Goal: Task Accomplishment & Management: Complete application form

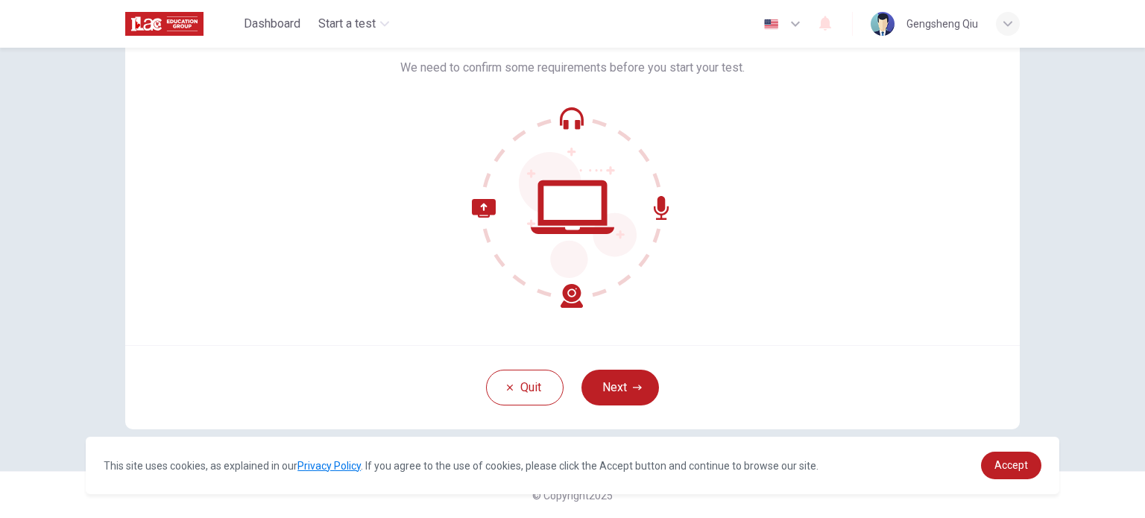
scroll to position [101, 0]
click at [569, 299] on icon at bounding box center [527, 254] width 111 height 109
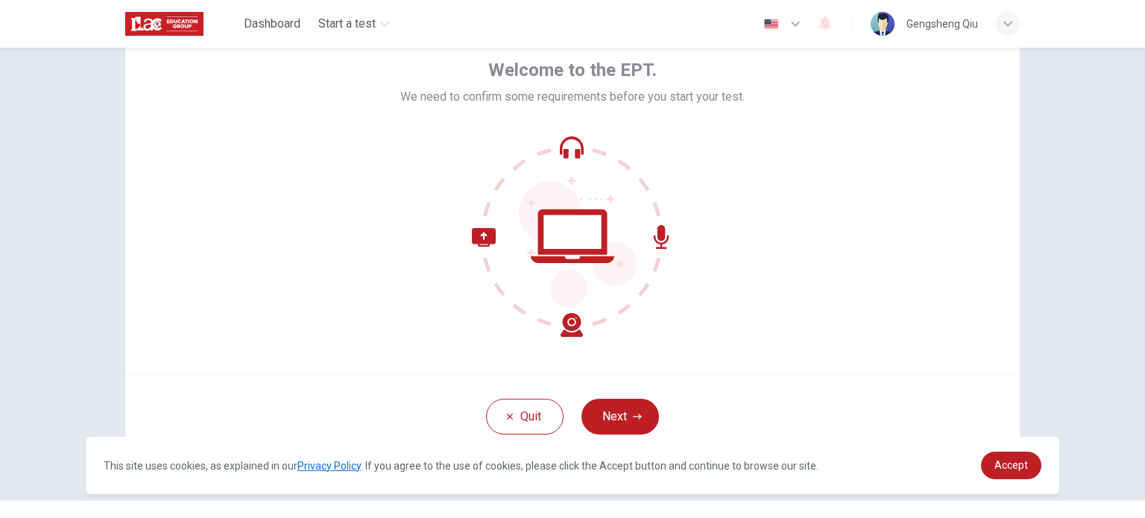
scroll to position [72, 0]
click at [550, 220] on icon at bounding box center [572, 237] width 201 height 201
click at [623, 417] on button "Next" at bounding box center [621, 418] width 78 height 36
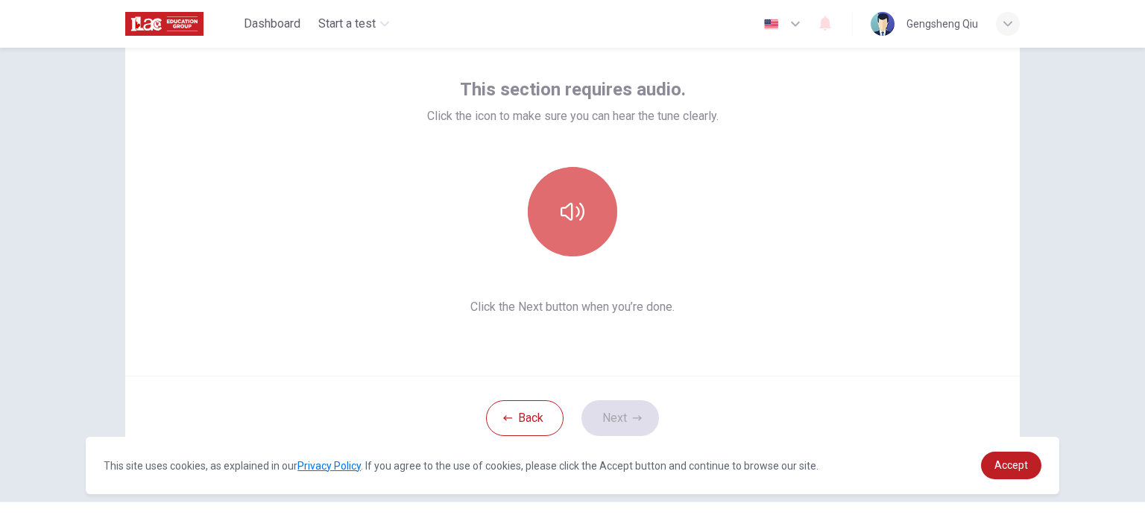
click at [573, 232] on button "button" at bounding box center [572, 211] width 89 height 89
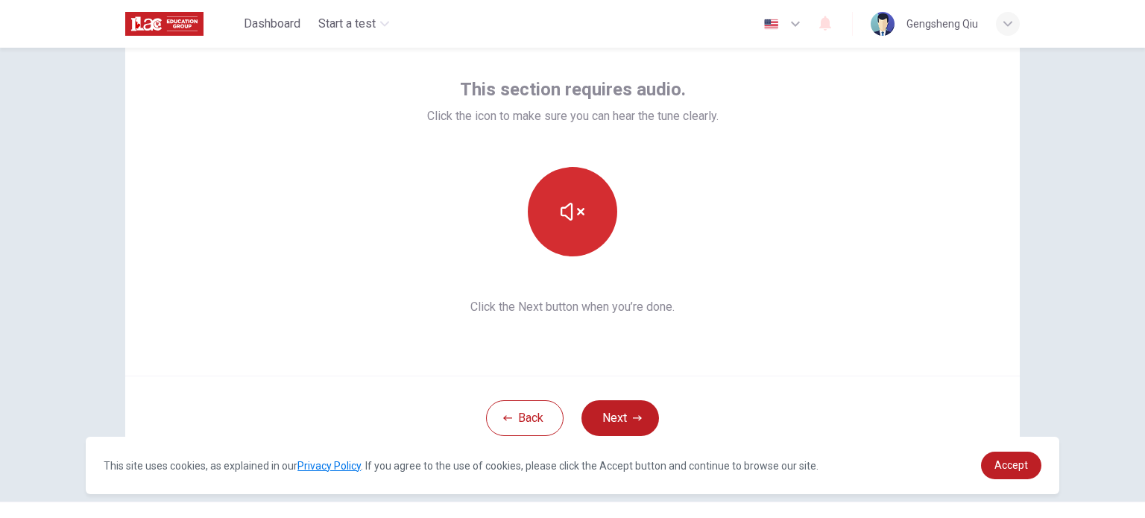
click at [561, 218] on icon "button" at bounding box center [573, 212] width 24 height 24
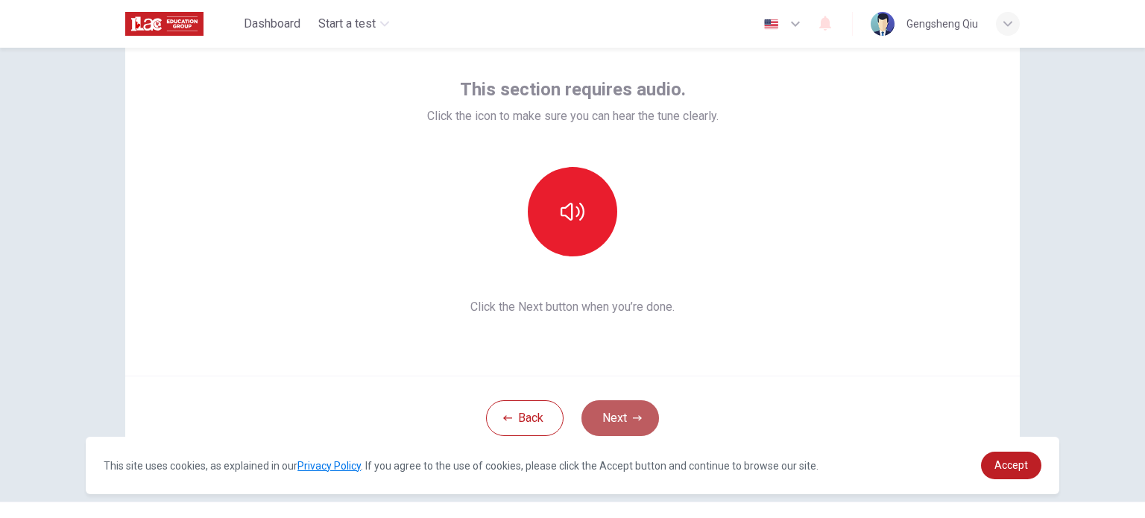
click at [621, 420] on button "Next" at bounding box center [621, 418] width 78 height 36
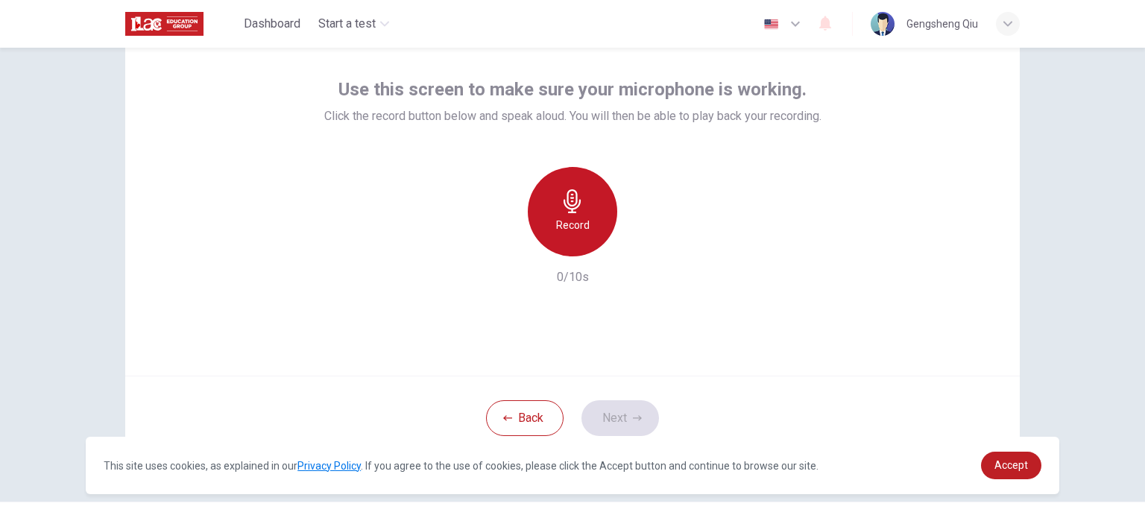
click at [575, 241] on div "Record" at bounding box center [572, 211] width 89 height 89
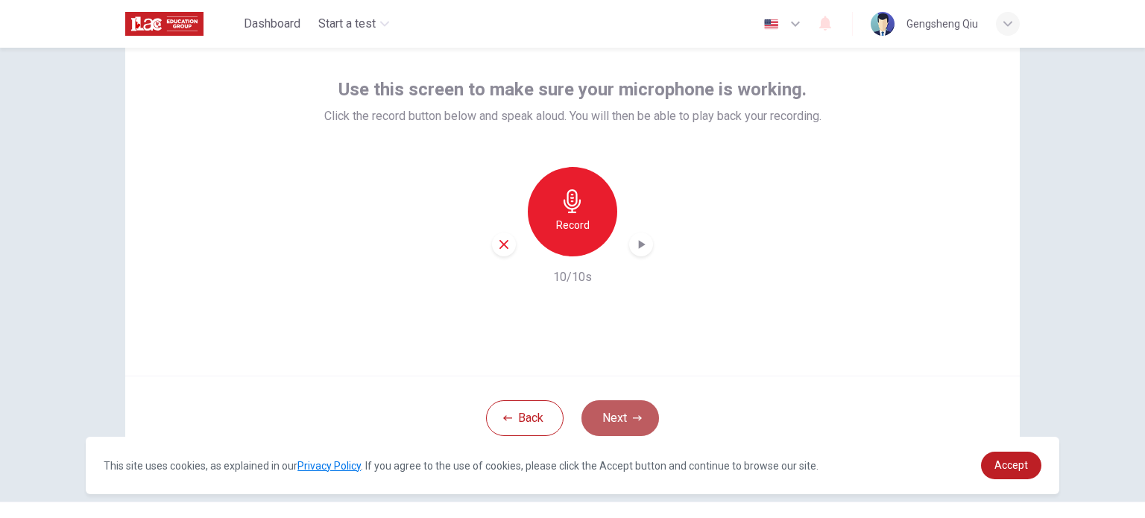
click at [611, 415] on button "Next" at bounding box center [621, 418] width 78 height 36
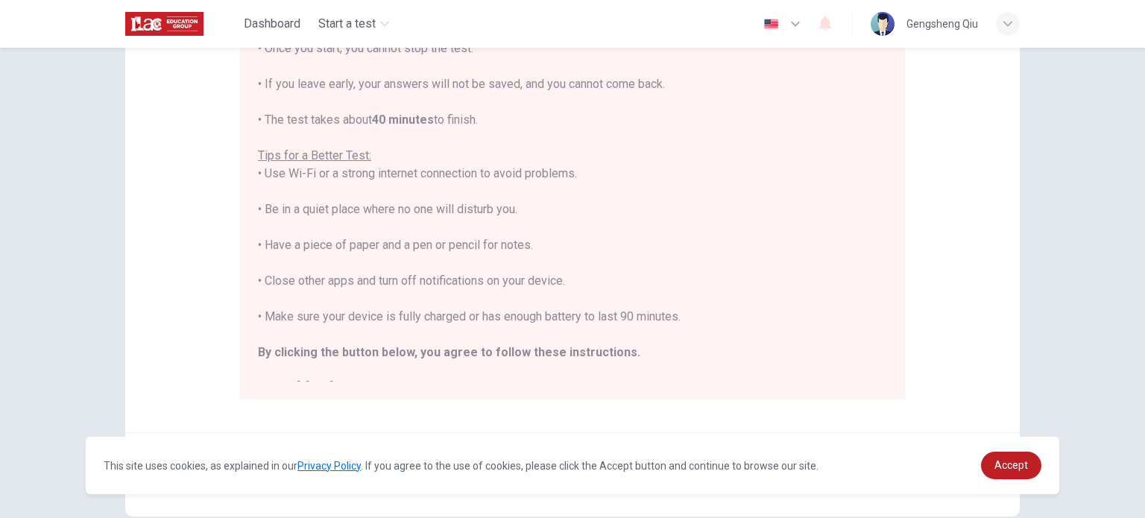
scroll to position [310, 0]
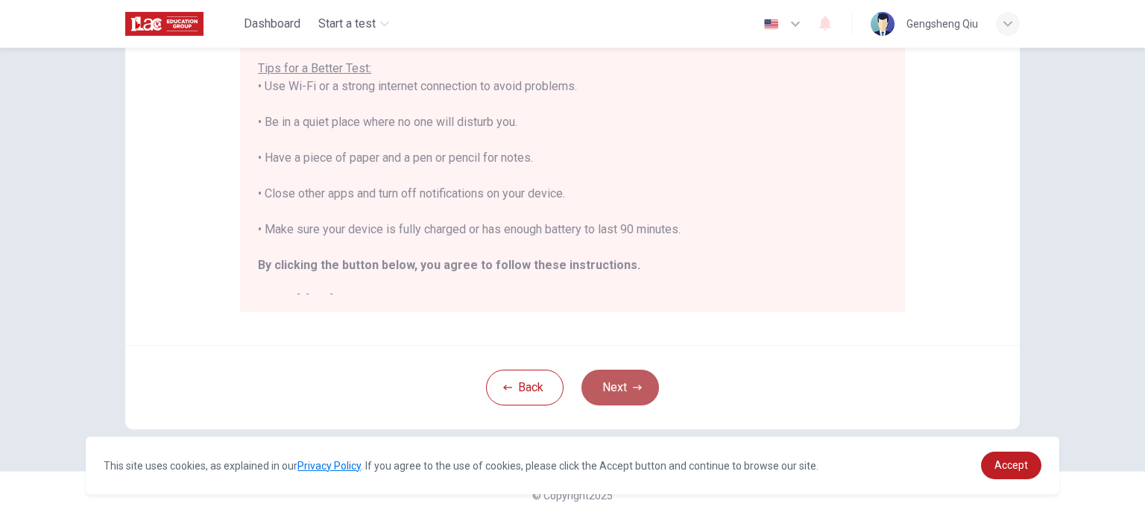
click at [624, 378] on button "Next" at bounding box center [621, 388] width 78 height 36
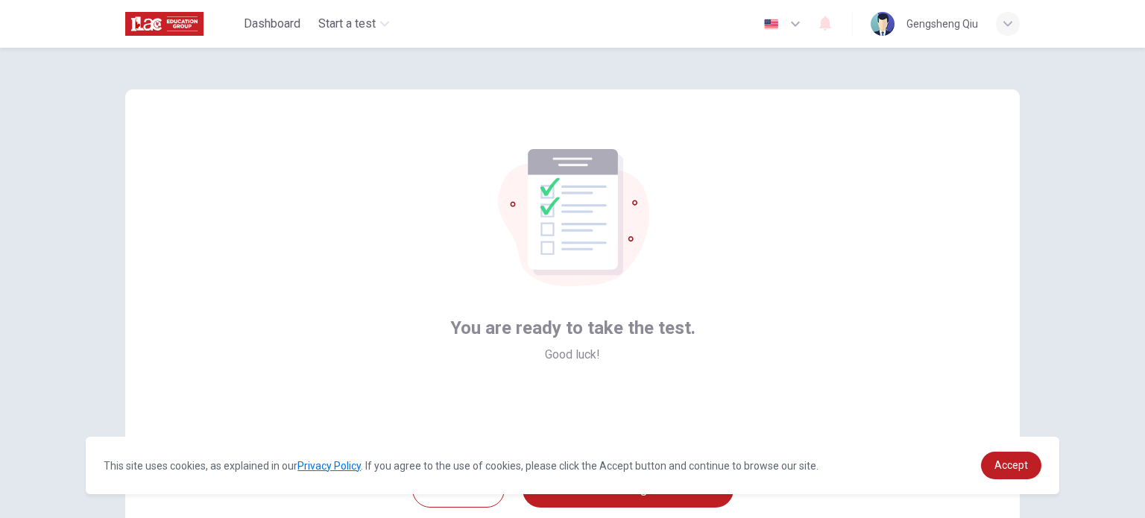
scroll to position [102, 0]
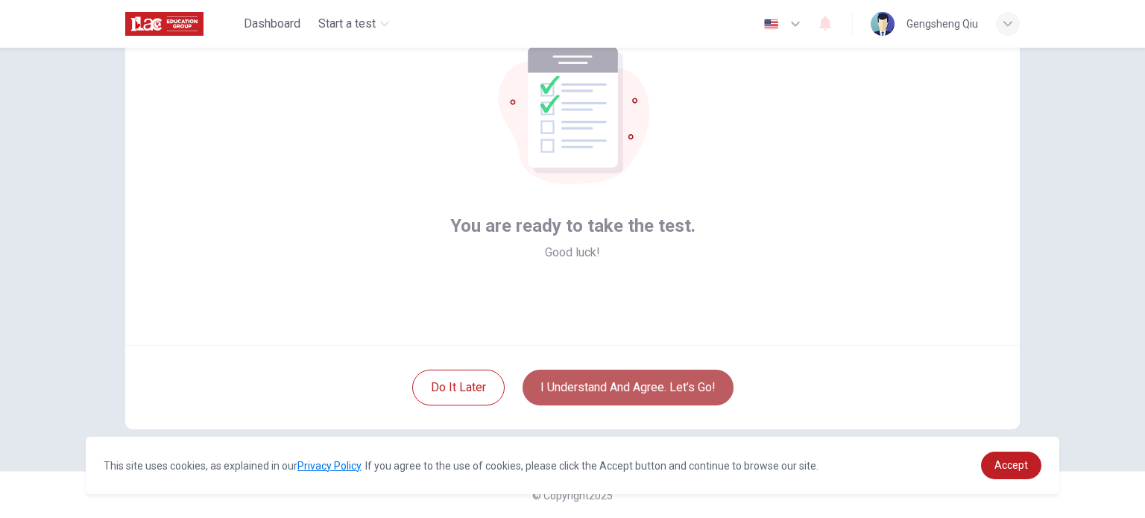
click at [677, 390] on button "I understand and agree. Let’s go!" at bounding box center [628, 388] width 211 height 36
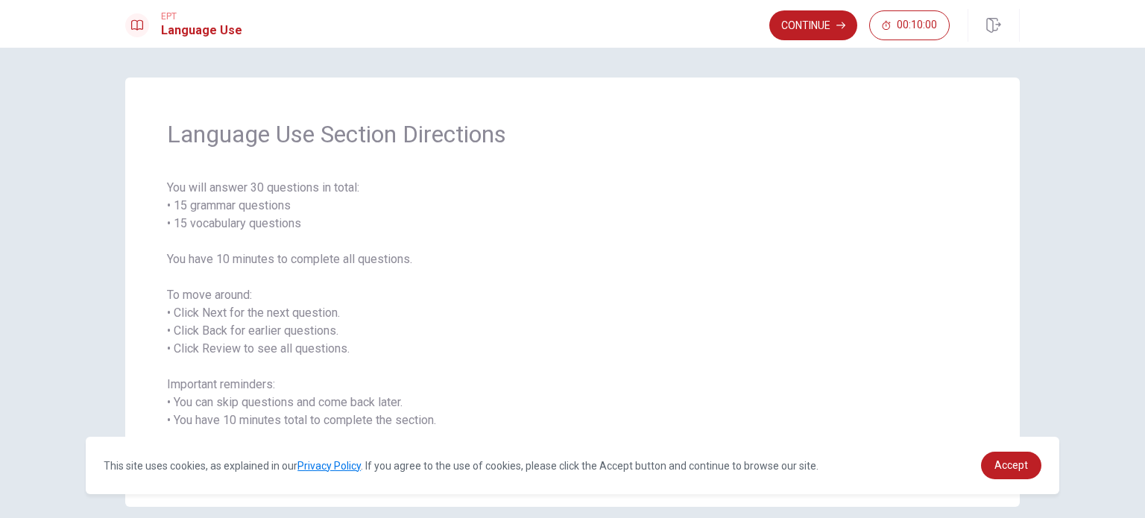
scroll to position [66, 0]
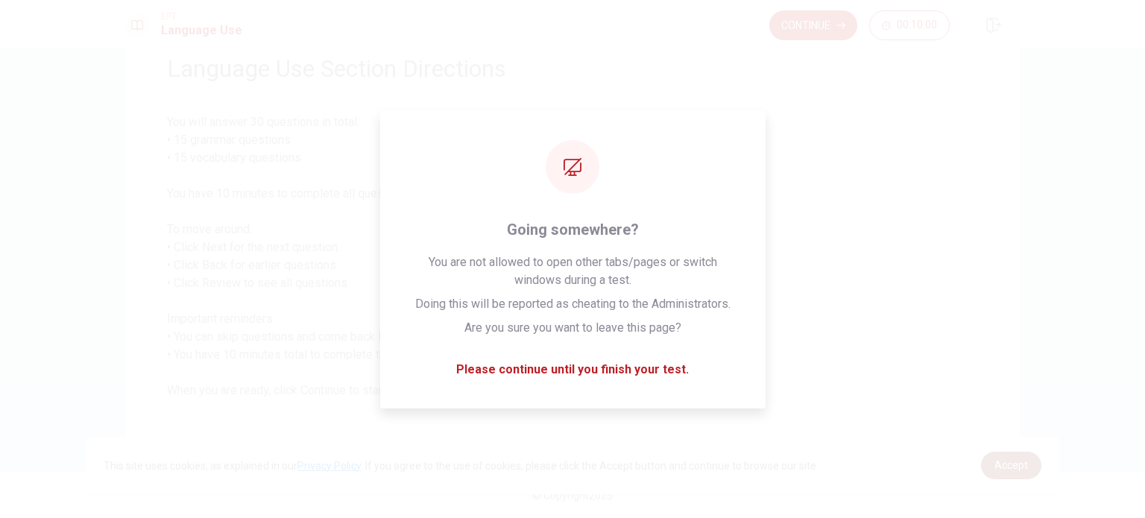
click at [1013, 473] on link "Accept" at bounding box center [1011, 466] width 60 height 28
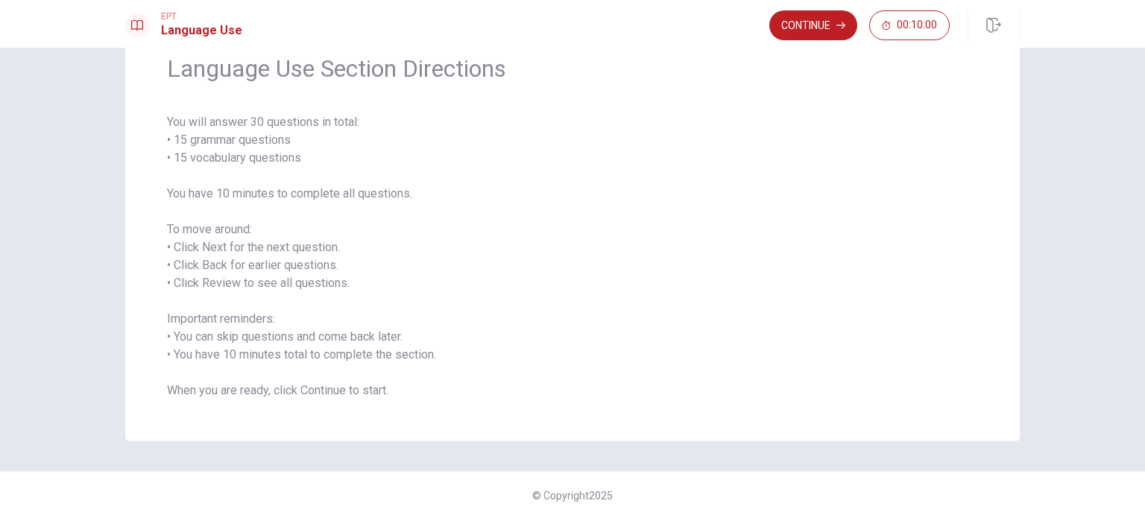
scroll to position [0, 0]
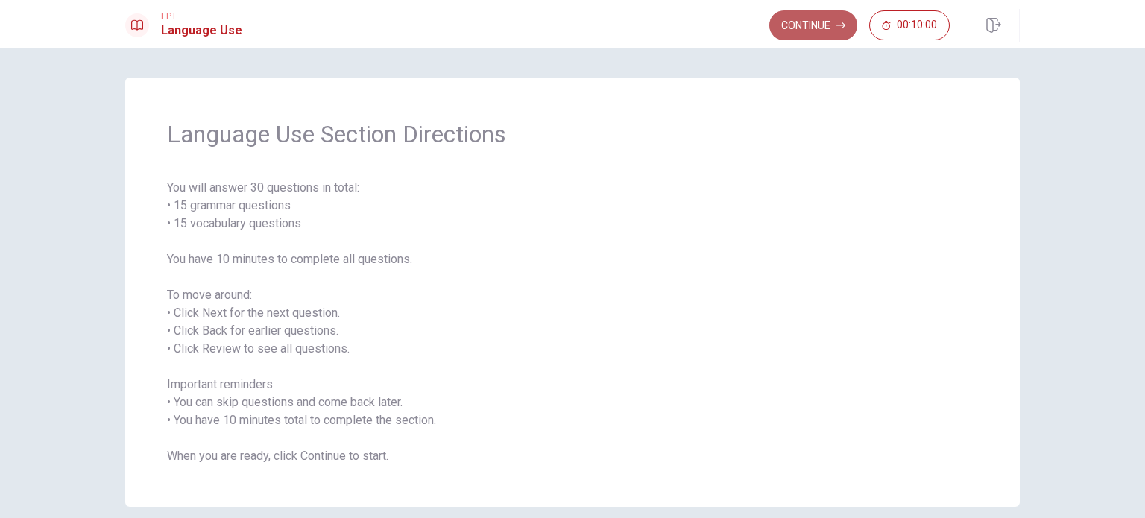
click at [808, 28] on button "Continue" at bounding box center [814, 25] width 88 height 30
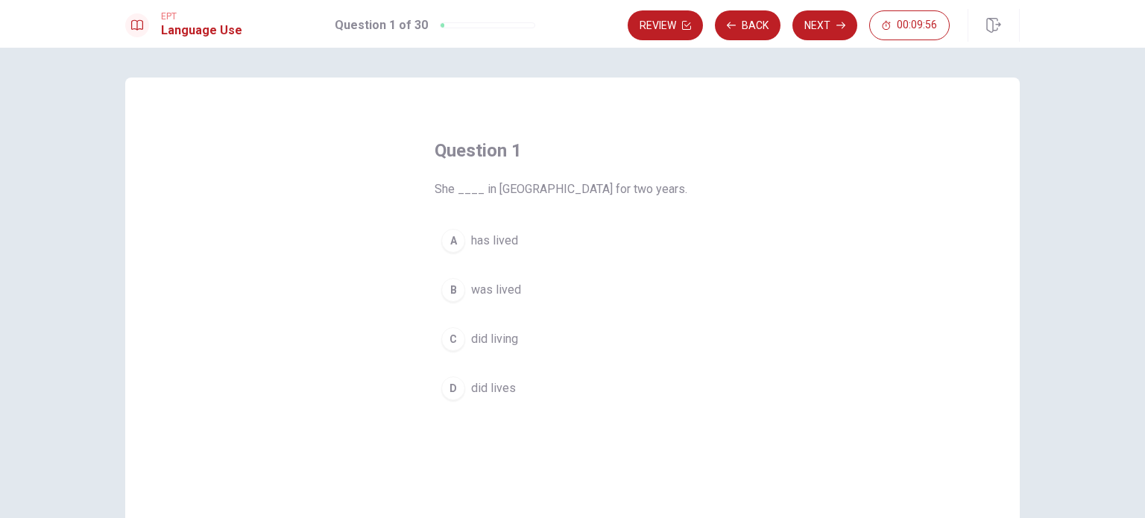
click at [675, 148] on h4 "Question 1" at bounding box center [573, 151] width 276 height 24
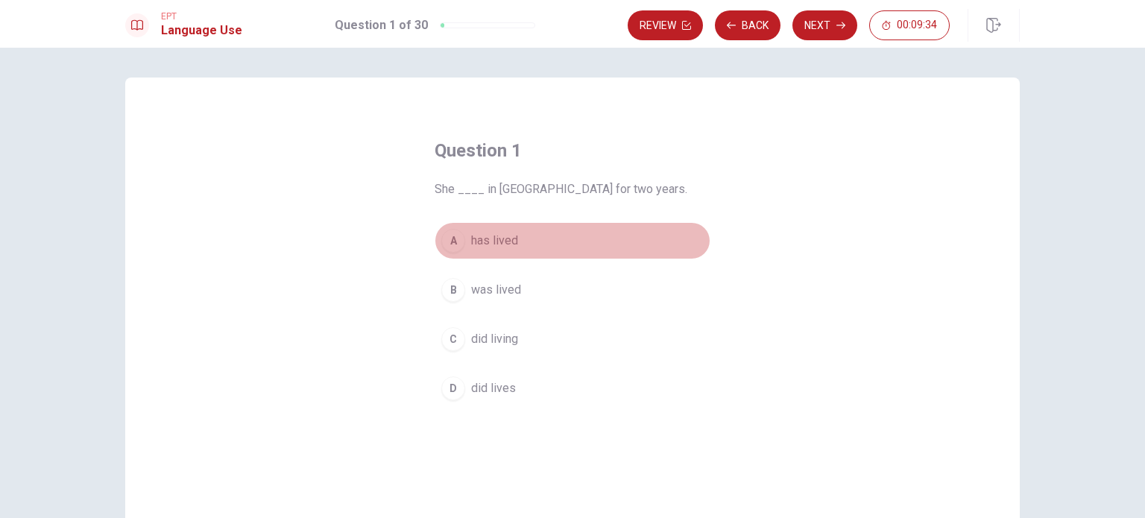
click at [515, 238] on button "A has lived" at bounding box center [573, 240] width 276 height 37
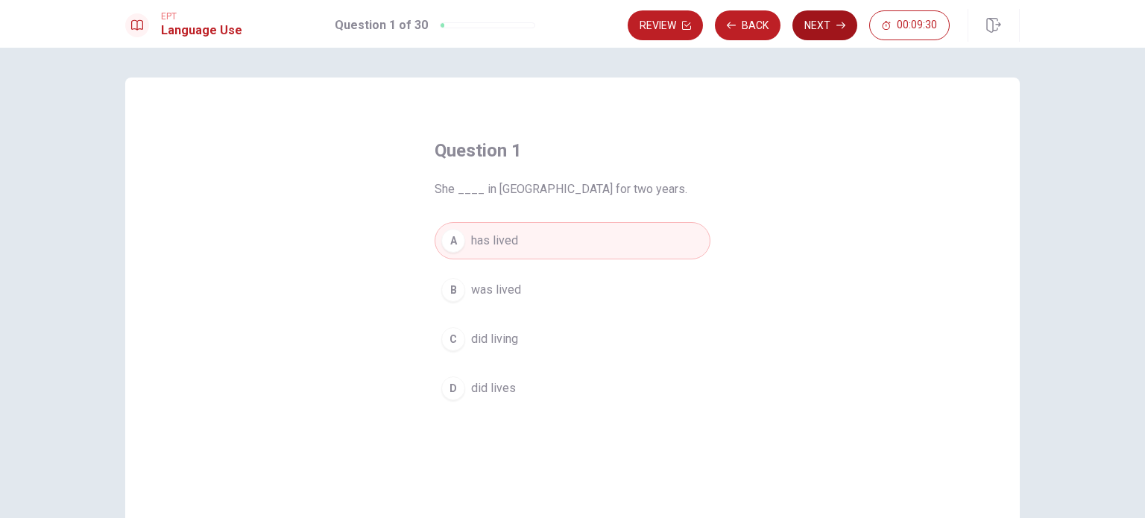
click at [835, 17] on button "Next" at bounding box center [825, 25] width 65 height 30
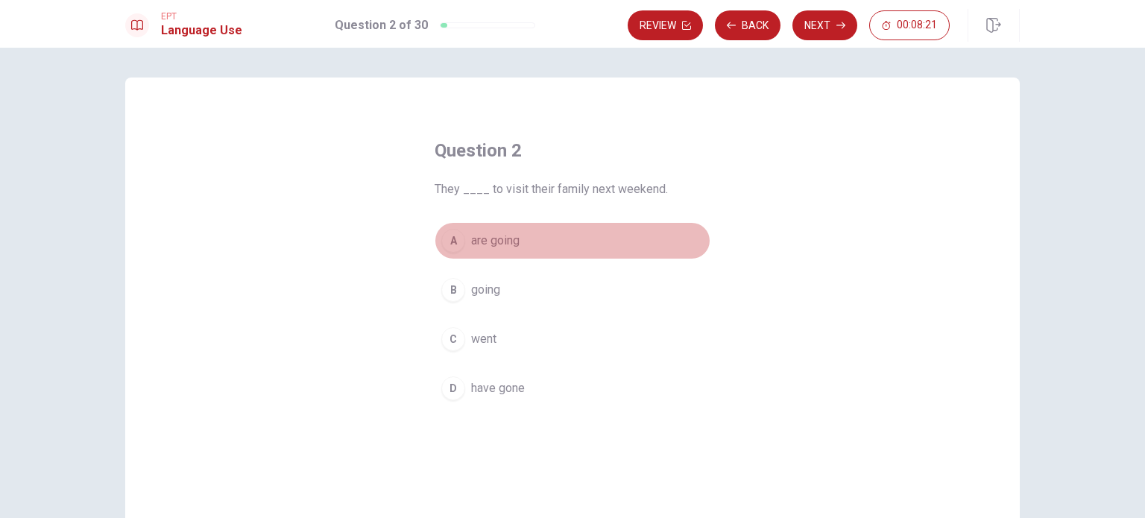
click at [504, 229] on button "A are going" at bounding box center [573, 240] width 276 height 37
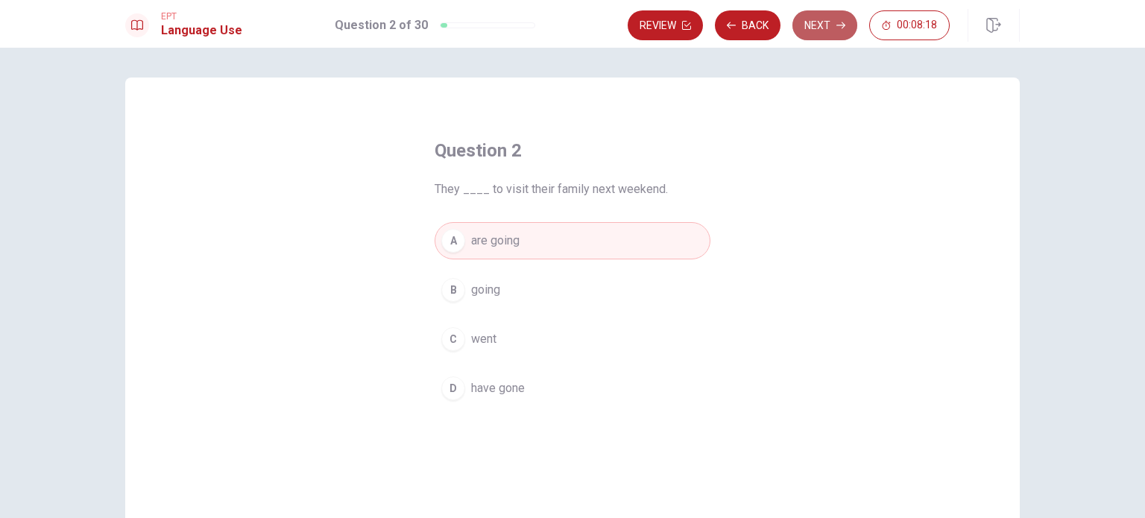
click at [820, 19] on button "Next" at bounding box center [825, 25] width 65 height 30
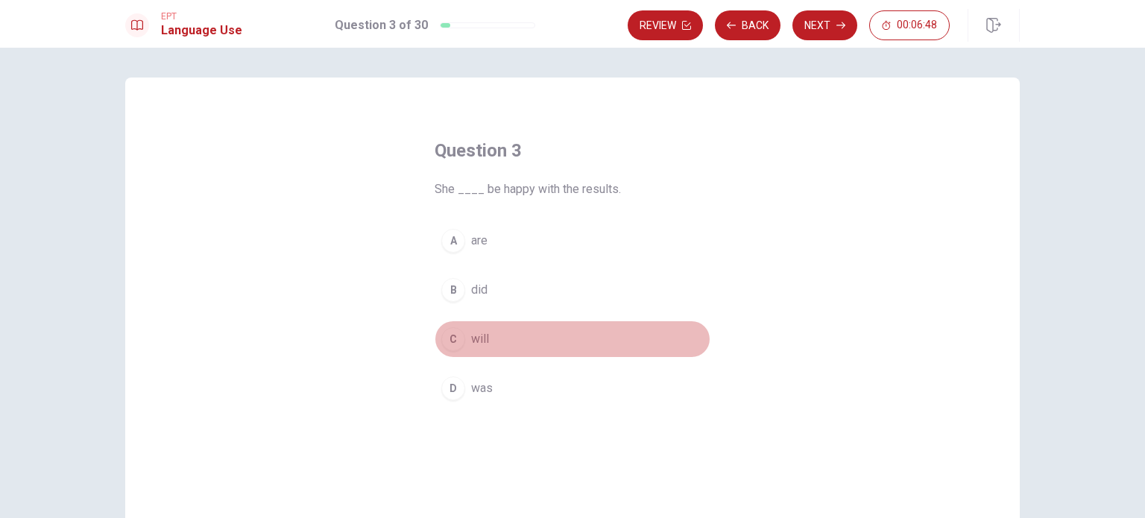
click at [479, 356] on button "C will" at bounding box center [573, 339] width 276 height 37
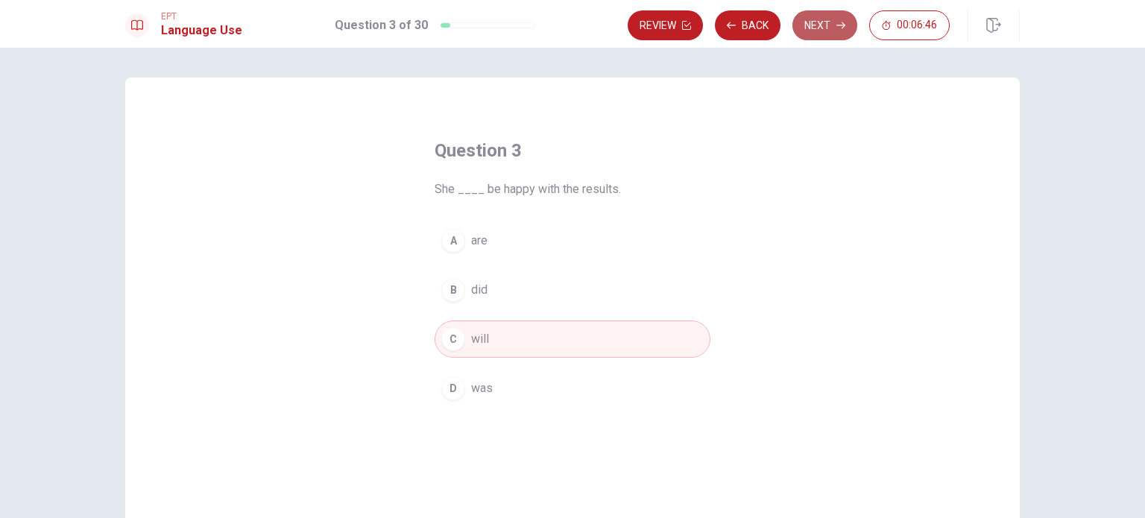
click at [820, 28] on button "Next" at bounding box center [825, 25] width 65 height 30
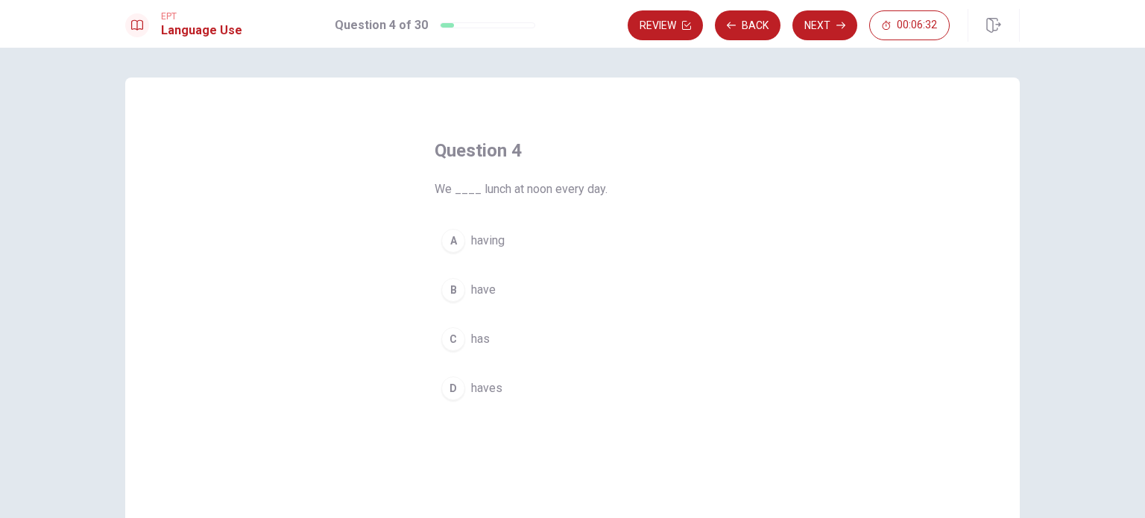
drag, startPoint x: 489, startPoint y: 308, endPoint x: 466, endPoint y: 267, distance: 47.1
click at [466, 267] on div "A having B have C has D haves" at bounding box center [573, 314] width 276 height 185
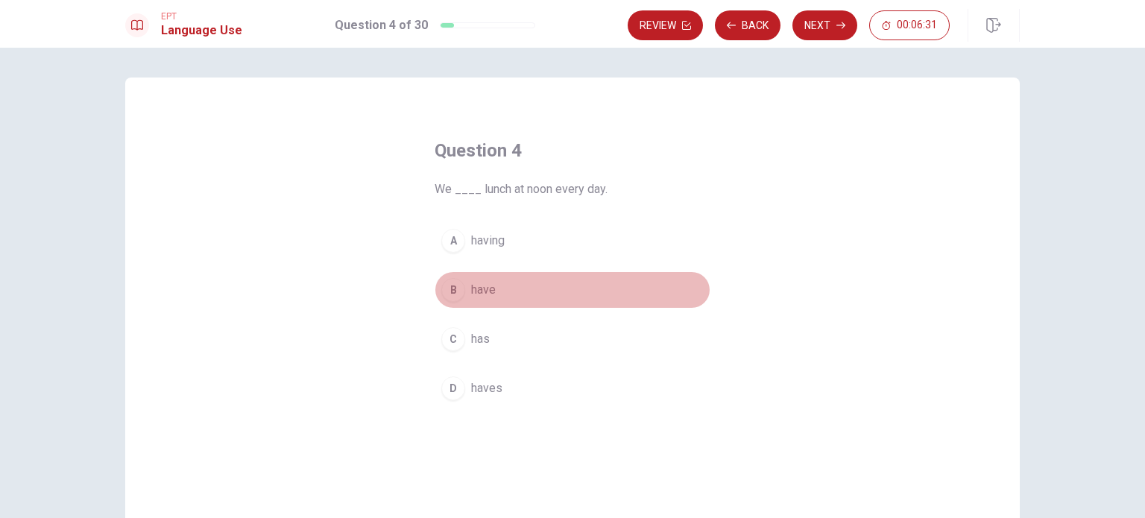
click at [482, 283] on span "have" at bounding box center [483, 290] width 25 height 18
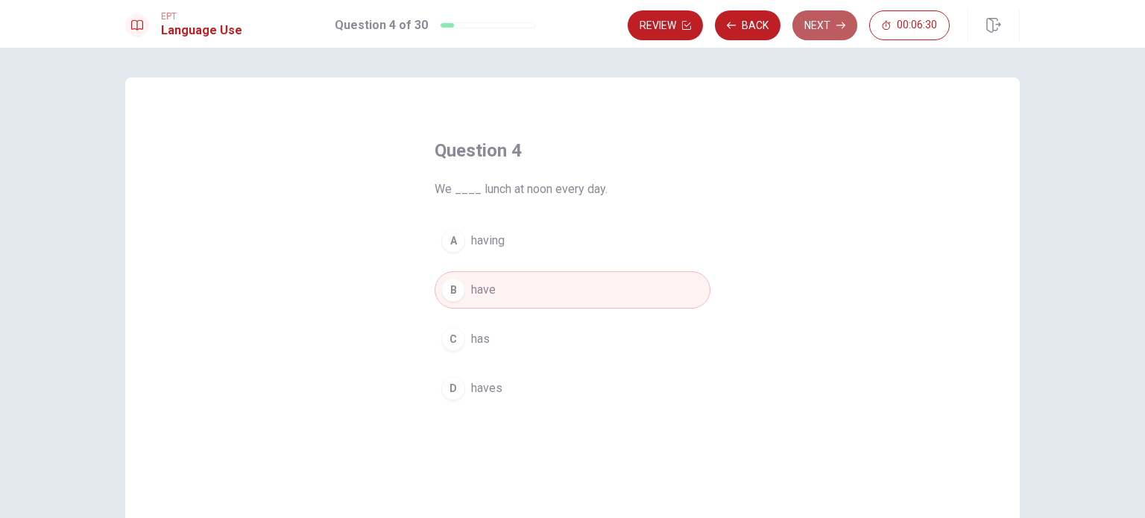
click at [833, 27] on button "Next" at bounding box center [825, 25] width 65 height 30
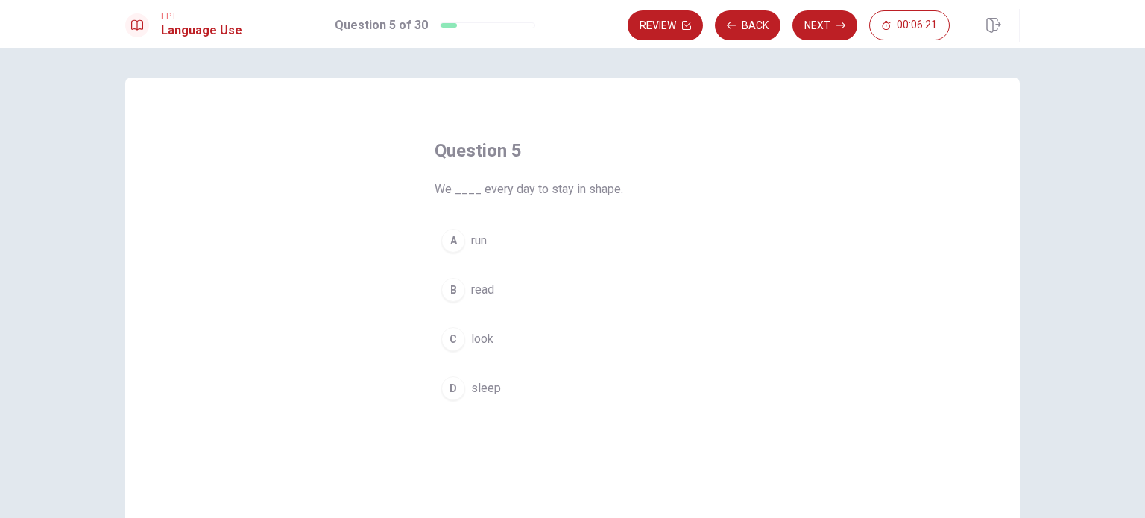
click at [471, 233] on span "run" at bounding box center [479, 241] width 16 height 18
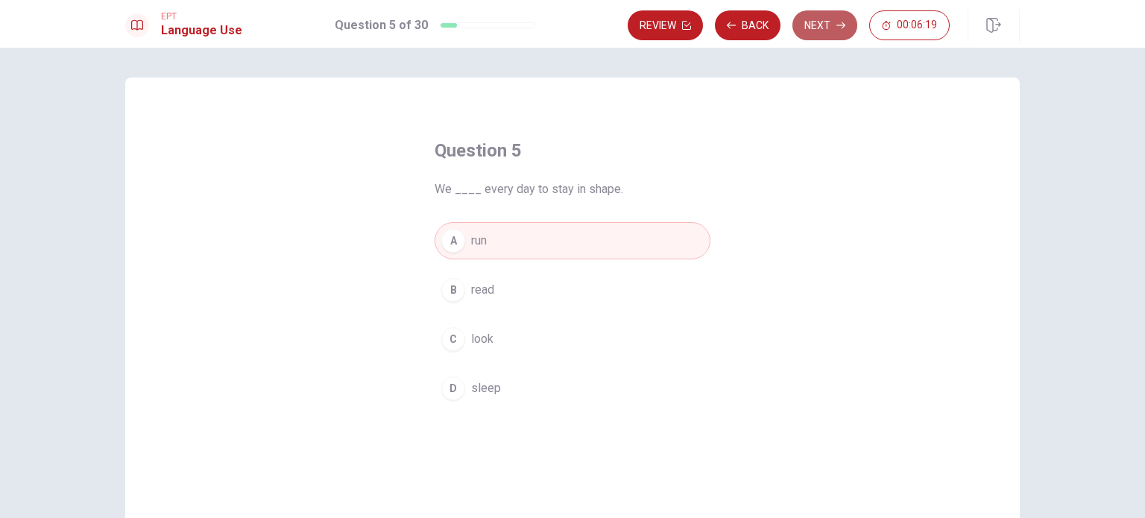
click at [829, 17] on button "Next" at bounding box center [825, 25] width 65 height 30
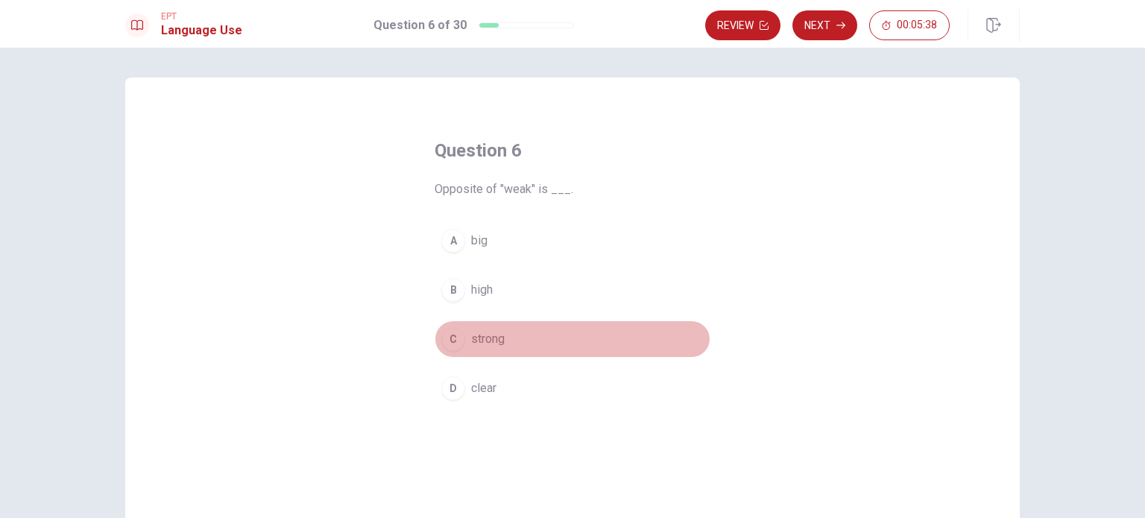
click at [486, 341] on span "strong" at bounding box center [488, 339] width 34 height 18
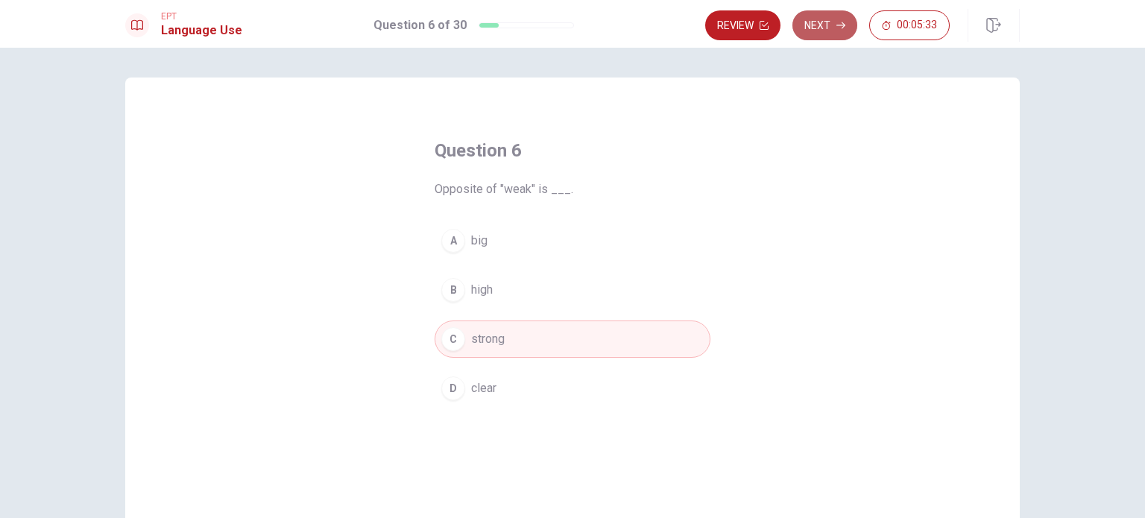
click at [842, 28] on icon "button" at bounding box center [841, 25] width 9 height 9
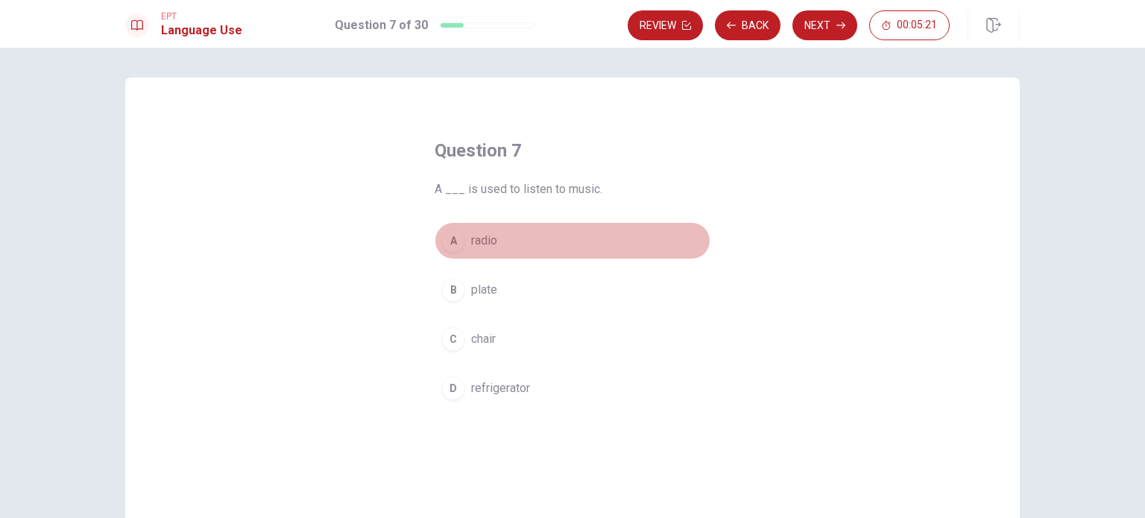
click at [562, 233] on button "A radio" at bounding box center [573, 240] width 276 height 37
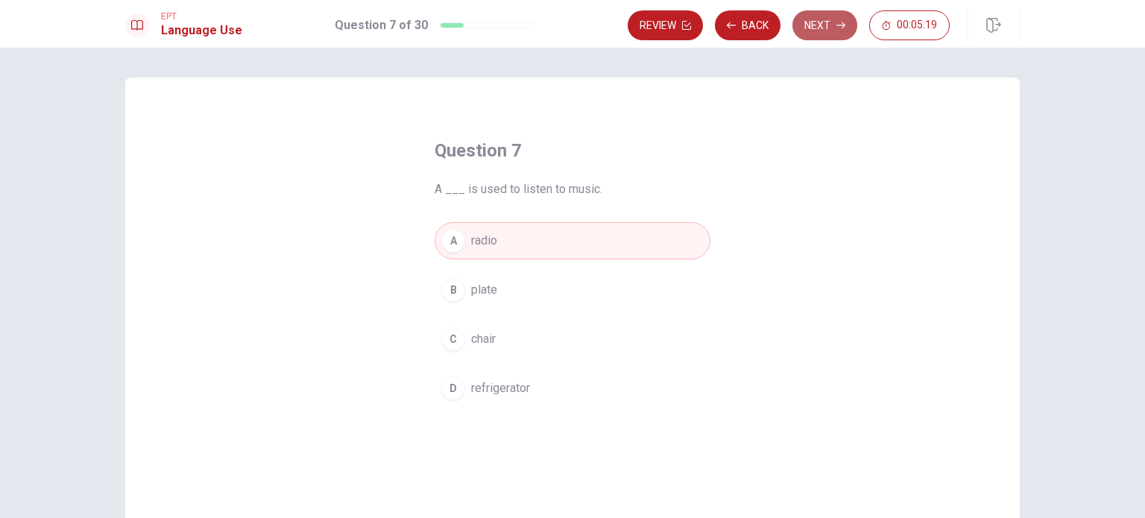
click at [834, 11] on button "Next" at bounding box center [825, 25] width 65 height 30
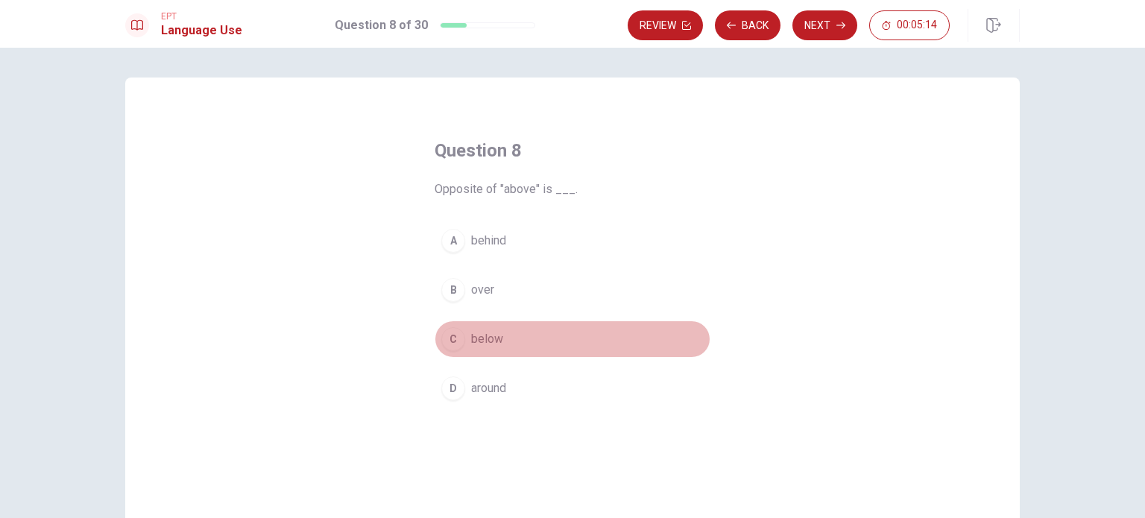
click at [558, 339] on button "C below" at bounding box center [573, 339] width 276 height 37
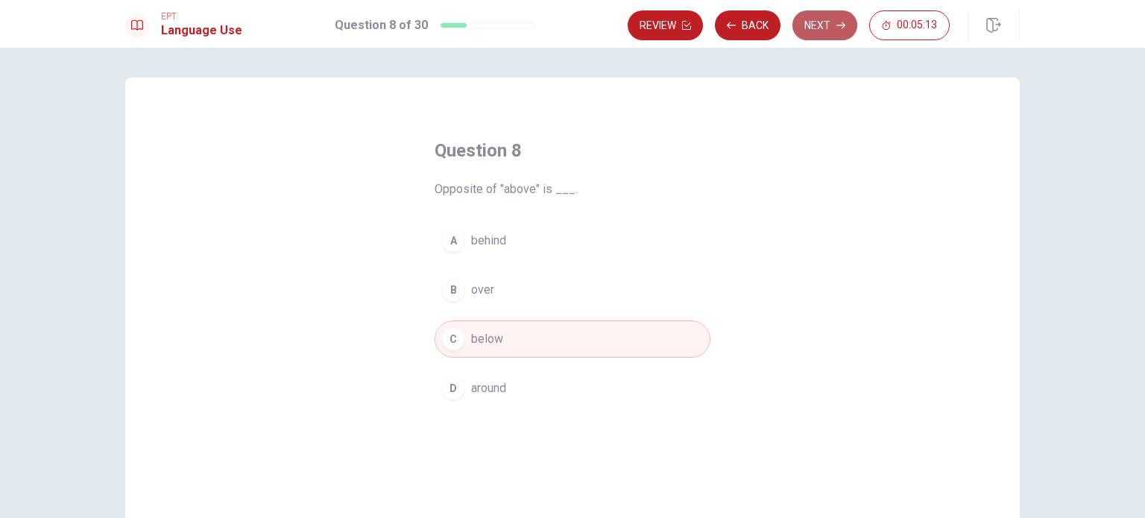
click at [817, 28] on button "Next" at bounding box center [825, 25] width 65 height 30
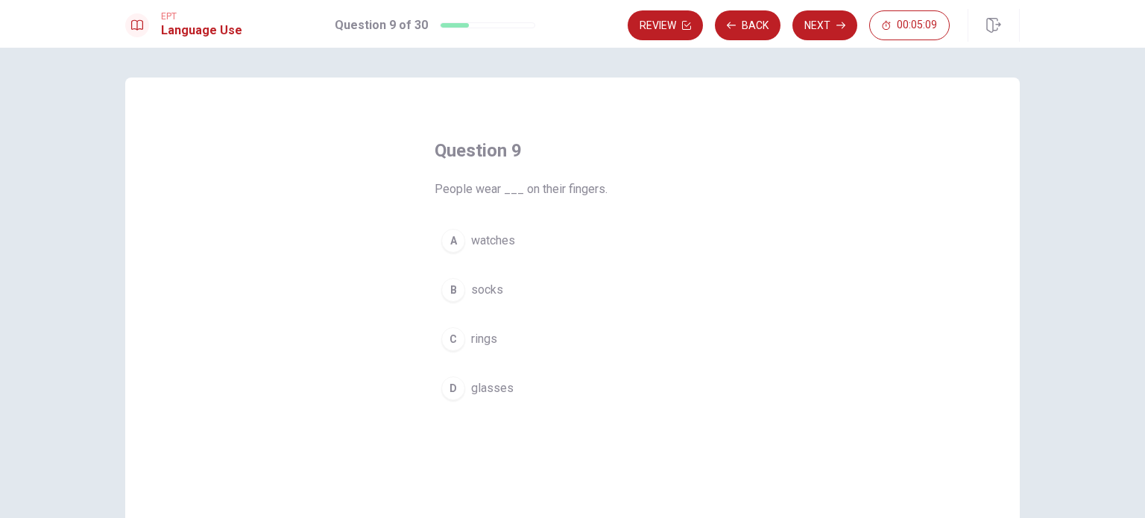
click at [479, 347] on button "C rings" at bounding box center [573, 339] width 276 height 37
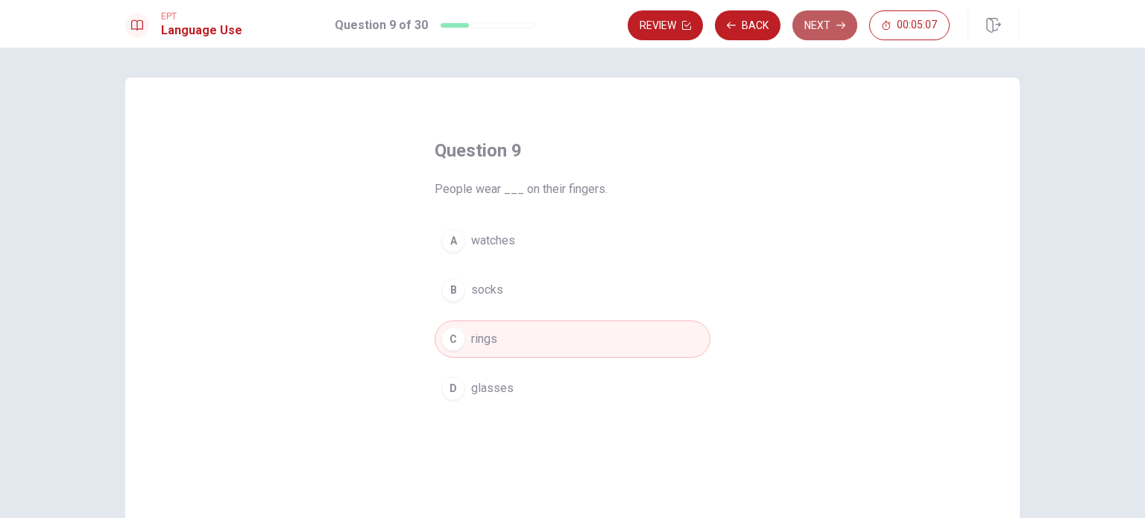
click at [826, 23] on button "Next" at bounding box center [825, 25] width 65 height 30
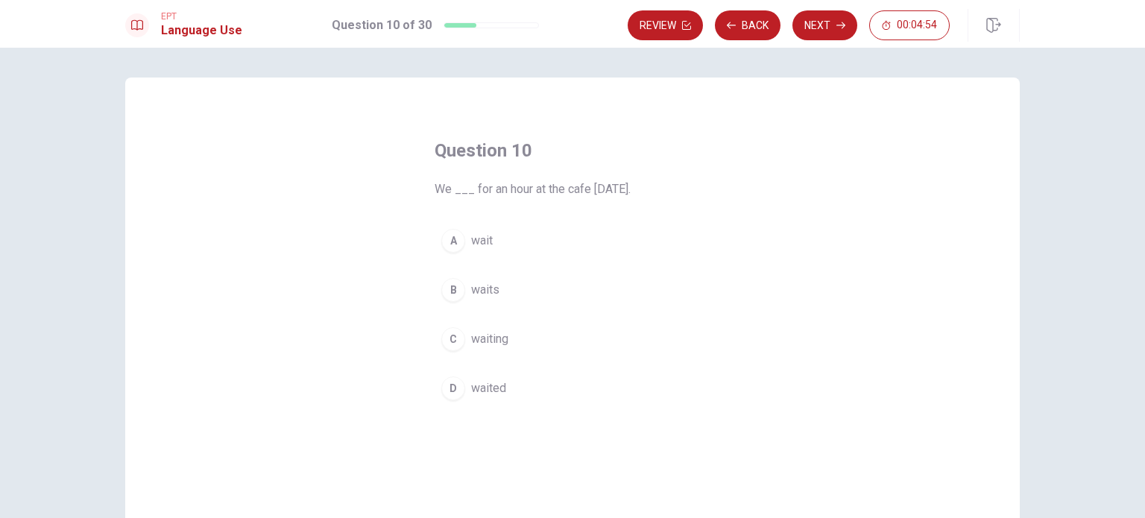
click at [528, 382] on button "D waited" at bounding box center [573, 388] width 276 height 37
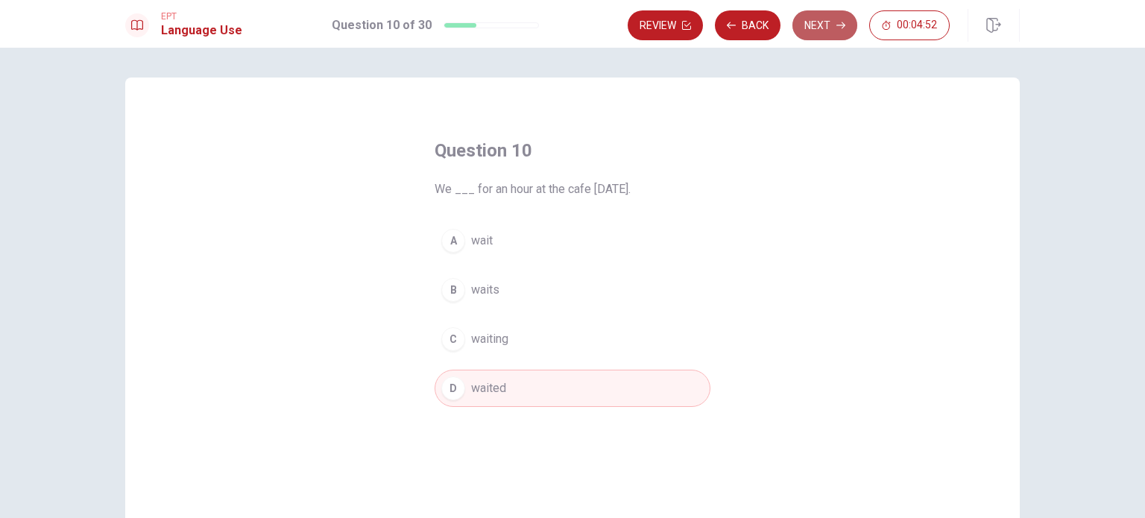
click at [802, 35] on button "Next" at bounding box center [825, 25] width 65 height 30
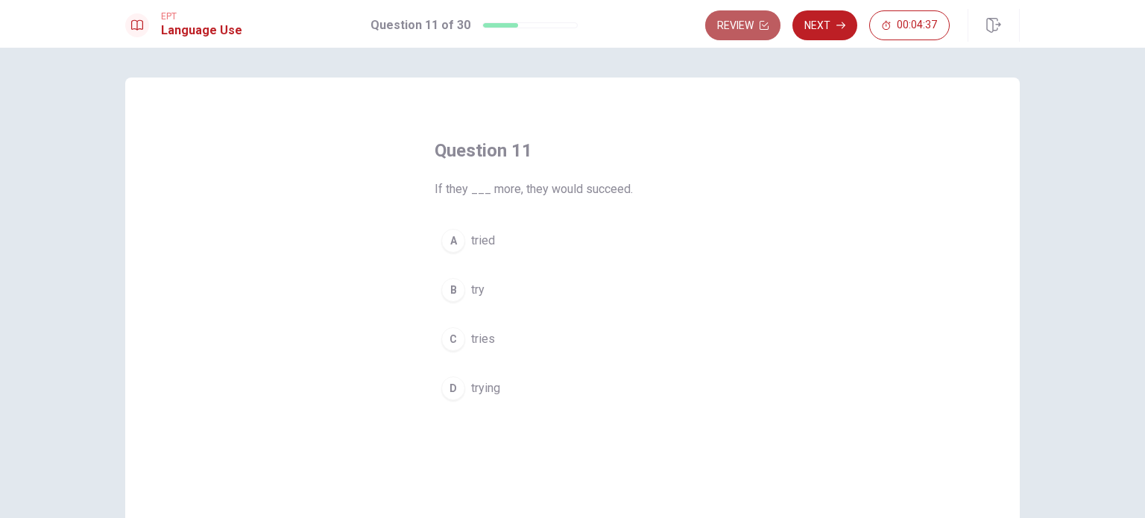
click at [749, 22] on button "Review" at bounding box center [742, 25] width 75 height 30
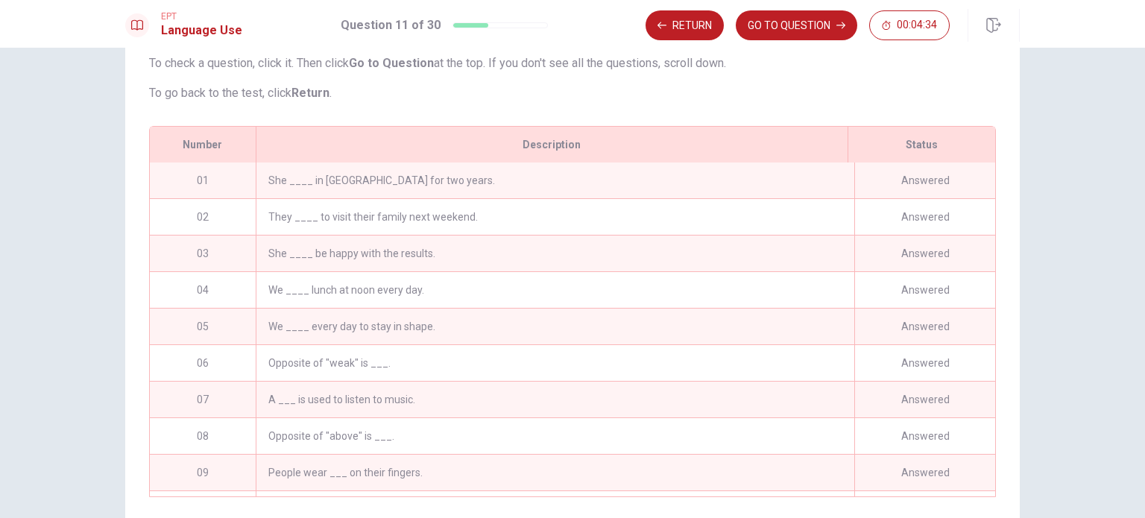
scroll to position [129, 0]
click at [311, 308] on div "We ____ lunch at noon every day." at bounding box center [555, 292] width 599 height 36
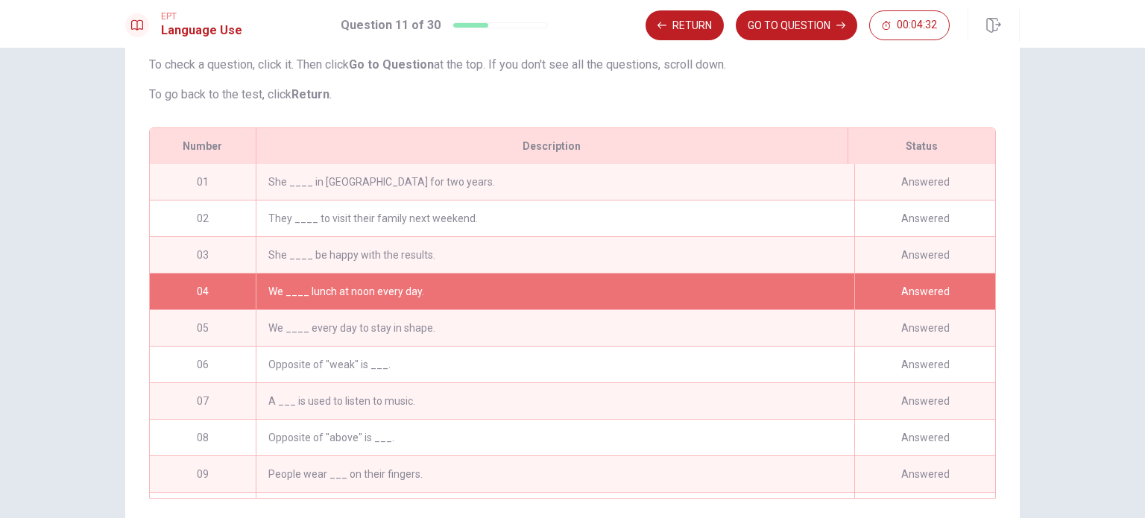
click at [311, 308] on div "We ____ lunch at noon every day." at bounding box center [555, 292] width 599 height 36
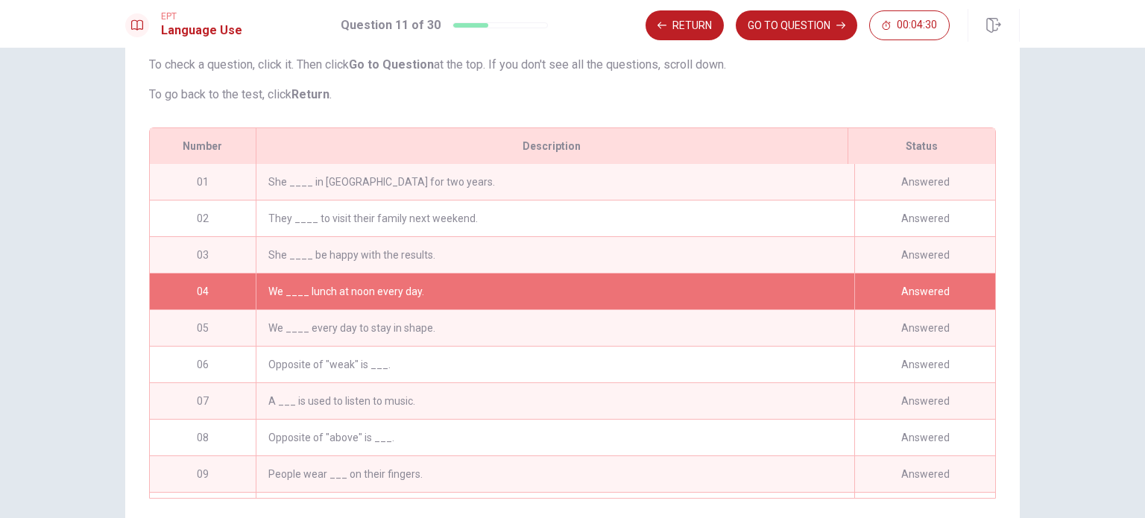
click at [311, 308] on div "We ____ lunch at noon every day." at bounding box center [555, 292] width 599 height 36
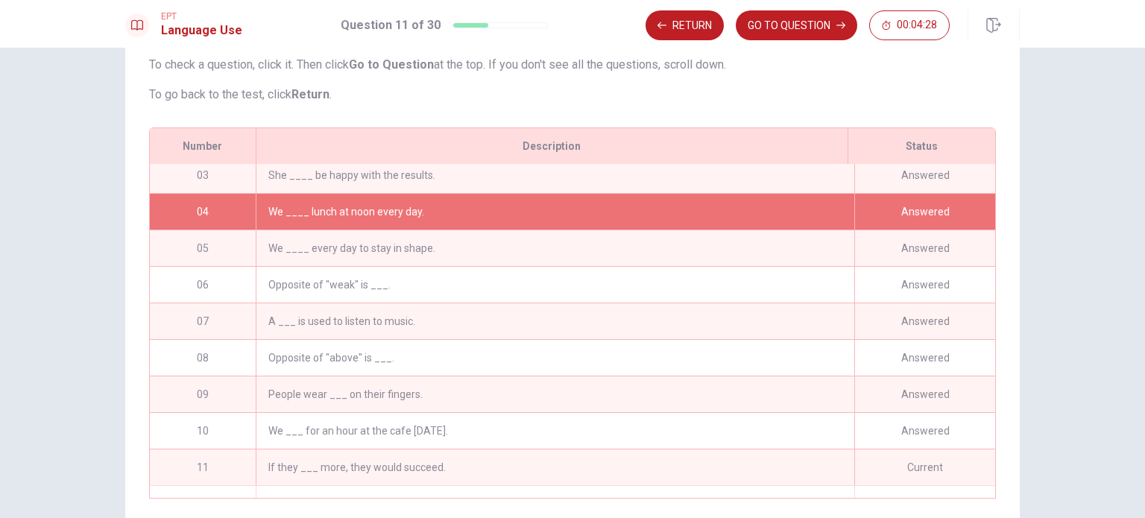
scroll to position [218, 0]
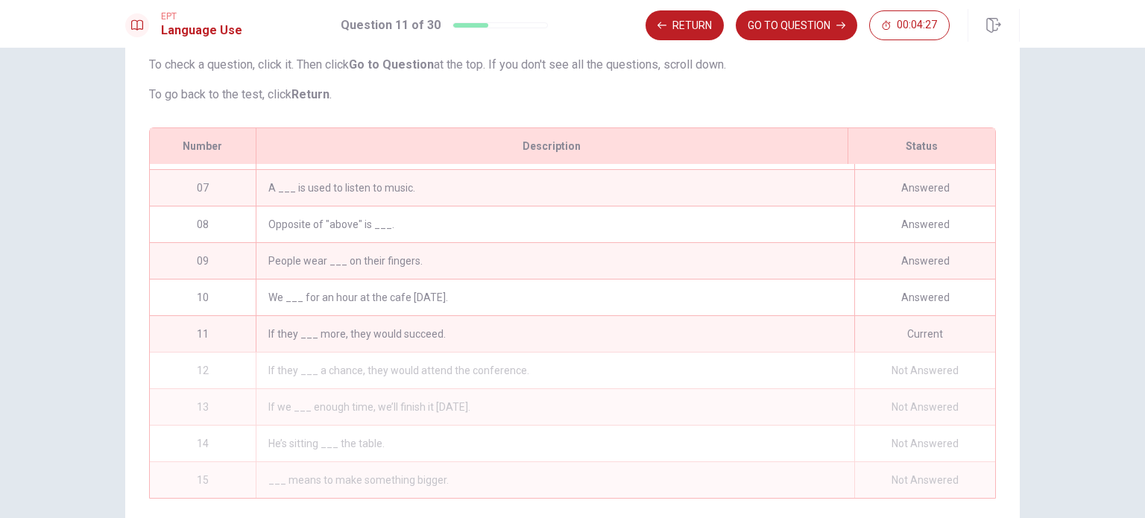
click at [311, 101] on strong "Return" at bounding box center [311, 94] width 38 height 14
click at [707, 26] on button "Return" at bounding box center [685, 25] width 78 height 30
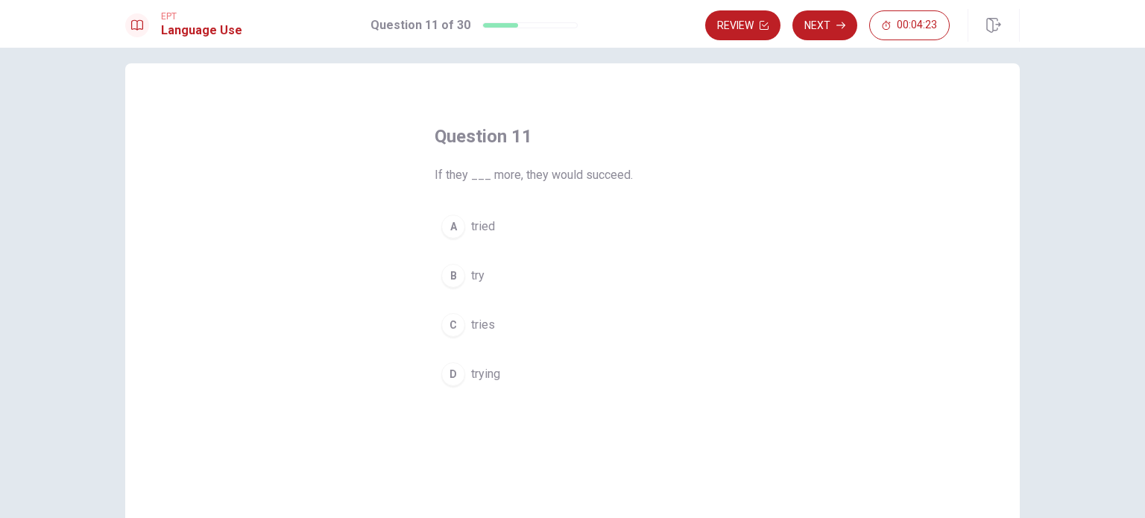
scroll to position [5, 0]
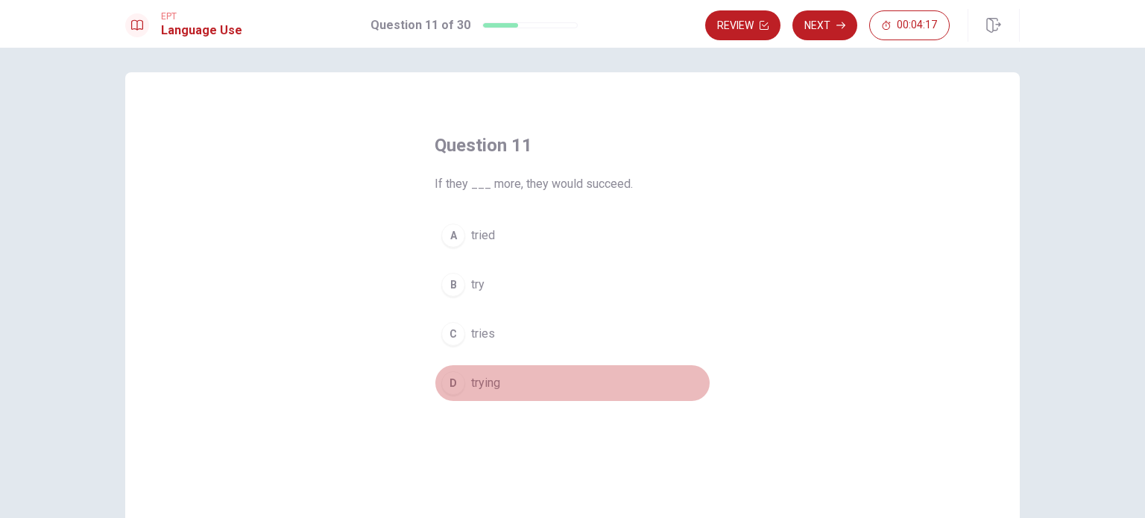
click at [486, 382] on span "trying" at bounding box center [485, 383] width 29 height 18
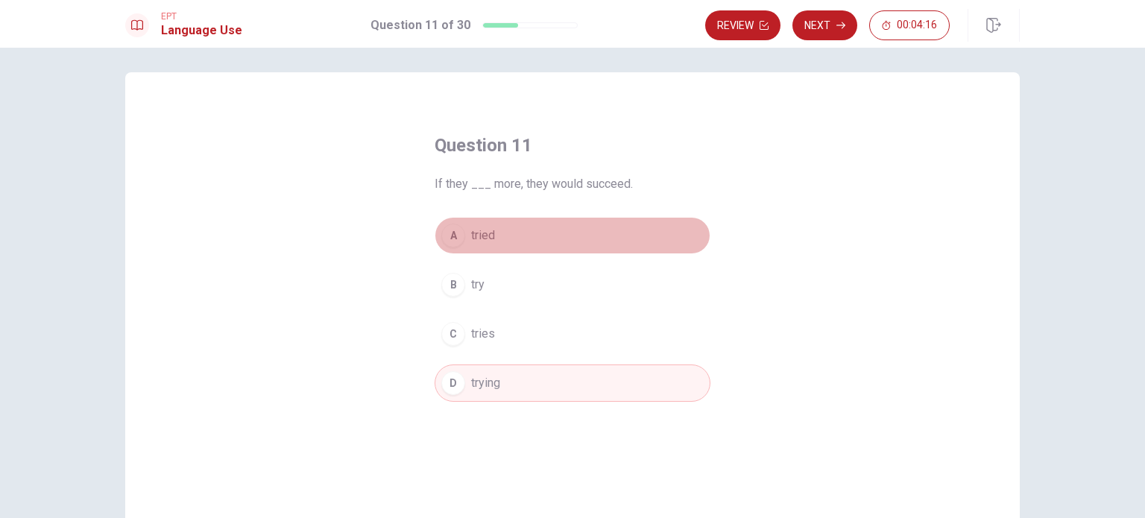
click at [508, 218] on button "A tried" at bounding box center [573, 235] width 276 height 37
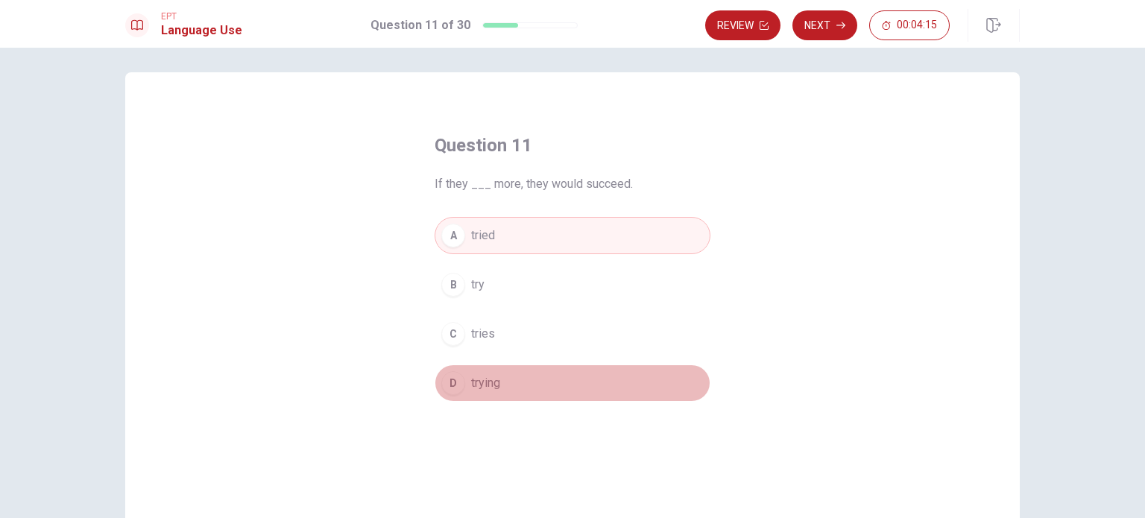
click at [530, 372] on button "D trying" at bounding box center [573, 383] width 276 height 37
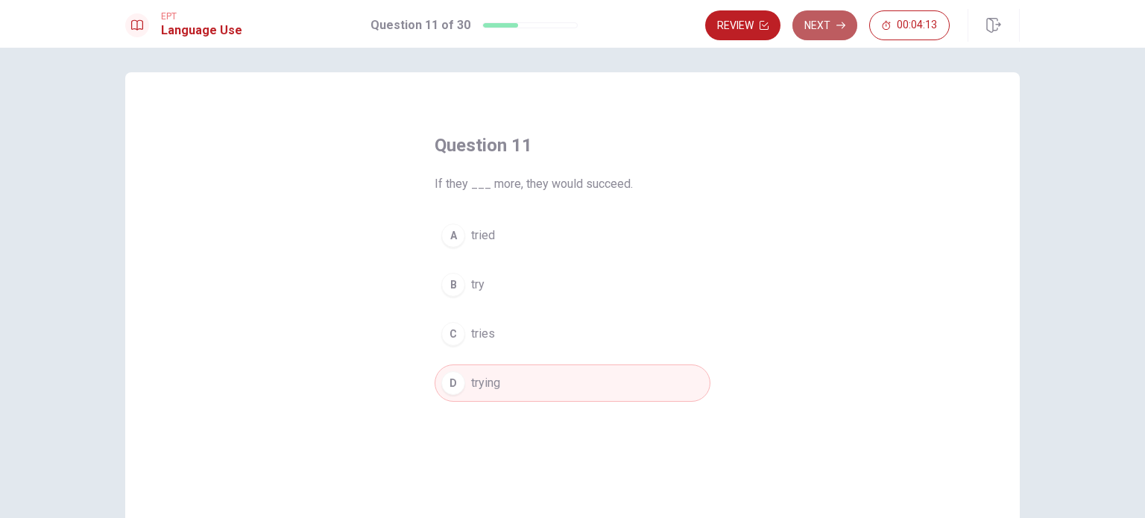
click at [814, 25] on button "Next" at bounding box center [825, 25] width 65 height 30
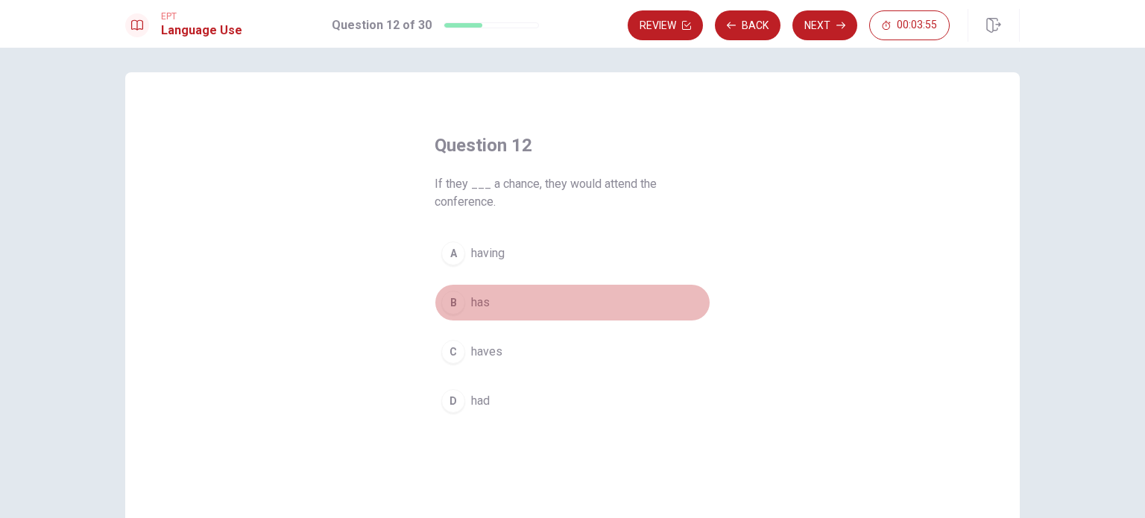
click at [500, 295] on button "B has" at bounding box center [573, 302] width 276 height 37
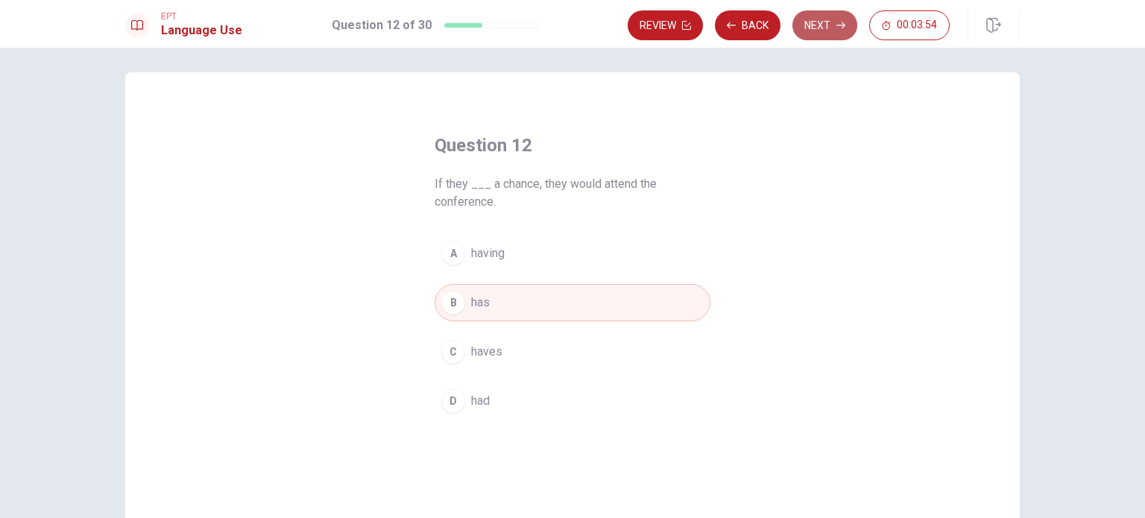
click at [825, 17] on button "Next" at bounding box center [825, 25] width 65 height 30
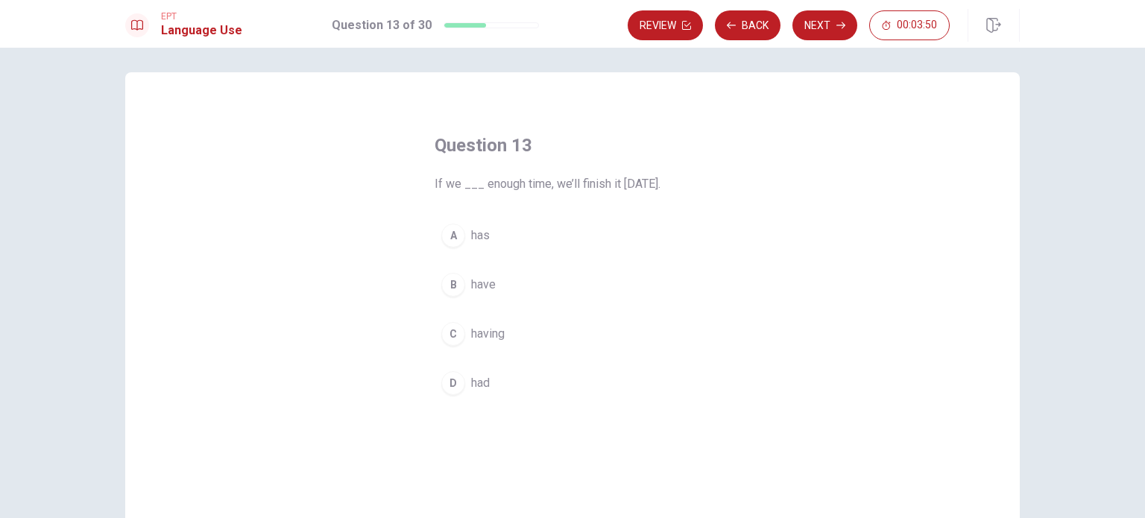
click at [632, 280] on button "B have" at bounding box center [573, 284] width 276 height 37
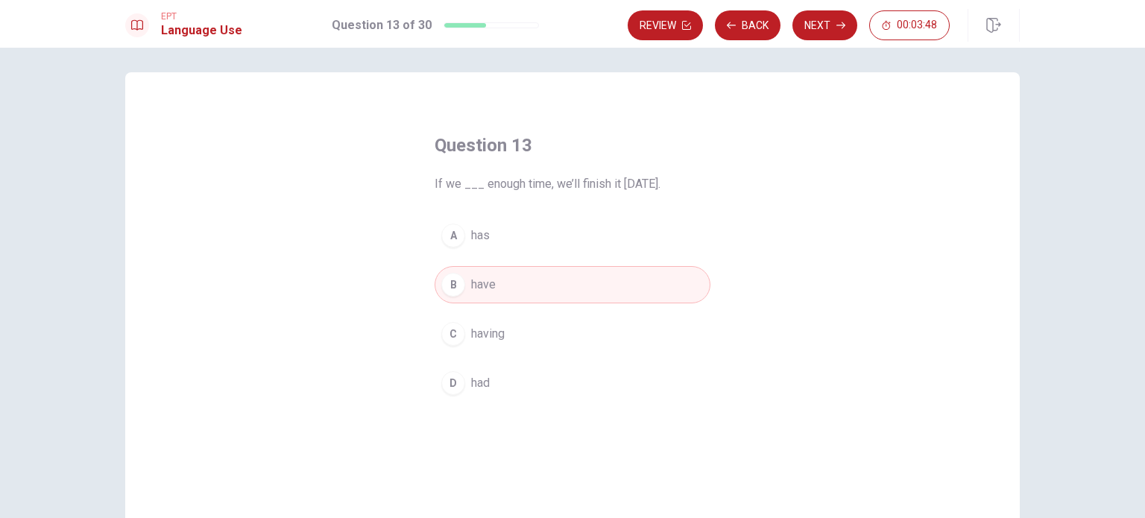
click at [823, 10] on div "Review Back Next 00:03:48" at bounding box center [789, 25] width 322 height 30
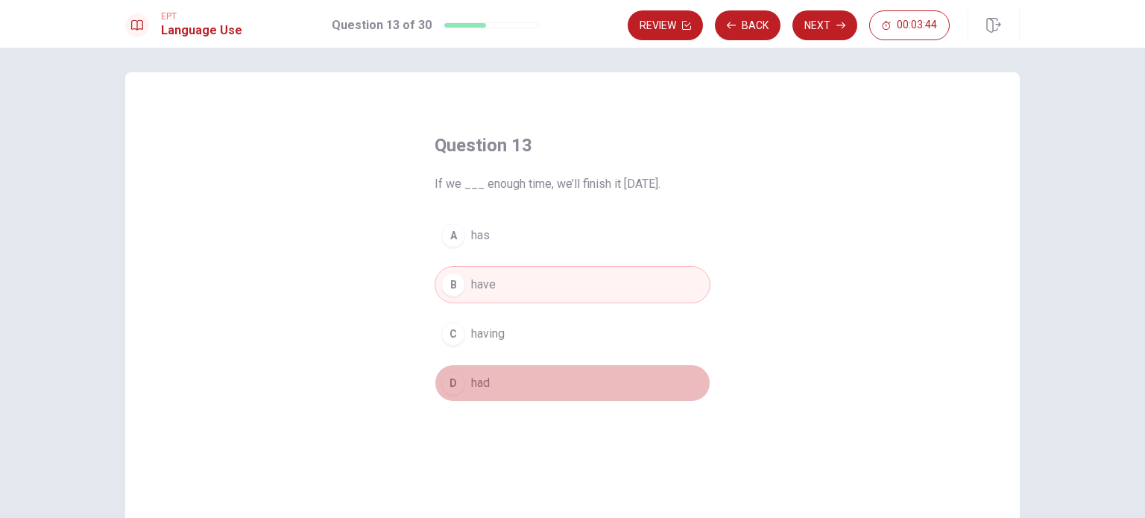
click at [501, 384] on button "D had" at bounding box center [573, 383] width 276 height 37
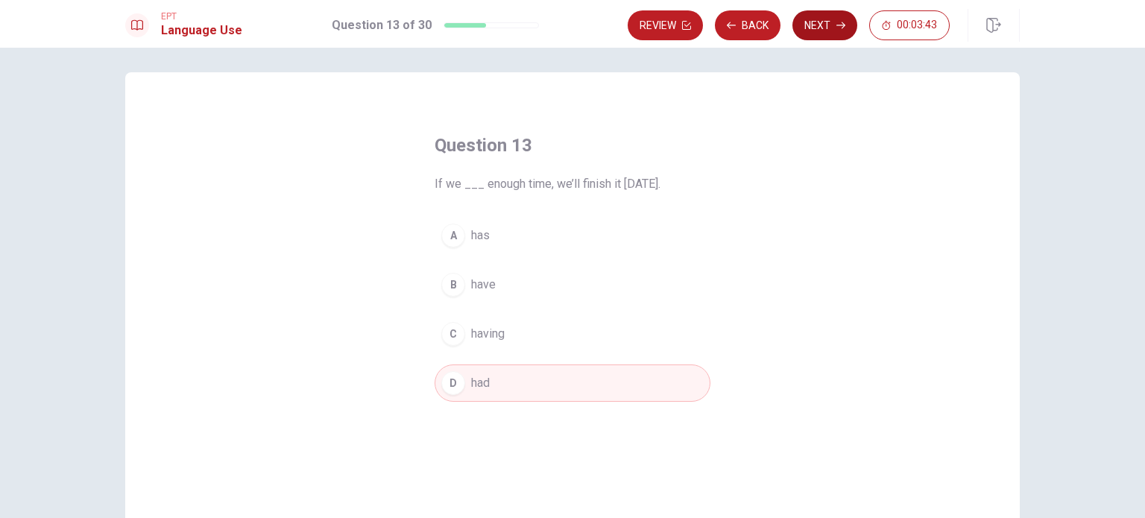
click at [829, 29] on button "Next" at bounding box center [825, 25] width 65 height 30
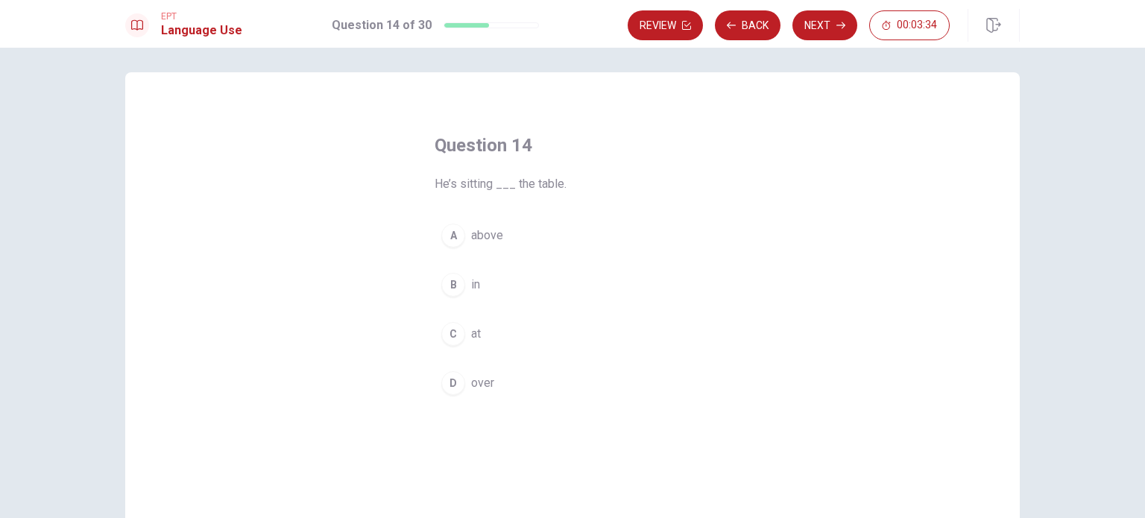
click at [565, 338] on button "C at" at bounding box center [573, 333] width 276 height 37
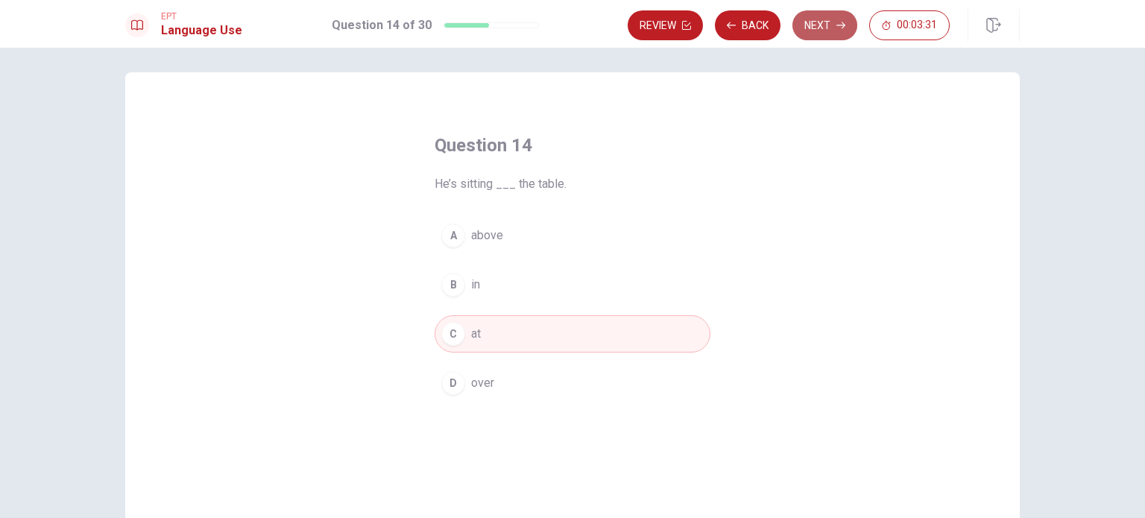
click at [831, 30] on button "Next" at bounding box center [825, 25] width 65 height 30
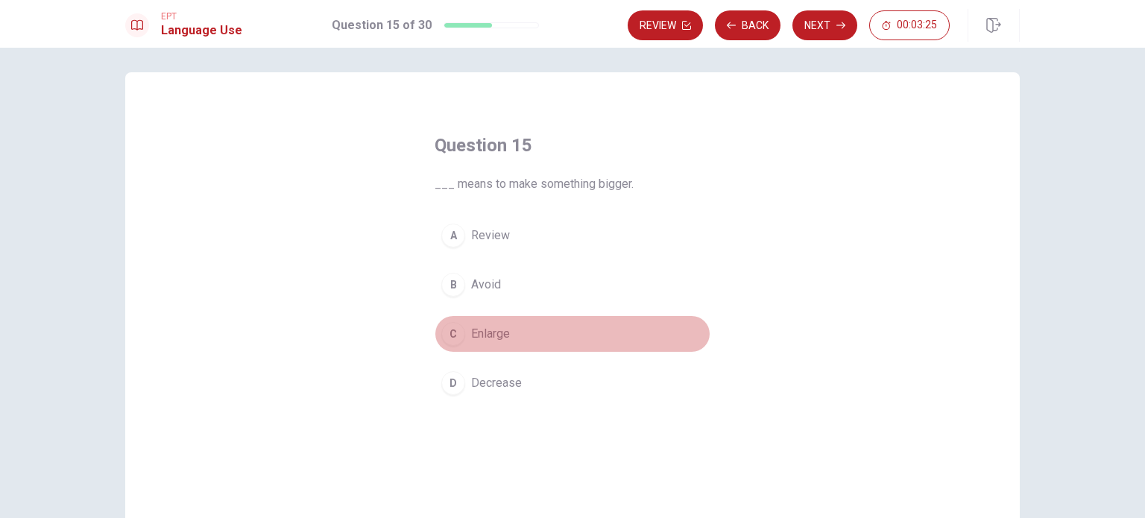
click at [567, 336] on button "C Enlarge" at bounding box center [573, 333] width 276 height 37
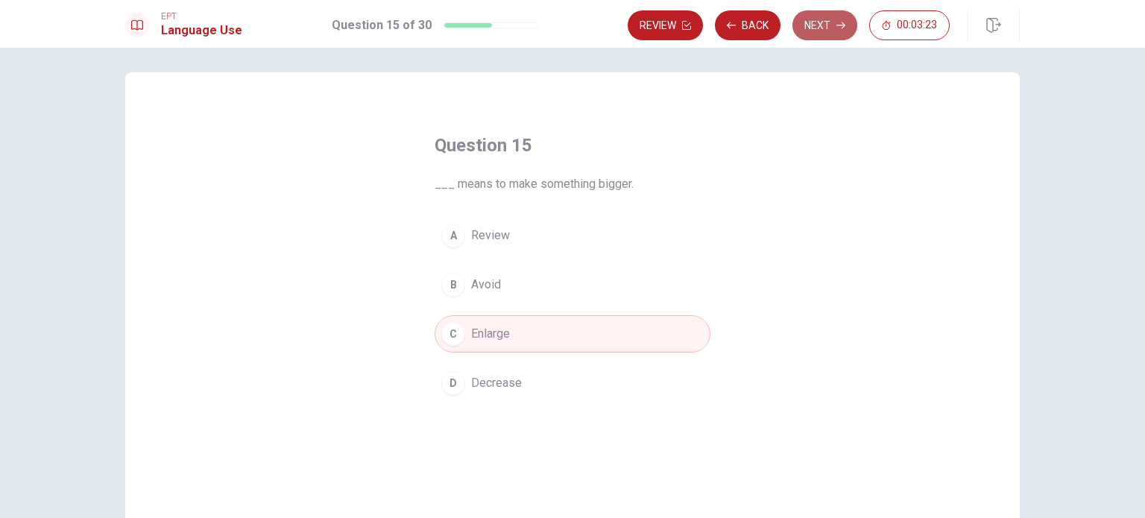
click at [843, 26] on icon "button" at bounding box center [841, 25] width 9 height 9
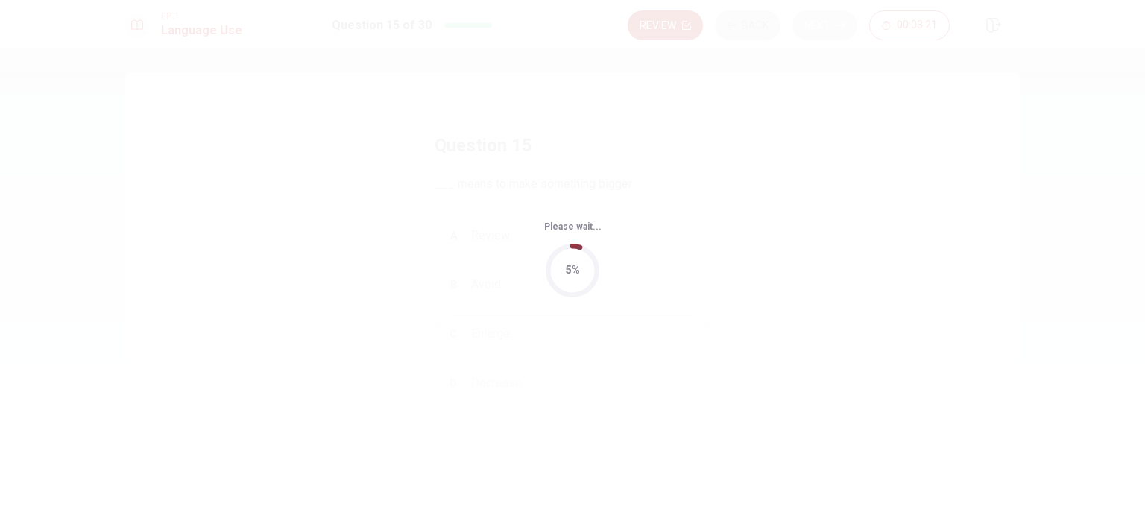
scroll to position [0, 0]
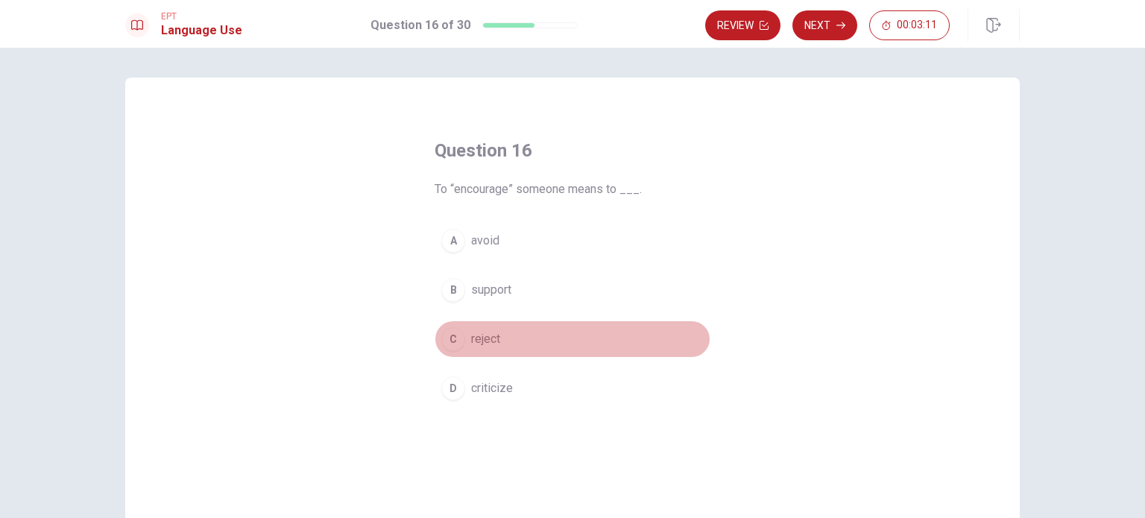
click at [575, 344] on button "C reject" at bounding box center [573, 339] width 276 height 37
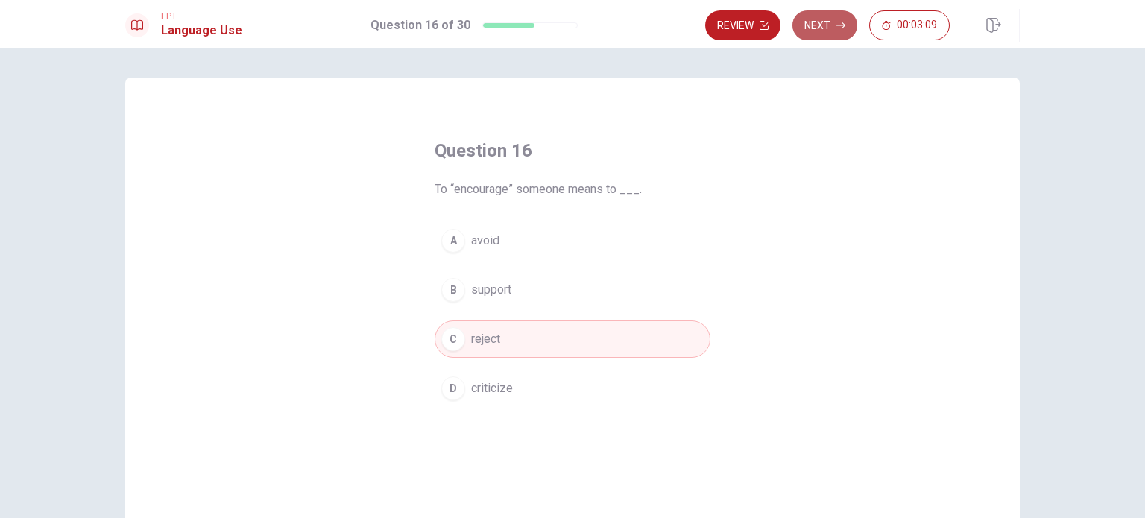
click at [826, 15] on button "Next" at bounding box center [825, 25] width 65 height 30
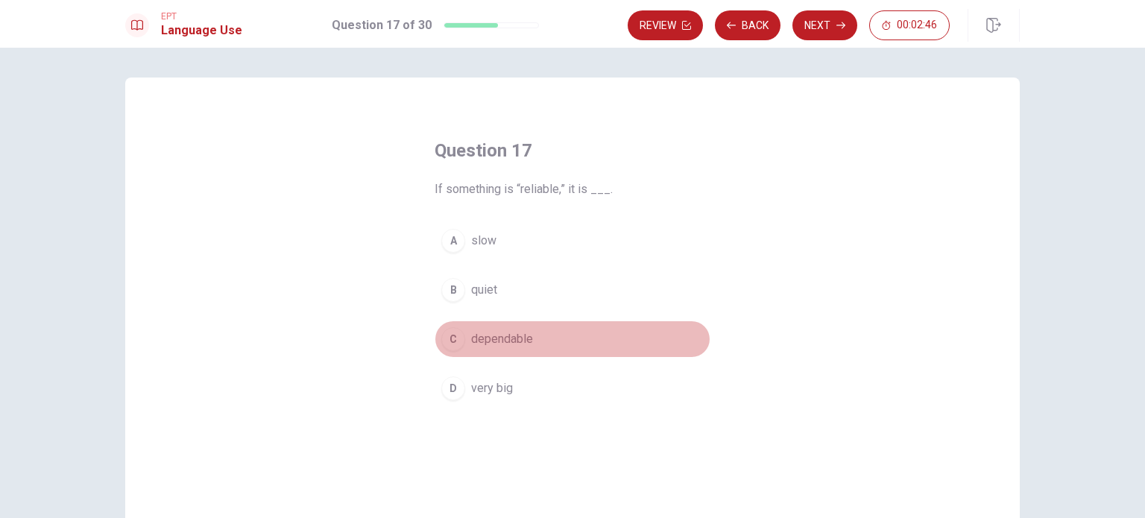
click at [611, 324] on button "C dependable" at bounding box center [573, 339] width 276 height 37
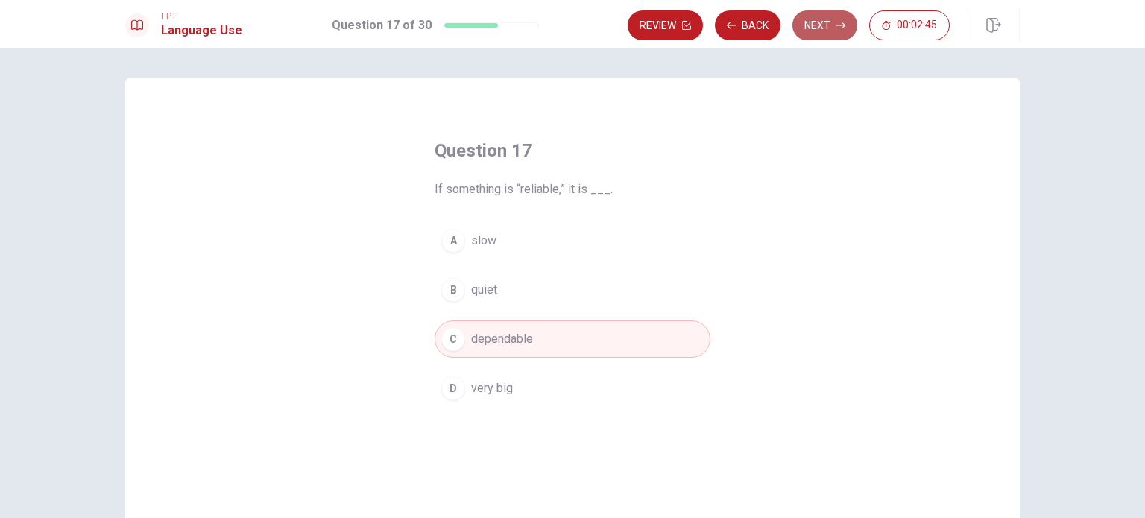
click at [831, 16] on button "Next" at bounding box center [825, 25] width 65 height 30
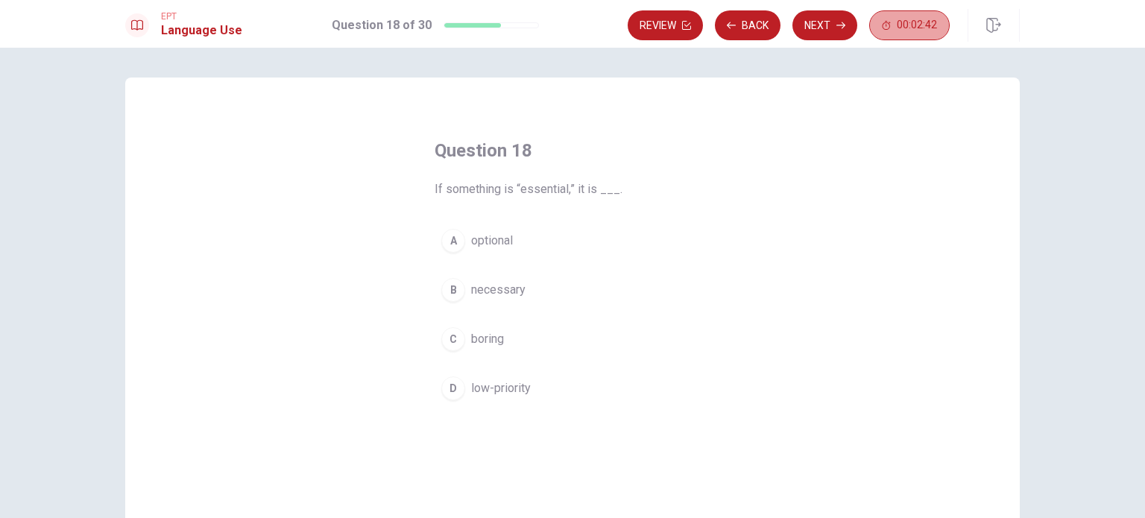
click at [916, 13] on button "00:02:42" at bounding box center [909, 25] width 81 height 30
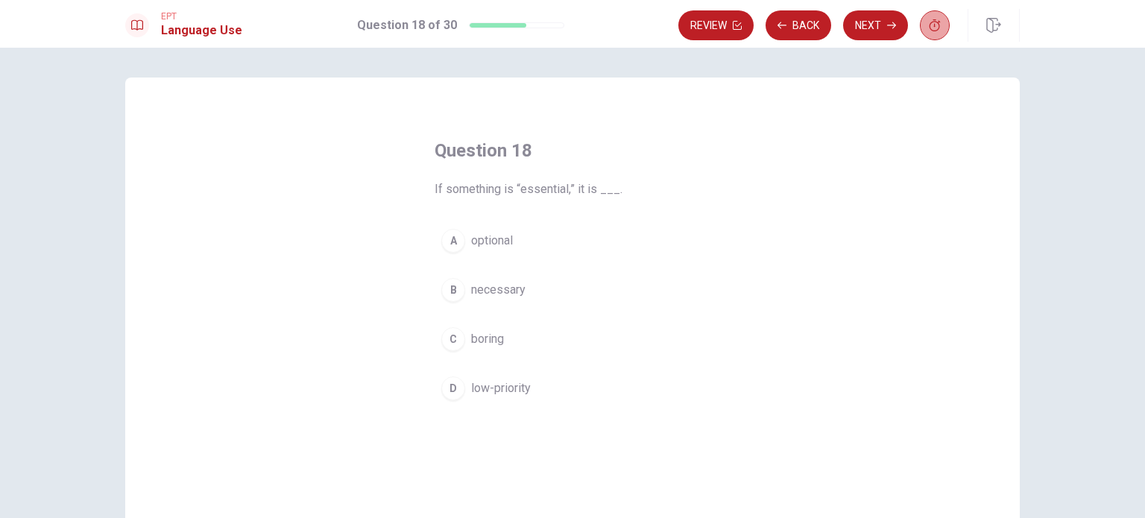
click at [936, 23] on icon "button" at bounding box center [935, 25] width 12 height 12
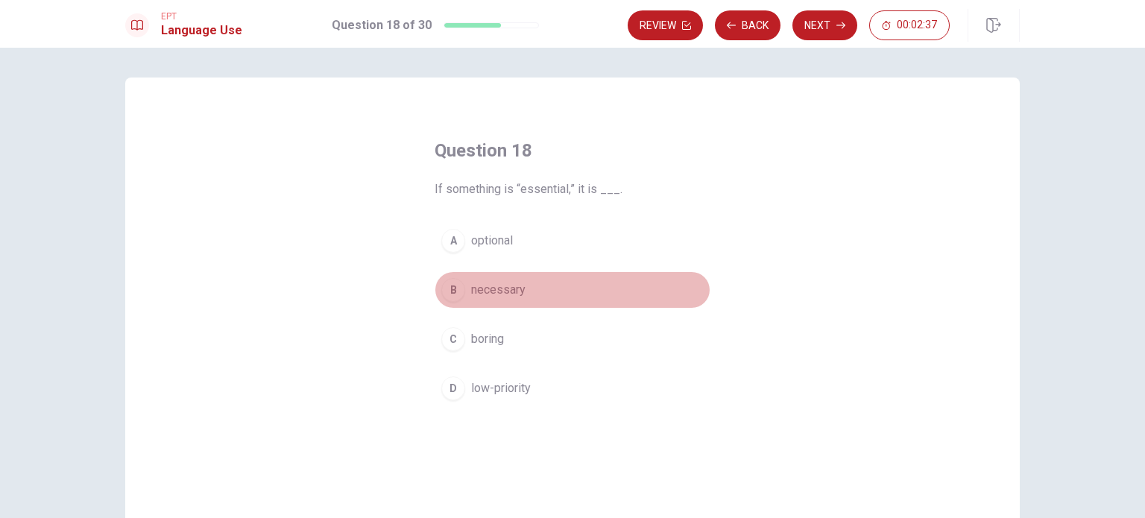
click at [535, 296] on button "B necessary" at bounding box center [573, 289] width 276 height 37
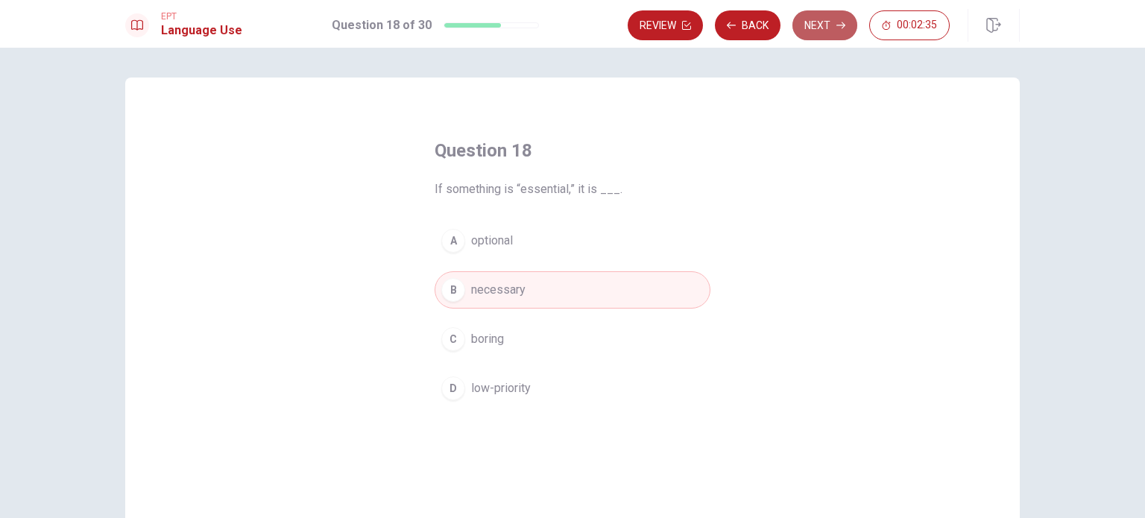
click at [817, 35] on button "Next" at bounding box center [825, 25] width 65 height 30
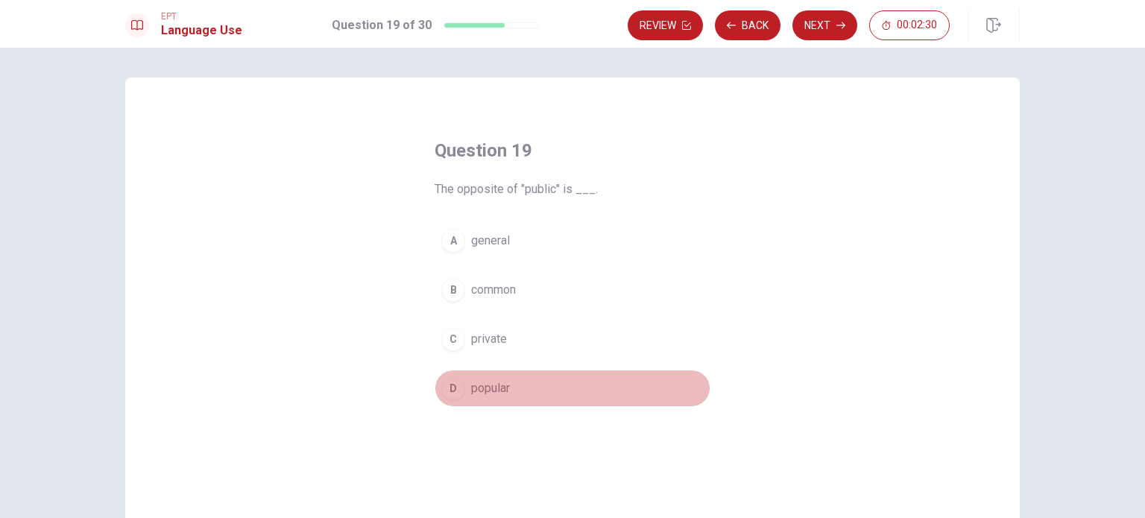
click at [499, 385] on span "popular" at bounding box center [490, 389] width 39 height 18
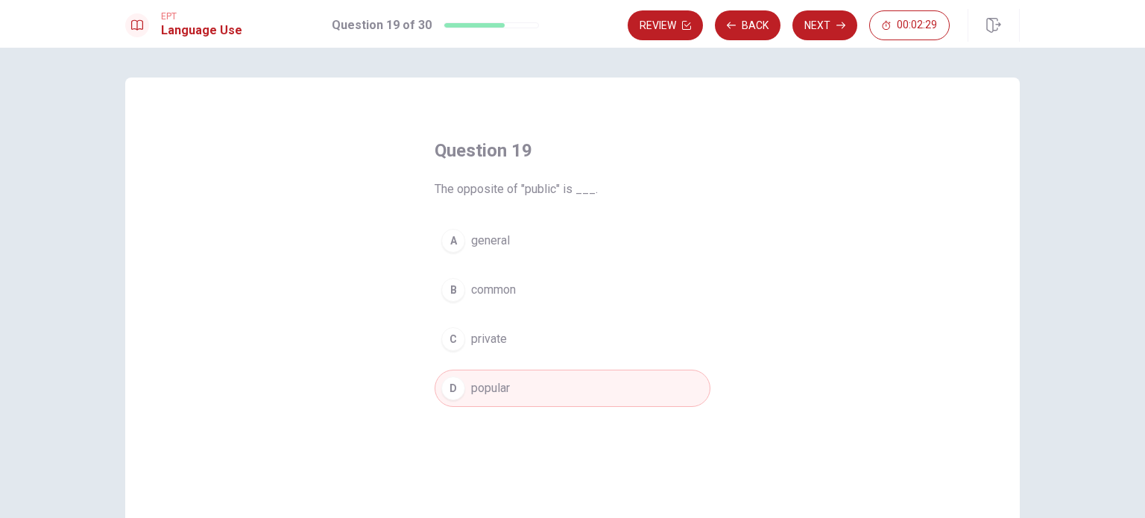
click at [529, 284] on button "B common" at bounding box center [573, 289] width 276 height 37
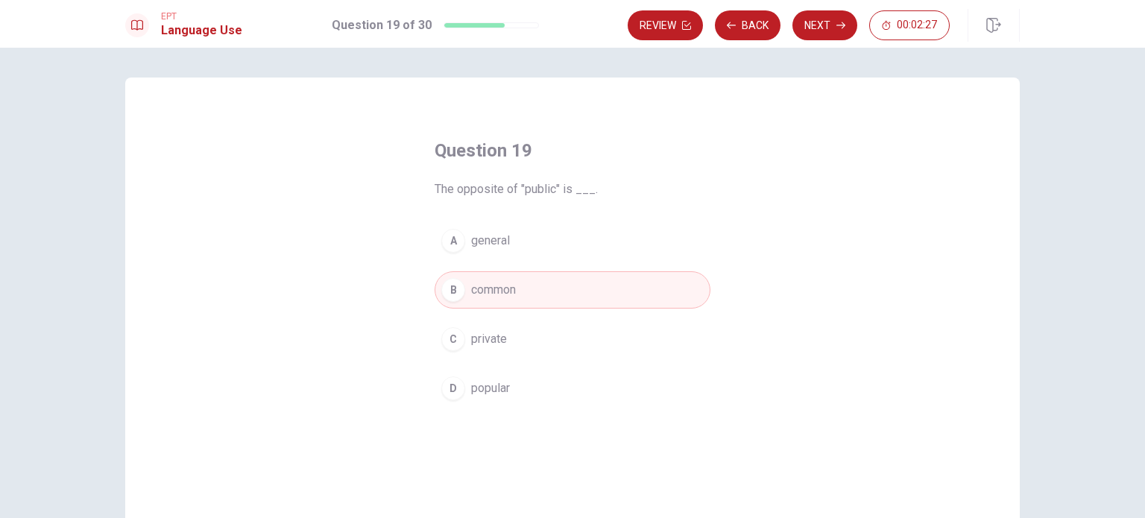
click at [637, 259] on div "A general B common C private D popular" at bounding box center [573, 314] width 276 height 185
click at [617, 242] on button "A general" at bounding box center [573, 240] width 276 height 37
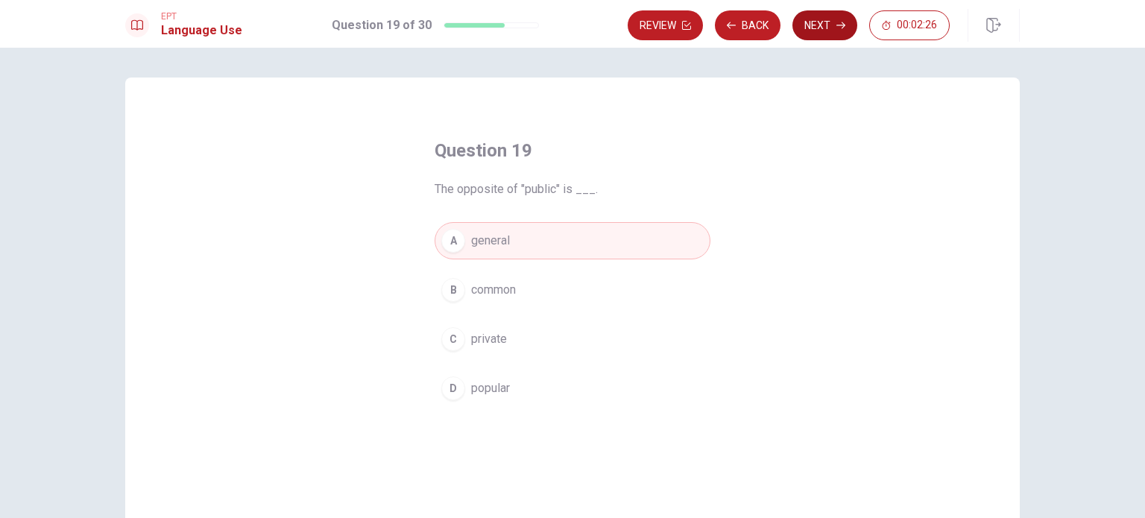
click at [832, 25] on button "Next" at bounding box center [825, 25] width 65 height 30
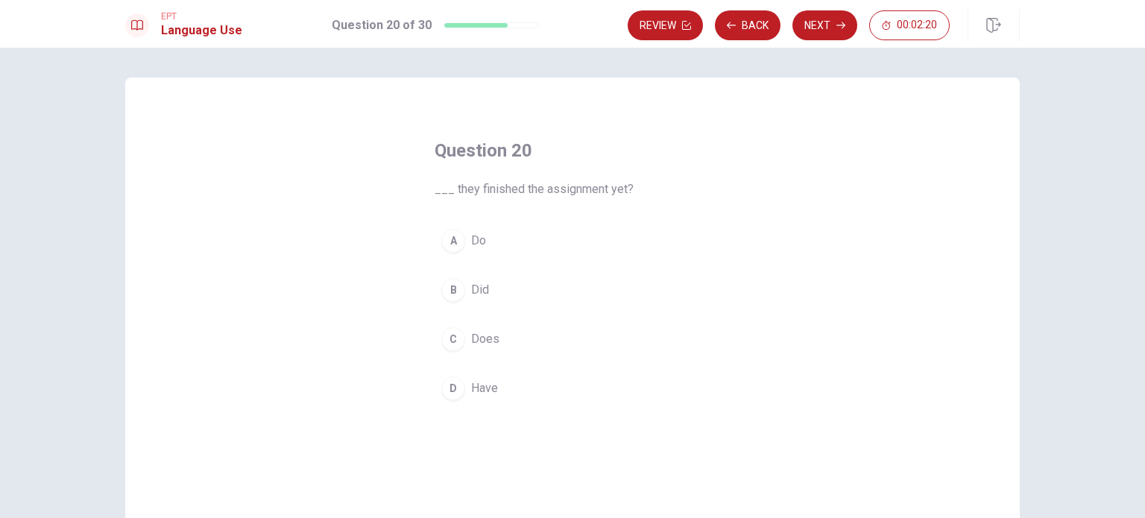
click at [491, 296] on button "B Did" at bounding box center [573, 289] width 276 height 37
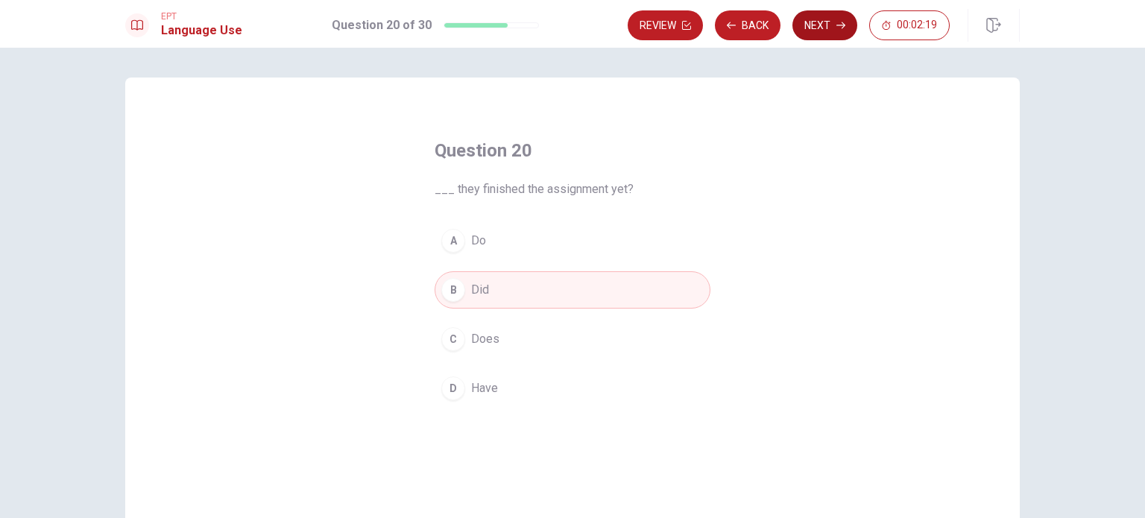
click at [829, 17] on button "Next" at bounding box center [825, 25] width 65 height 30
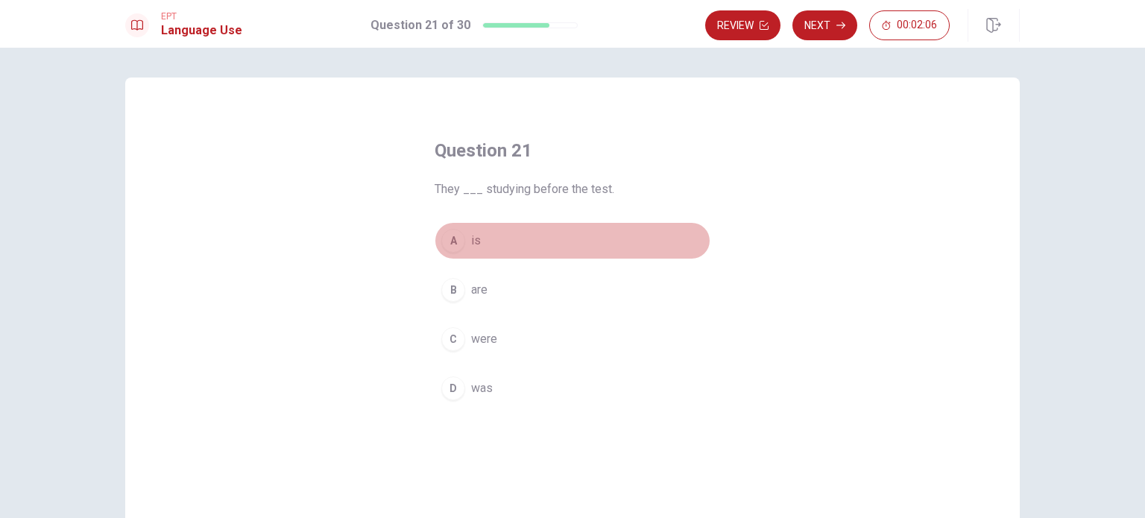
click at [542, 250] on button "A is" at bounding box center [573, 240] width 276 height 37
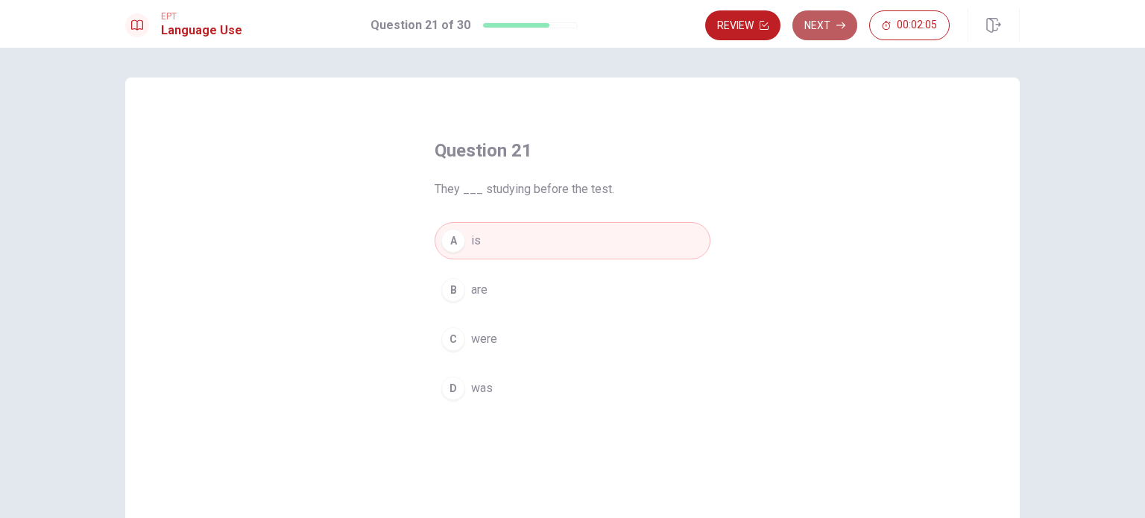
click at [819, 26] on button "Next" at bounding box center [825, 25] width 65 height 30
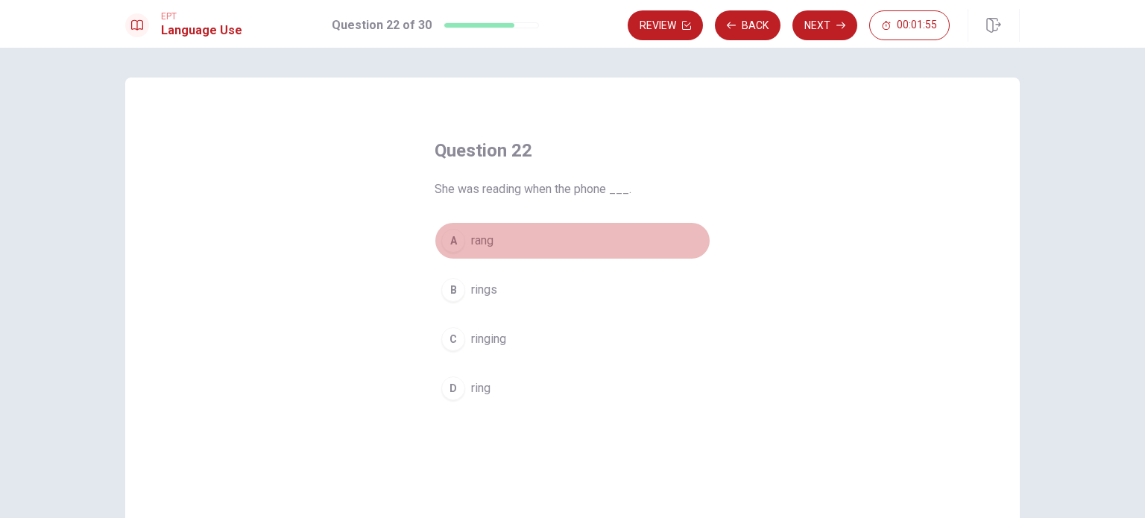
click at [495, 239] on button "A rang" at bounding box center [573, 240] width 276 height 37
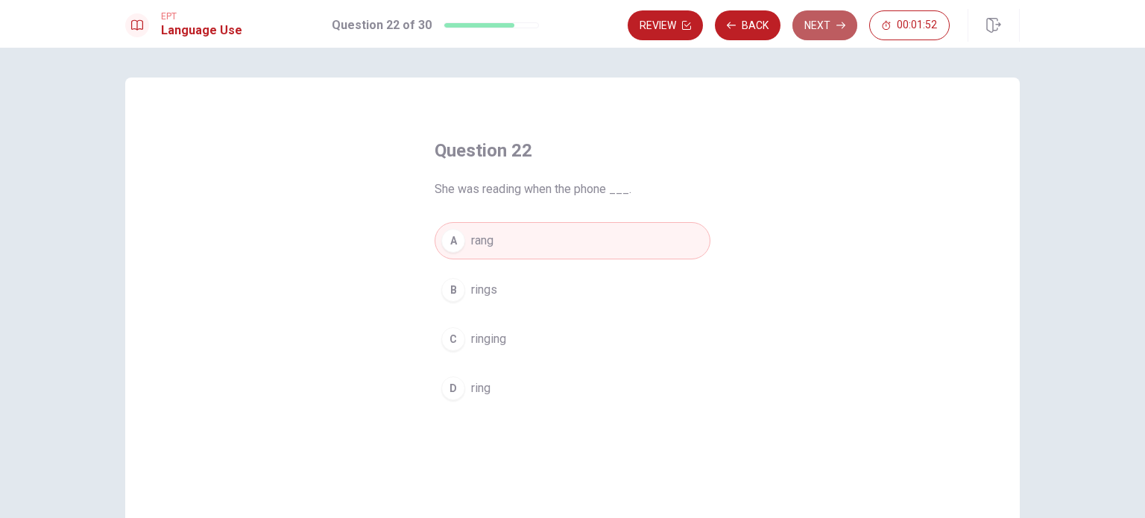
click at [823, 21] on button "Next" at bounding box center [825, 25] width 65 height 30
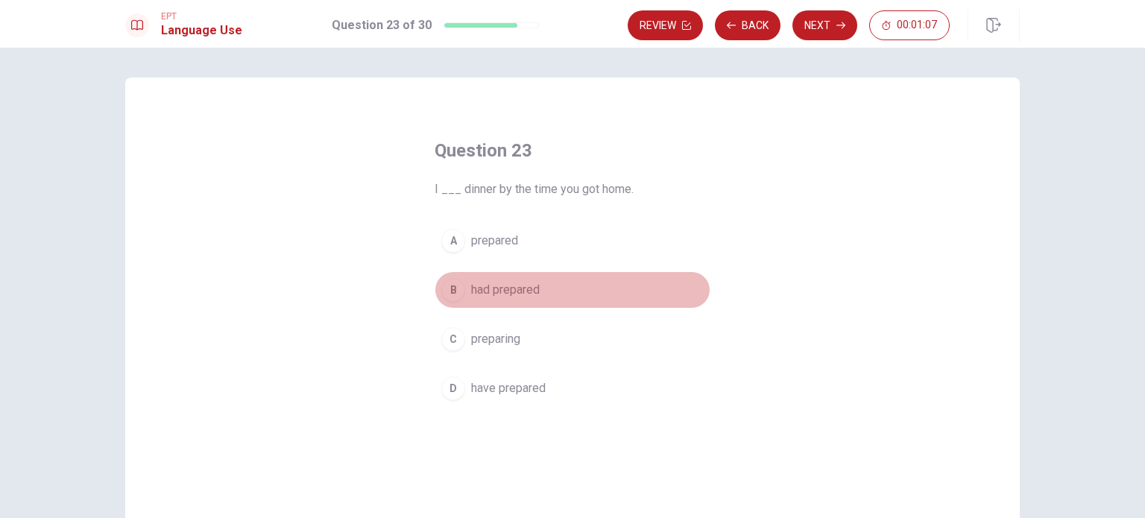
click at [582, 303] on button "B had prepared" at bounding box center [573, 289] width 276 height 37
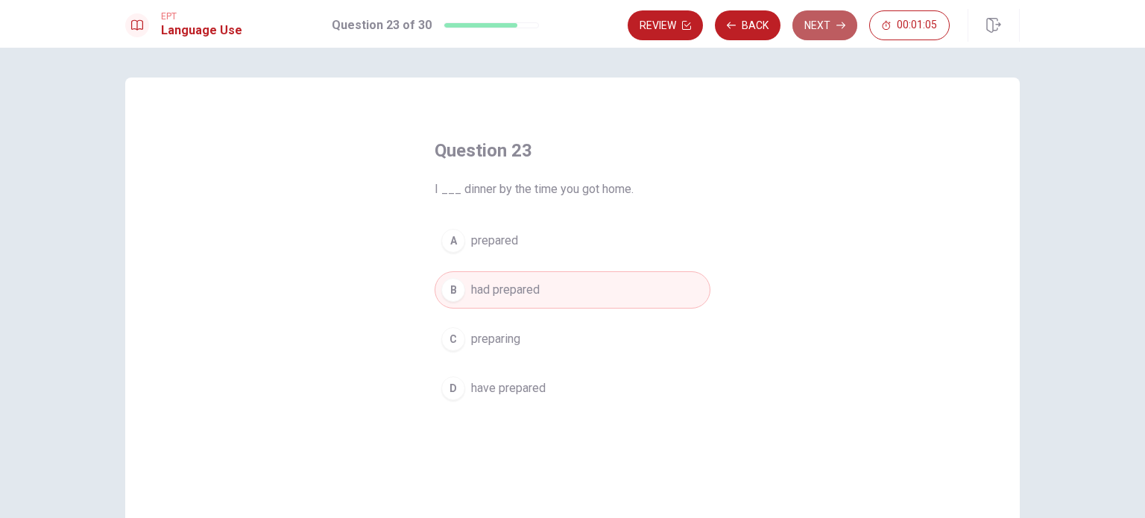
click at [808, 25] on button "Next" at bounding box center [825, 25] width 65 height 30
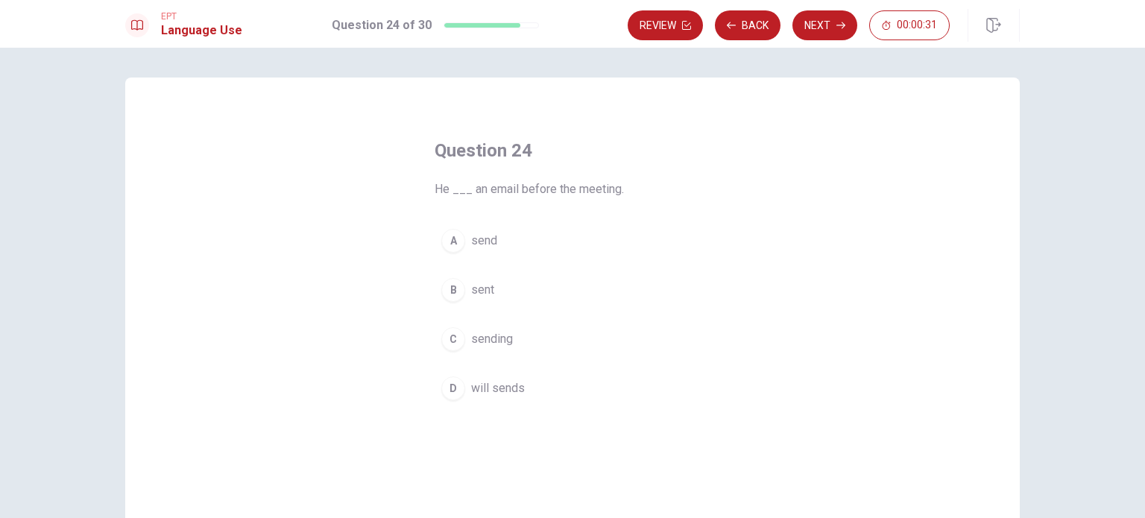
click at [506, 296] on button "B sent" at bounding box center [573, 289] width 276 height 37
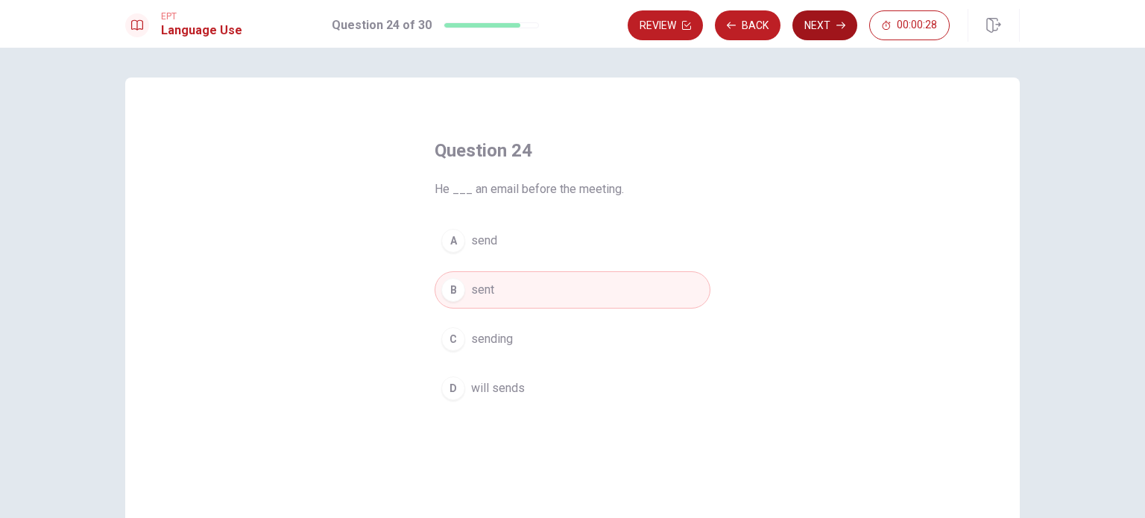
click at [814, 31] on button "Next" at bounding box center [825, 25] width 65 height 30
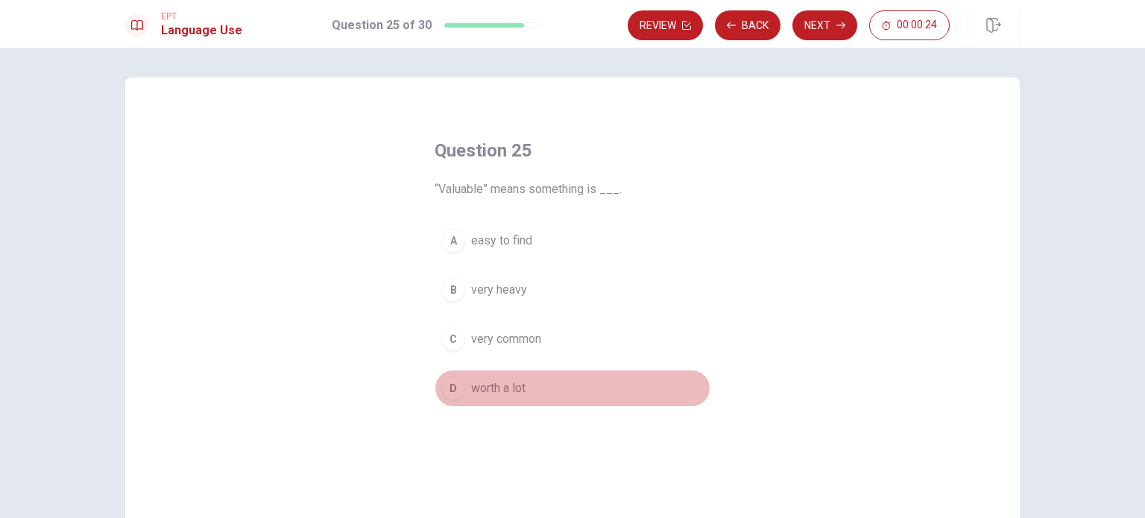
click at [517, 370] on button "D worth a lot" at bounding box center [573, 388] width 276 height 37
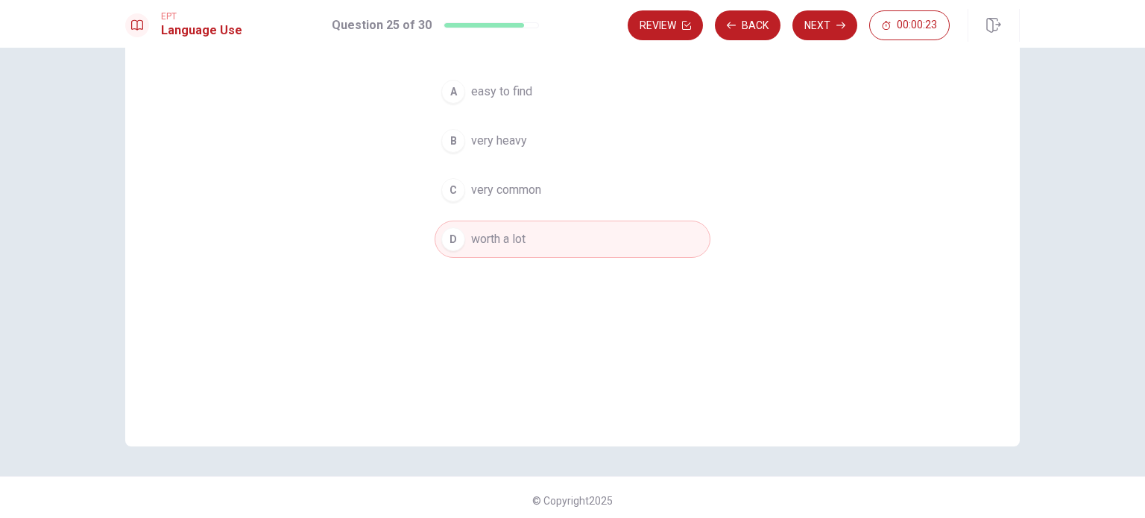
scroll to position [155, 0]
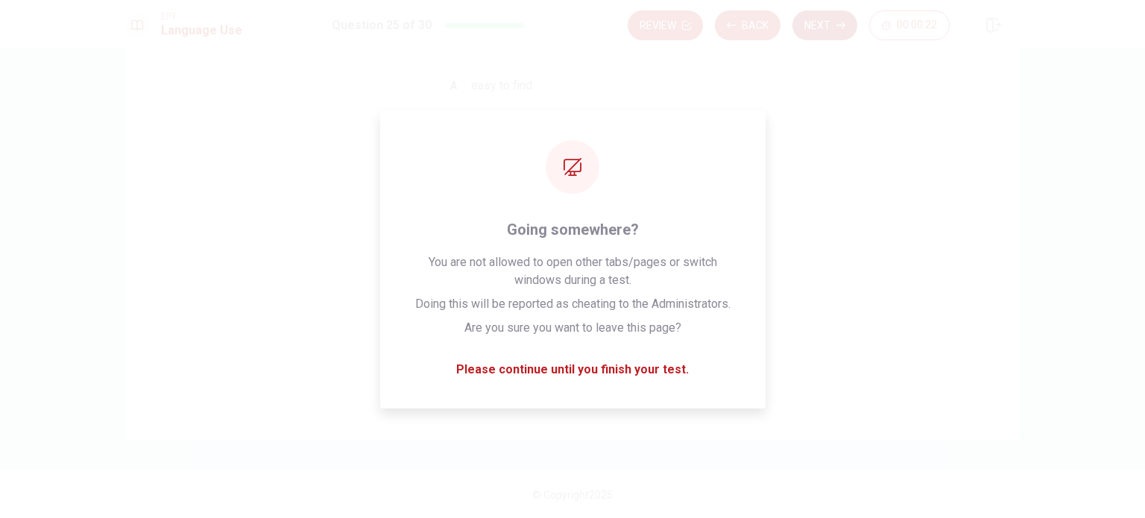
click at [814, 34] on button "Next" at bounding box center [825, 25] width 65 height 30
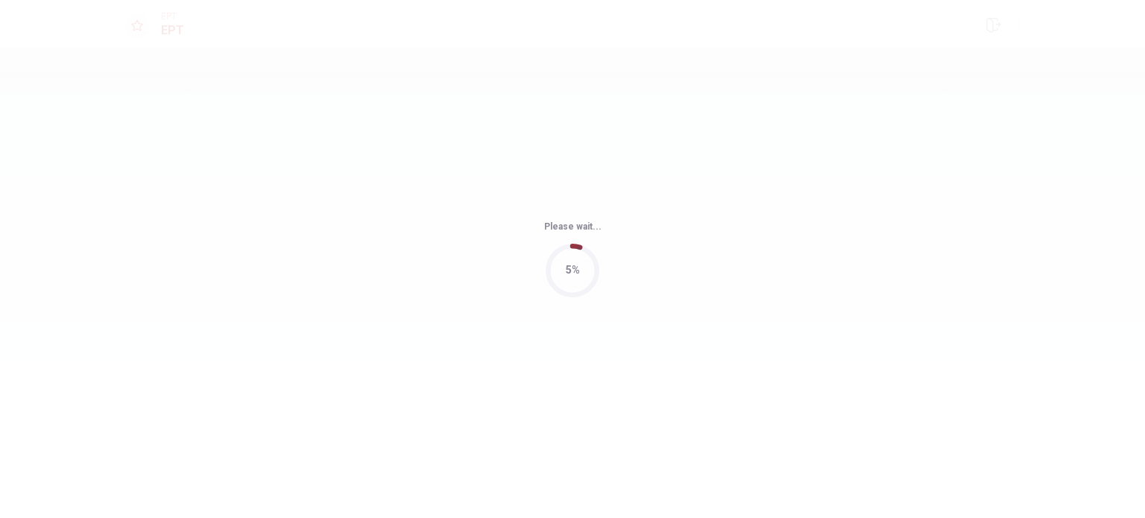
scroll to position [0, 0]
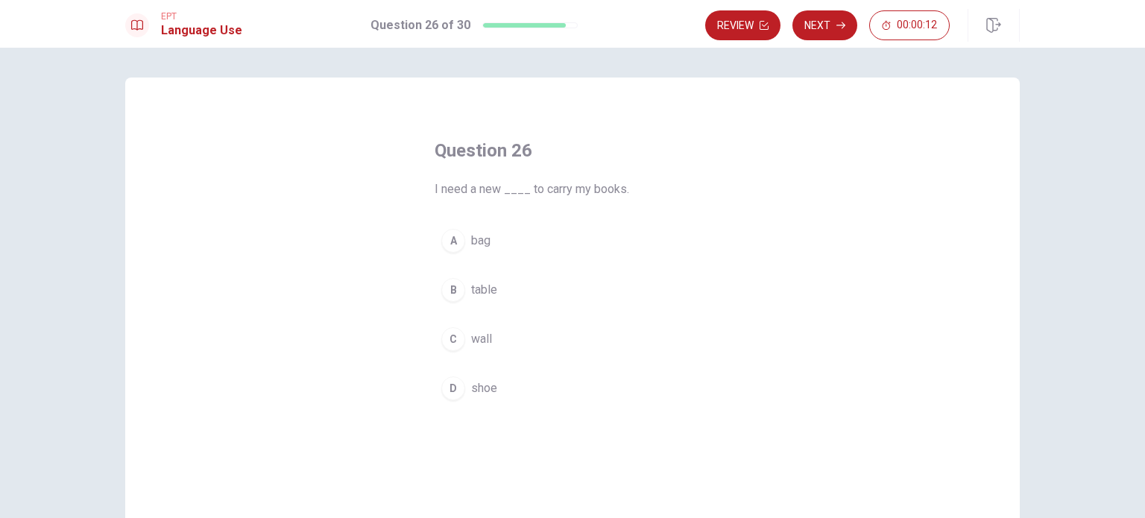
click at [584, 238] on button "A bag" at bounding box center [573, 240] width 276 height 37
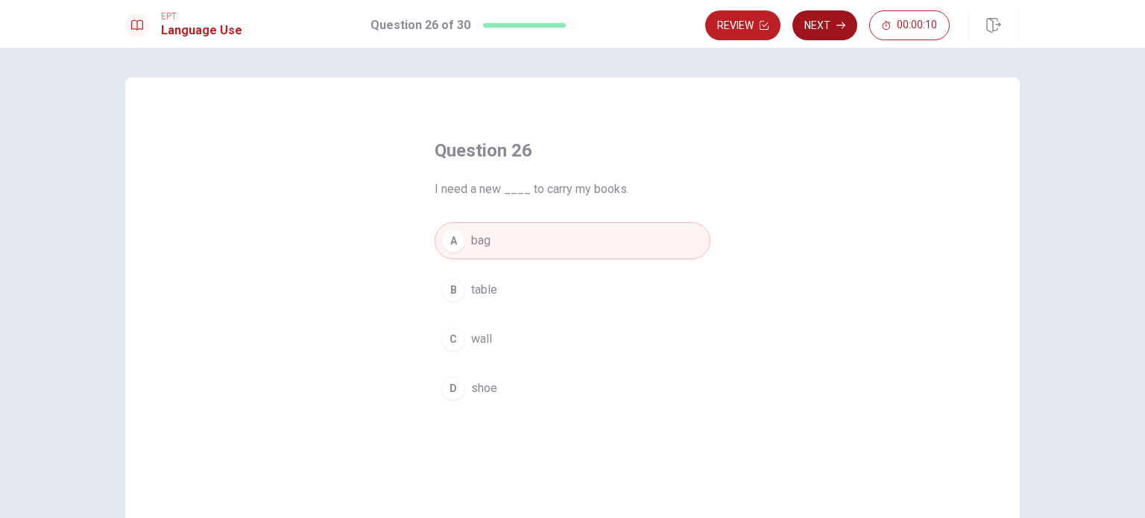
click at [814, 33] on button "Next" at bounding box center [825, 25] width 65 height 30
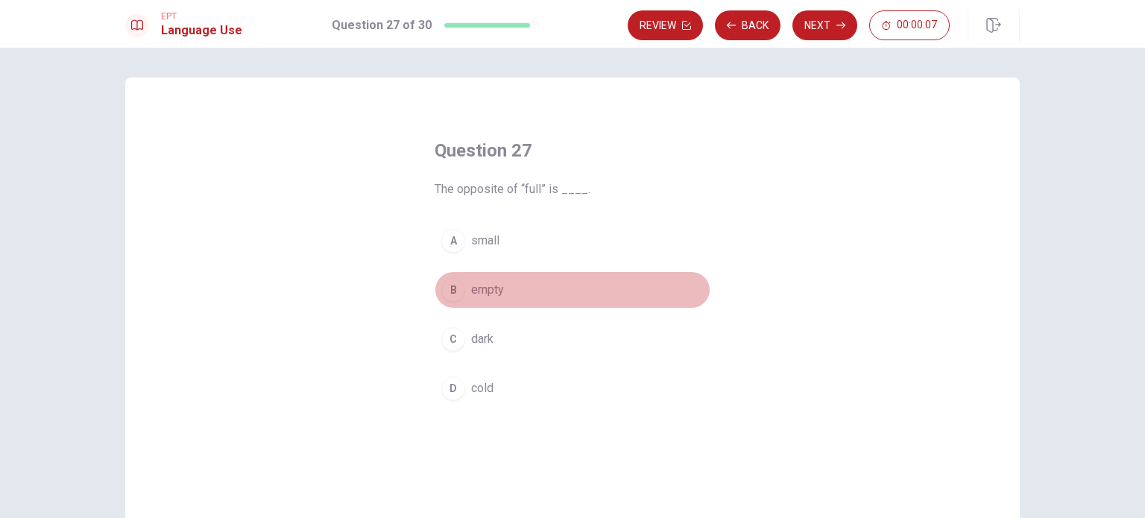
click at [492, 296] on span "empty" at bounding box center [487, 290] width 33 height 18
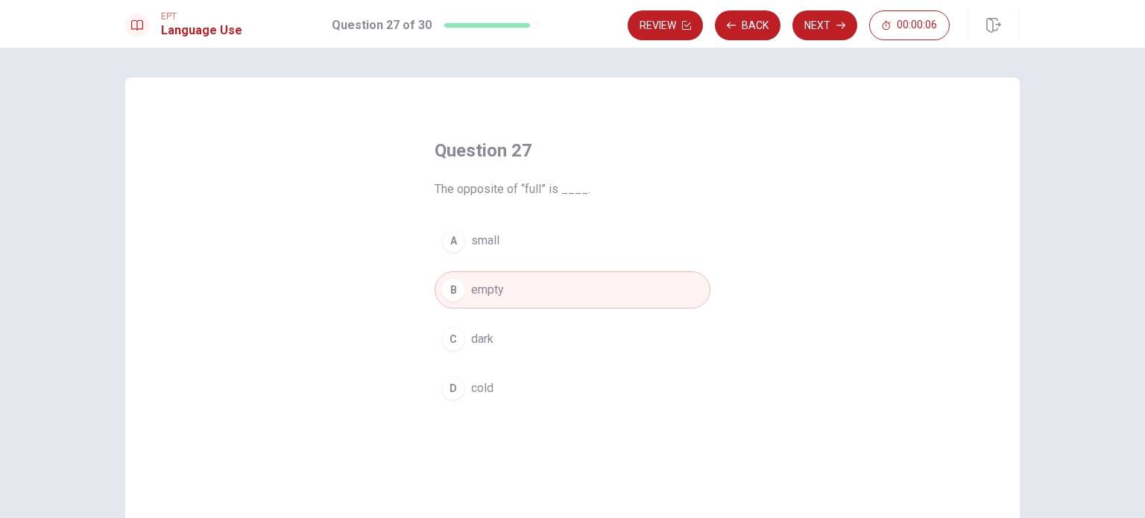
click at [832, 62] on div "Question 27 The opposite of “full” is ____. A small B empty C dark D cold © Cop…" at bounding box center [572, 283] width 1145 height 471
click at [835, 25] on button "Next" at bounding box center [825, 25] width 65 height 30
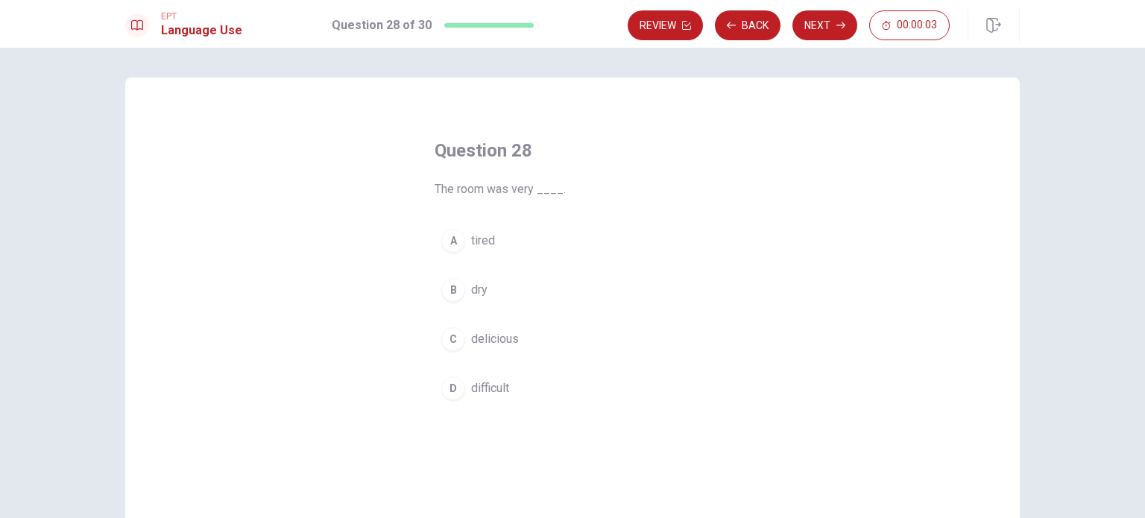
click at [480, 244] on span "tired" at bounding box center [483, 241] width 24 height 18
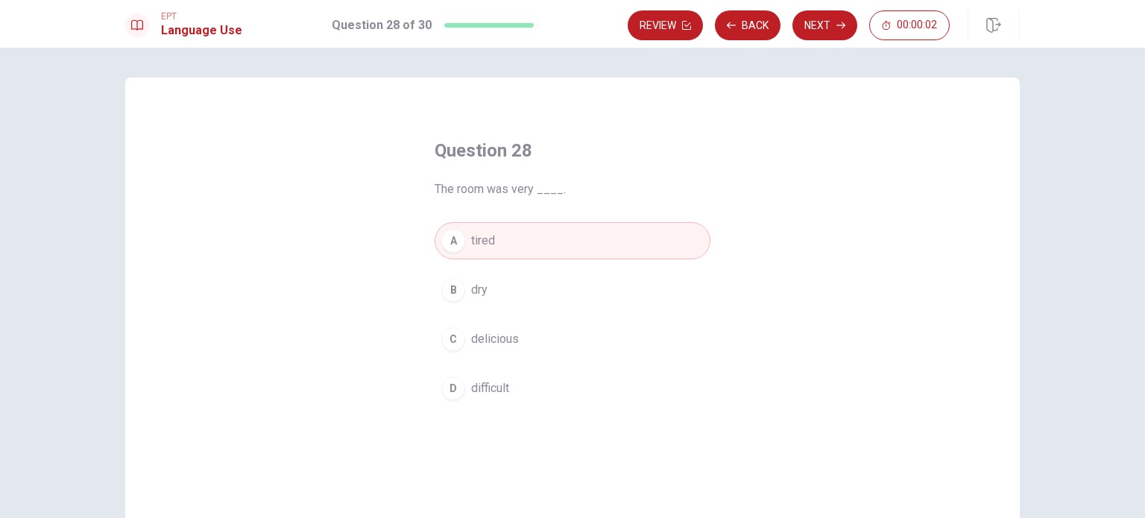
click at [811, 40] on div "Review Back Next 00:00:02" at bounding box center [824, 25] width 392 height 33
click at [808, 32] on button "Next" at bounding box center [825, 25] width 65 height 30
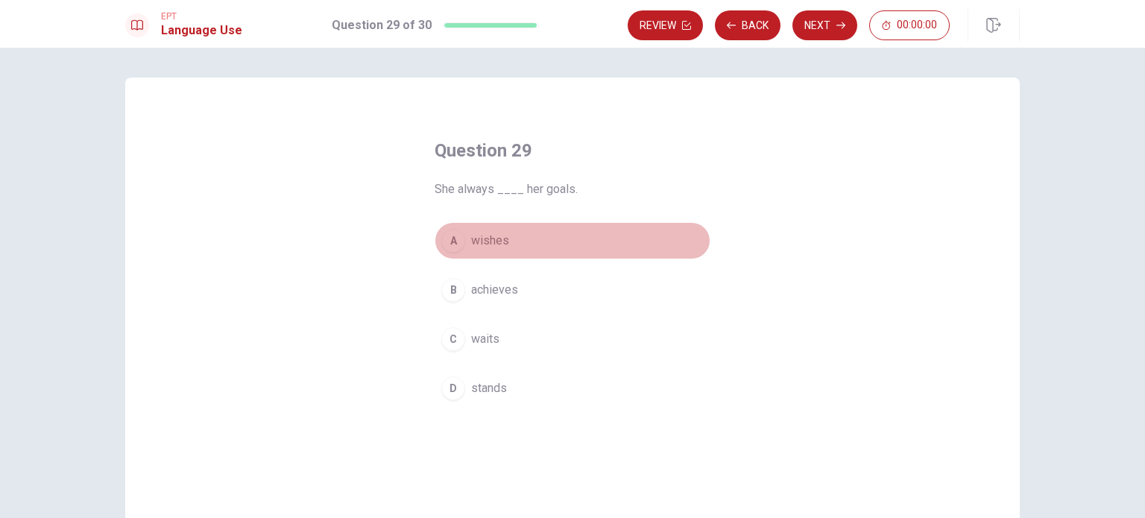
click at [488, 248] on span "wishes" at bounding box center [490, 241] width 38 height 18
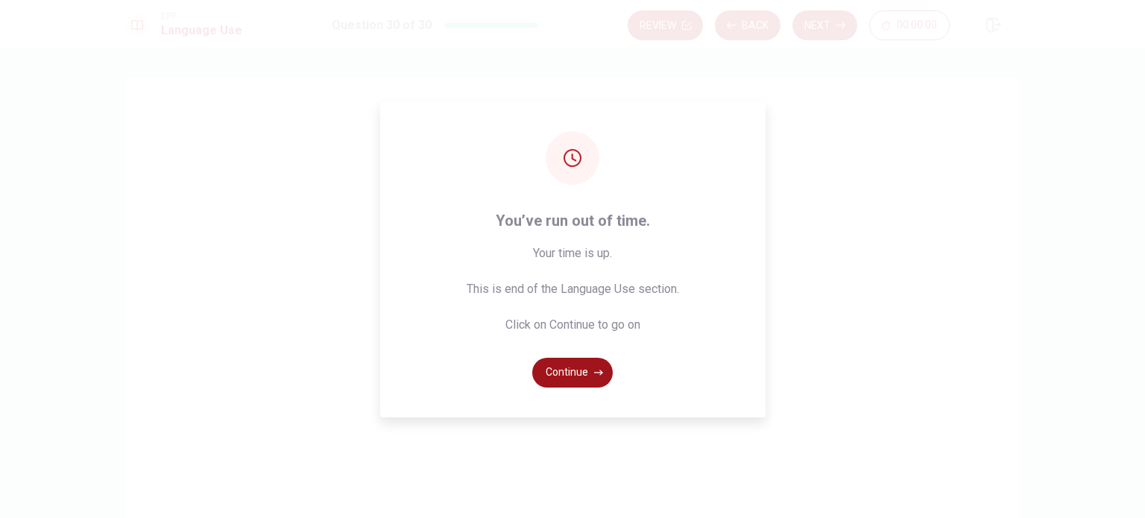
click at [605, 365] on button "Continue" at bounding box center [572, 373] width 81 height 30
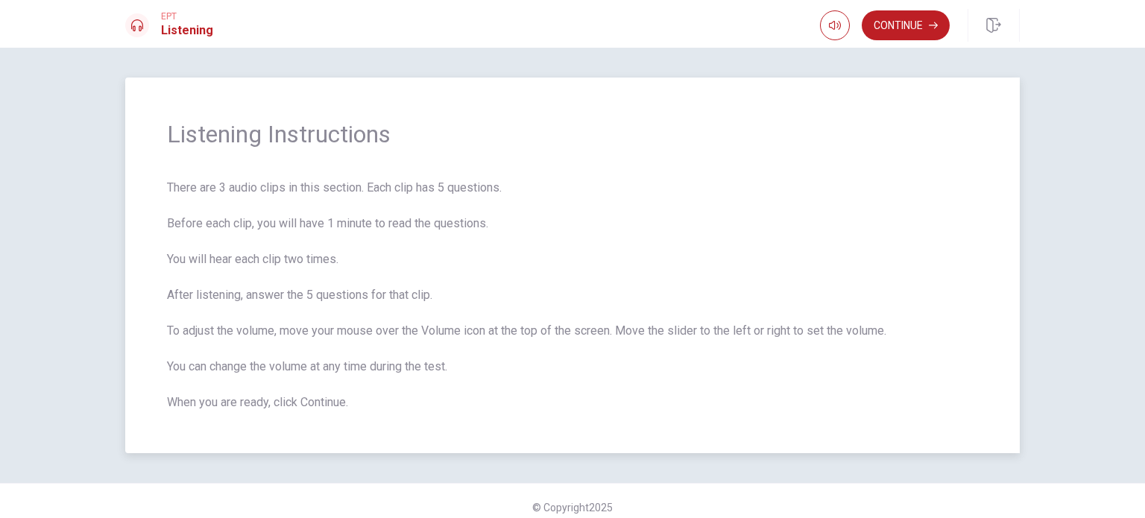
click at [750, 429] on div "Listening Instructions There are 3 audio clips in this section. Each clip has 5…" at bounding box center [572, 266] width 895 height 376
click at [931, 23] on icon "button" at bounding box center [933, 25] width 9 height 9
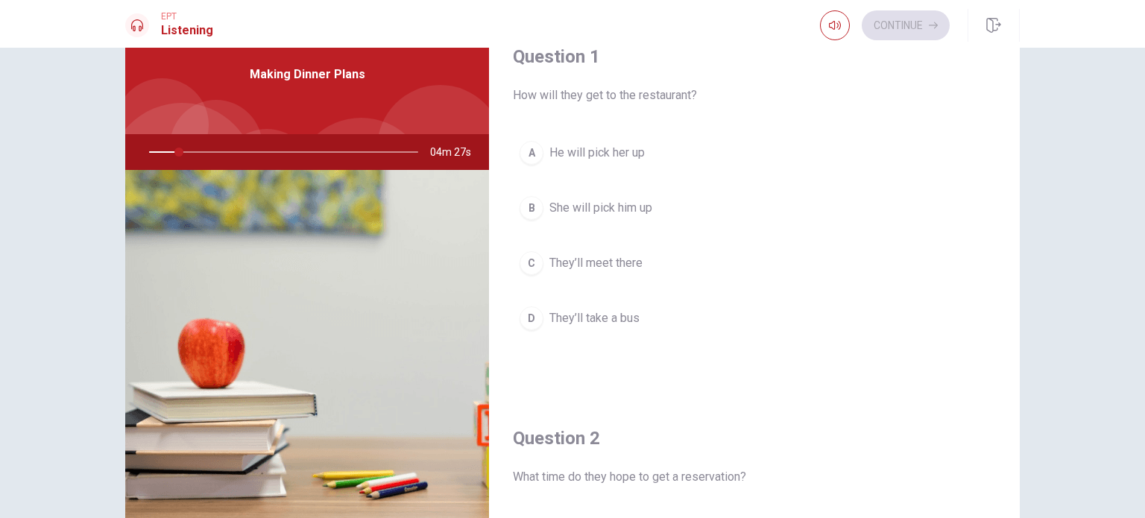
click at [212, 151] on div at bounding box center [280, 152] width 299 height 36
drag, startPoint x: 178, startPoint y: 151, endPoint x: 218, endPoint y: 152, distance: 39.5
click at [218, 152] on div at bounding box center [280, 152] width 299 height 36
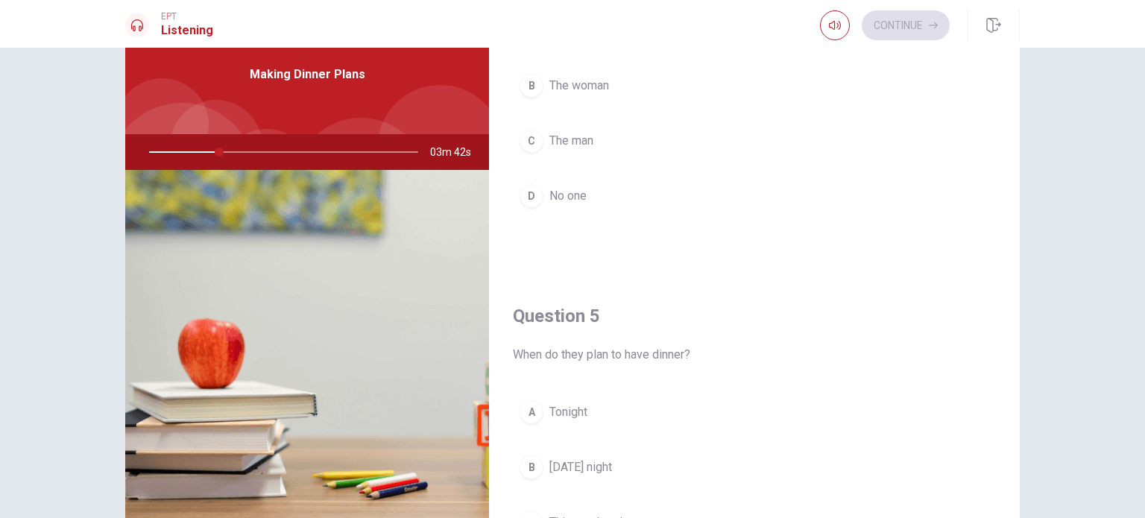
scroll to position [1384, 0]
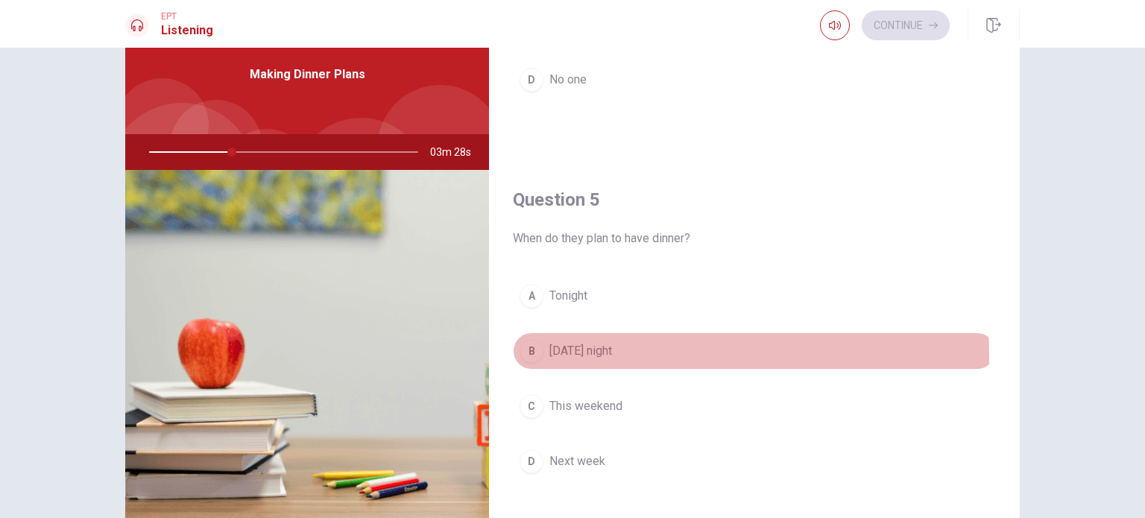
click at [585, 350] on span "[DATE] night" at bounding box center [581, 351] width 63 height 18
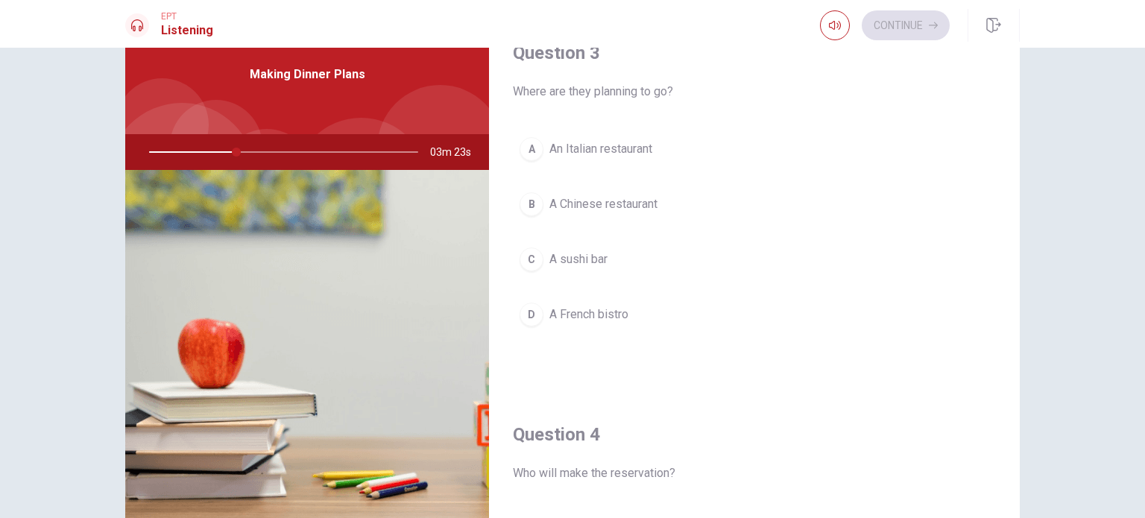
scroll to position [668, 0]
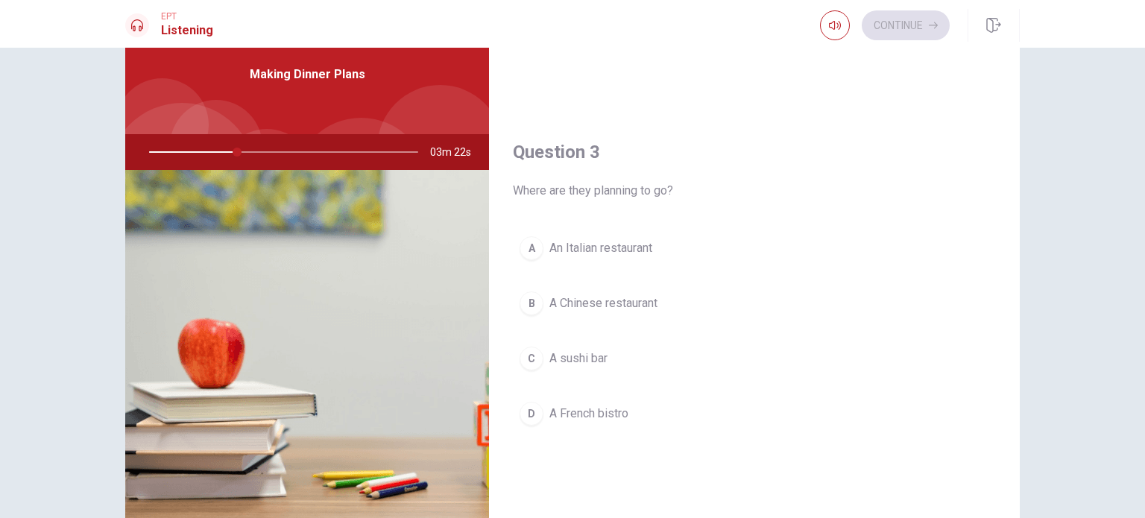
click at [617, 233] on button "A An Italian restaurant" at bounding box center [754, 248] width 483 height 37
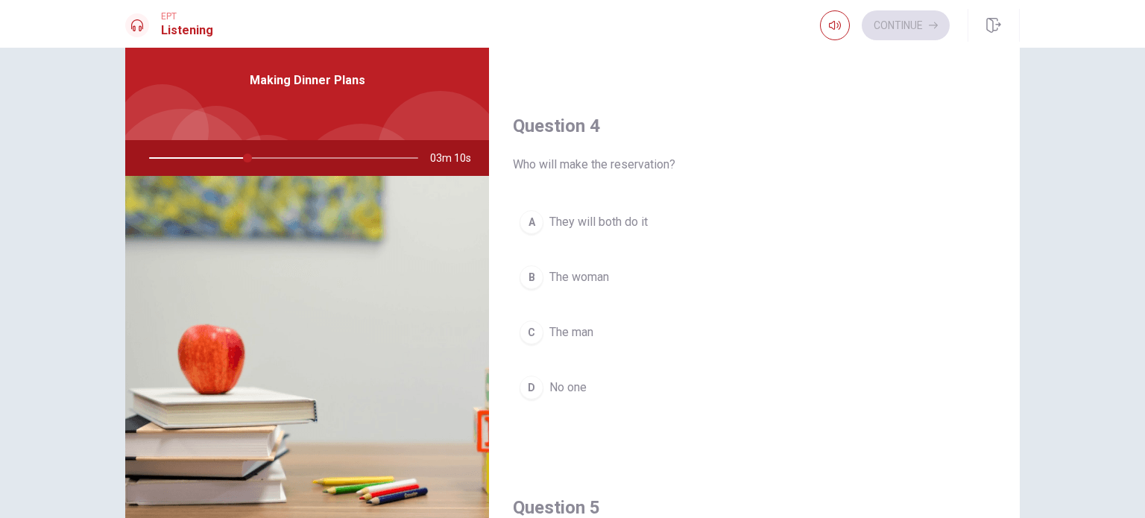
scroll to position [1083, 0]
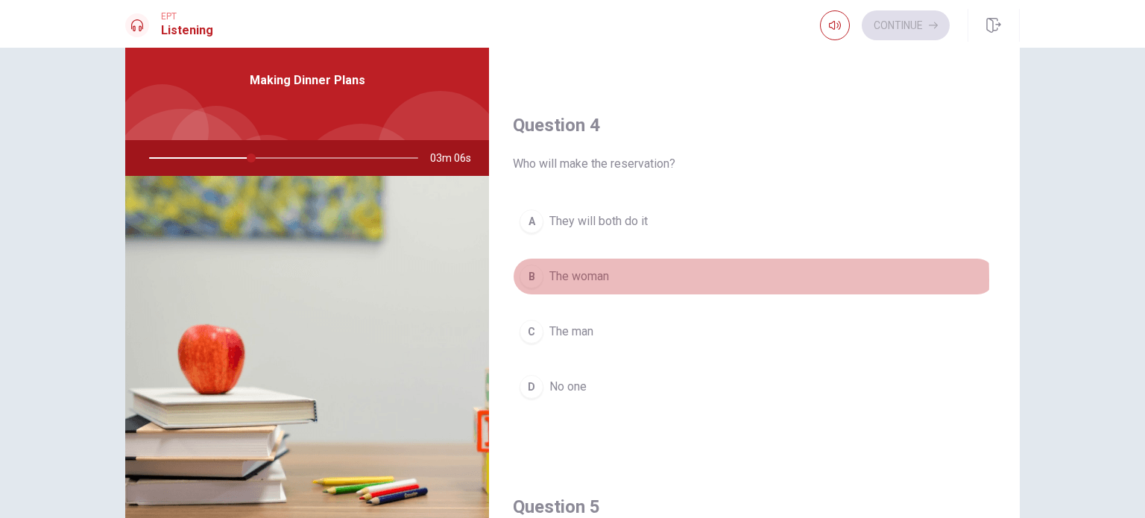
click at [573, 276] on span "The woman" at bounding box center [580, 277] width 60 height 18
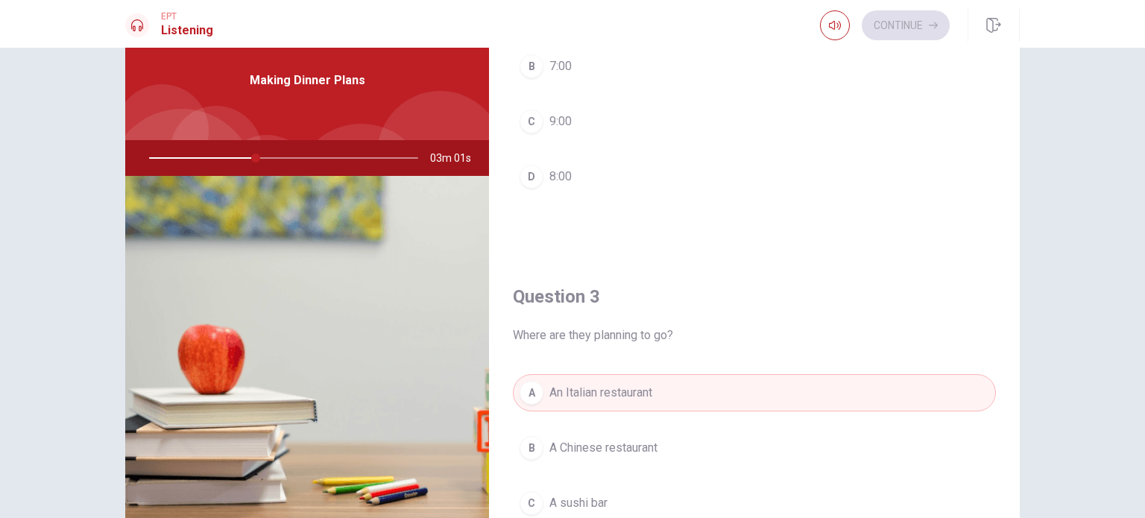
scroll to position [0, 0]
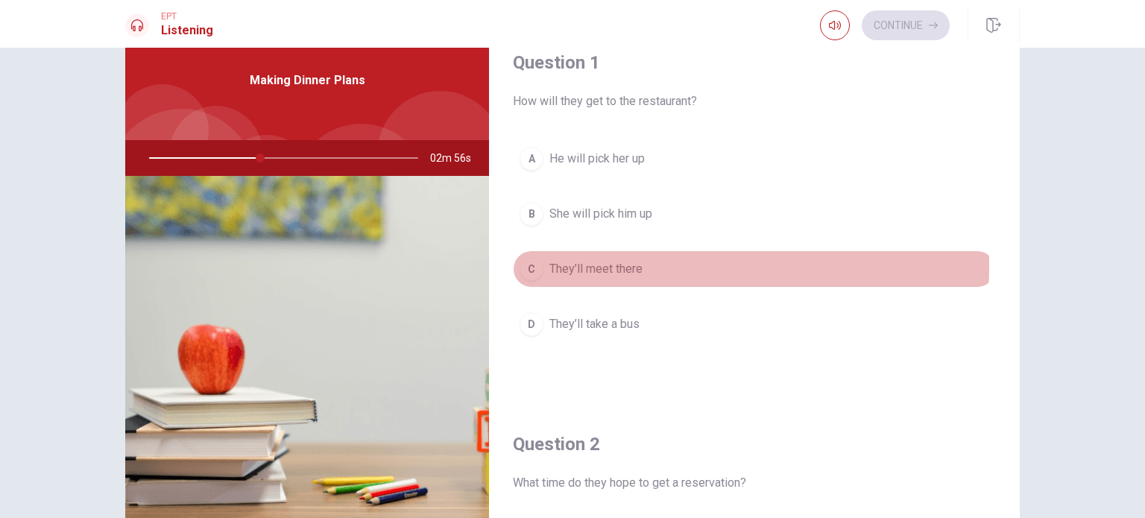
click at [638, 265] on span "They’ll meet there" at bounding box center [596, 269] width 93 height 18
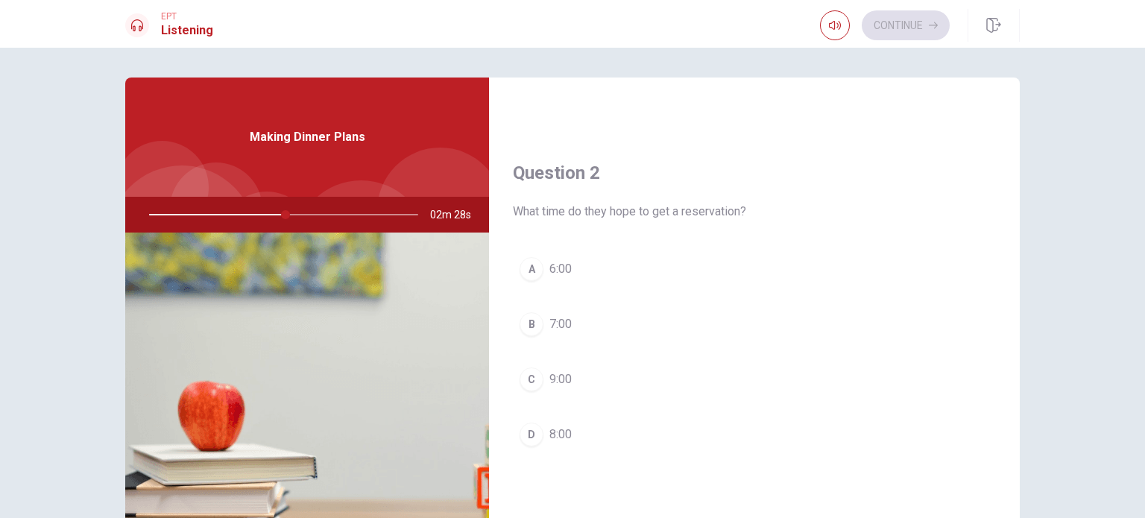
scroll to position [330, 0]
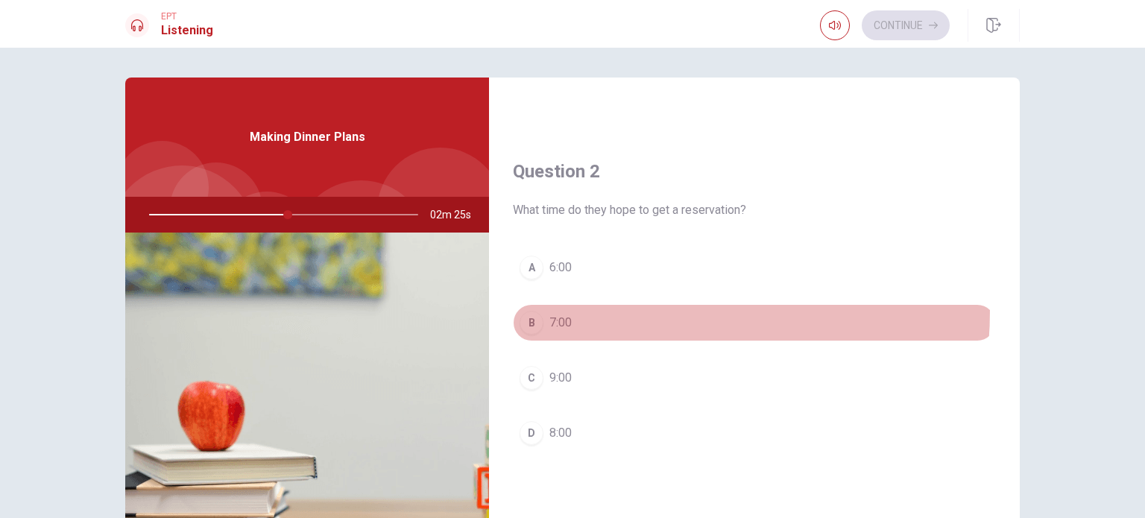
click at [584, 308] on button "B 7:00" at bounding box center [754, 322] width 483 height 37
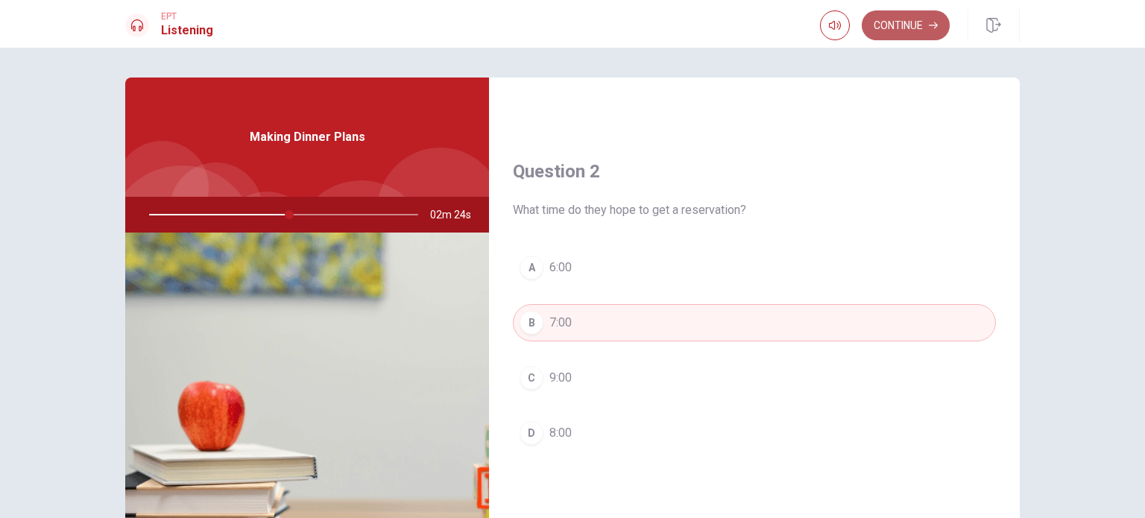
click at [904, 19] on button "Continue" at bounding box center [906, 25] width 88 height 30
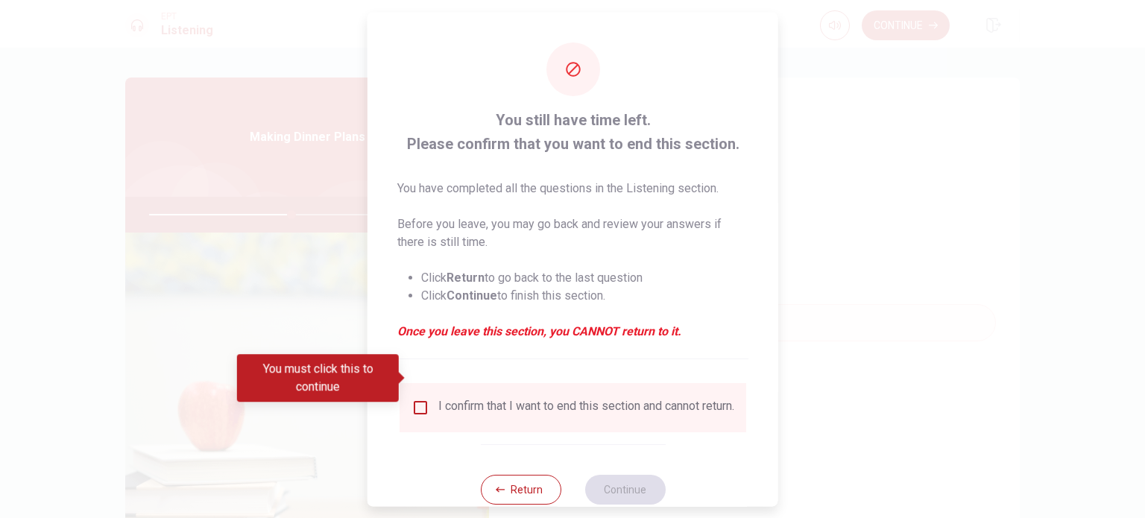
scroll to position [37, 0]
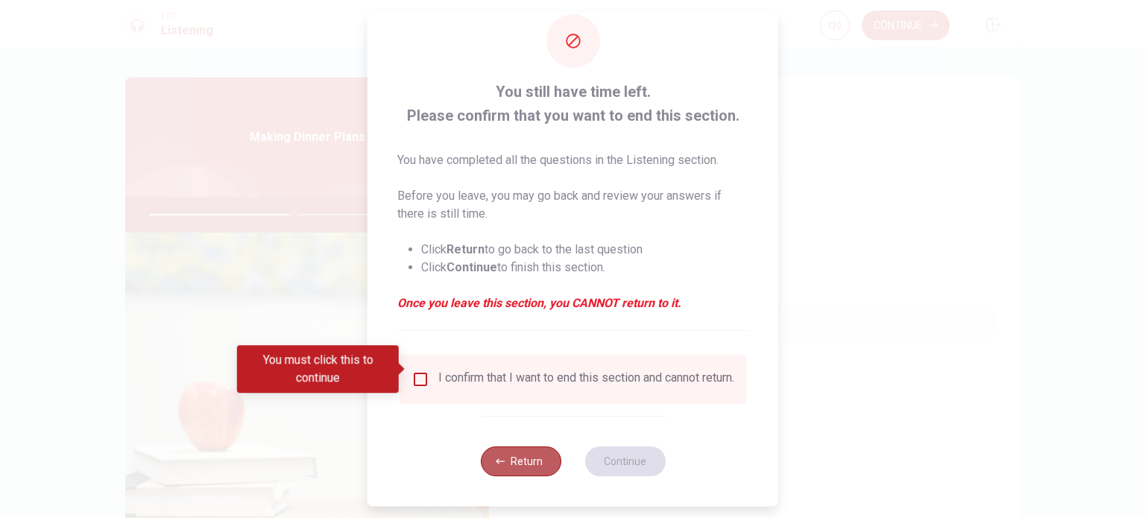
click at [510, 460] on button "Return" at bounding box center [520, 462] width 81 height 30
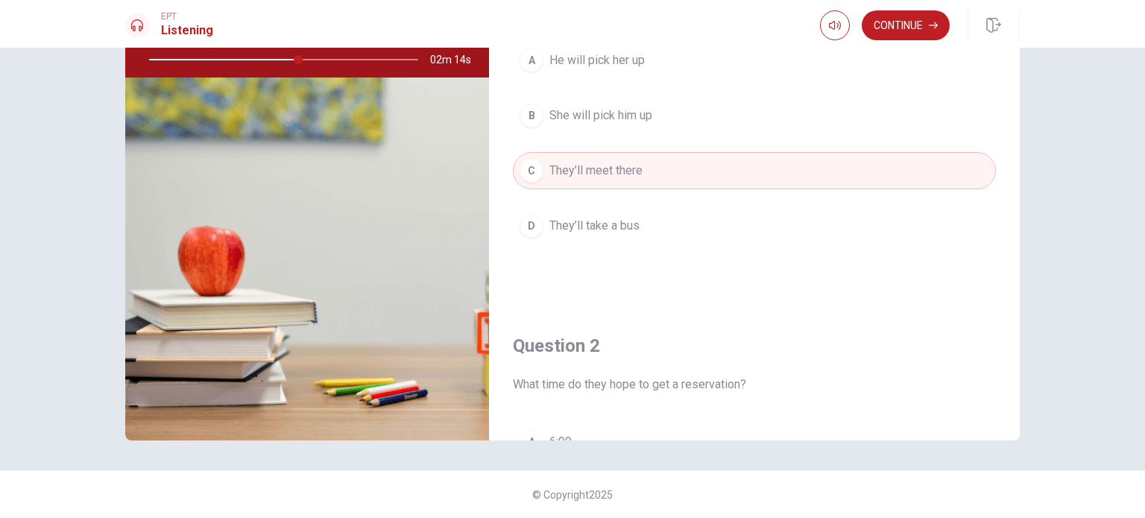
scroll to position [0, 0]
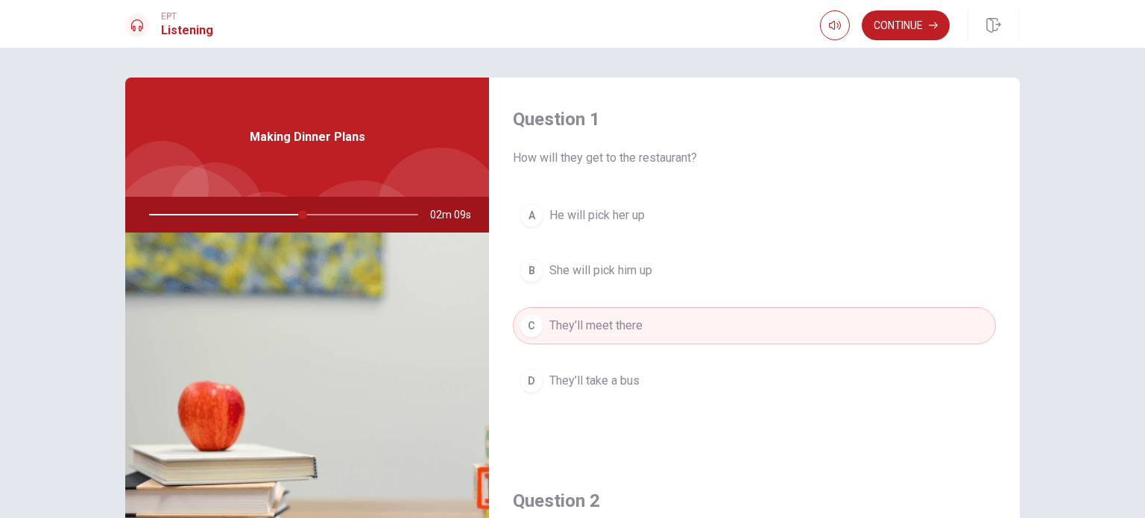
drag, startPoint x: 292, startPoint y: 211, endPoint x: 245, endPoint y: 212, distance: 46.2
click at [245, 212] on div at bounding box center [280, 215] width 299 height 36
click at [333, 199] on div at bounding box center [280, 215] width 299 height 36
click at [337, 200] on div at bounding box center [280, 215] width 299 height 36
click at [902, 14] on button "Continue" at bounding box center [906, 25] width 88 height 30
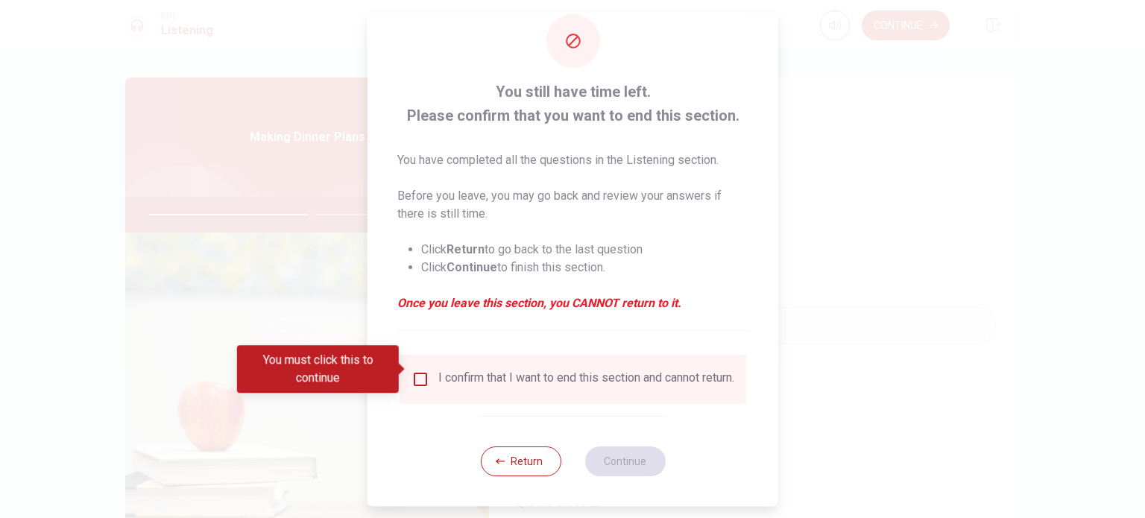
scroll to position [37, 0]
click at [468, 400] on div "I confirm that I want to end this section and cannot return." at bounding box center [573, 379] width 347 height 49
click at [442, 385] on div "I confirm that I want to end this section and cannot return." at bounding box center [586, 380] width 296 height 18
click at [420, 372] on input "You must click this to continue" at bounding box center [421, 380] width 18 height 18
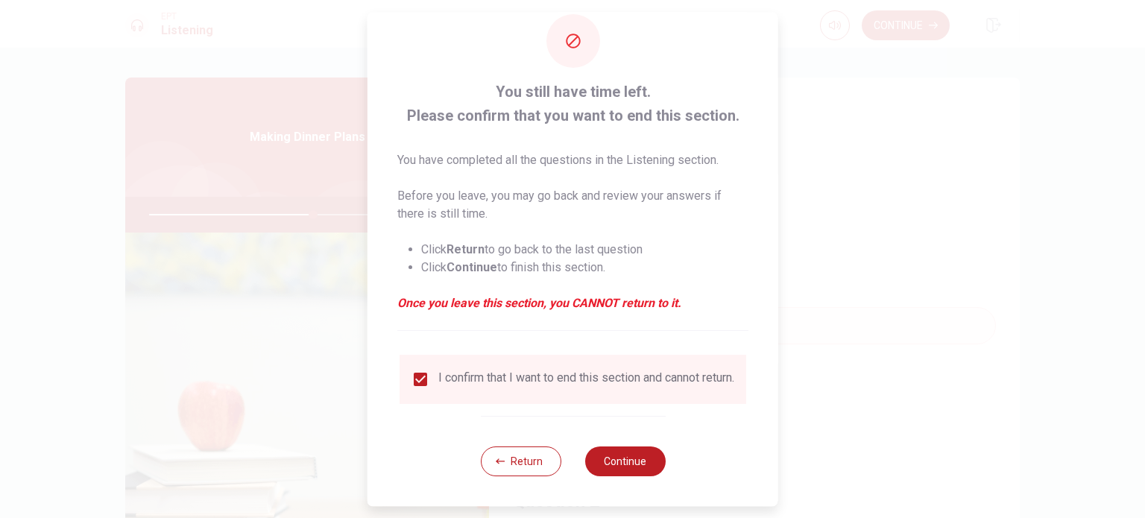
click at [614, 440] on div "Return Continue" at bounding box center [572, 461] width 185 height 90
click at [628, 450] on button "Continue" at bounding box center [625, 462] width 81 height 30
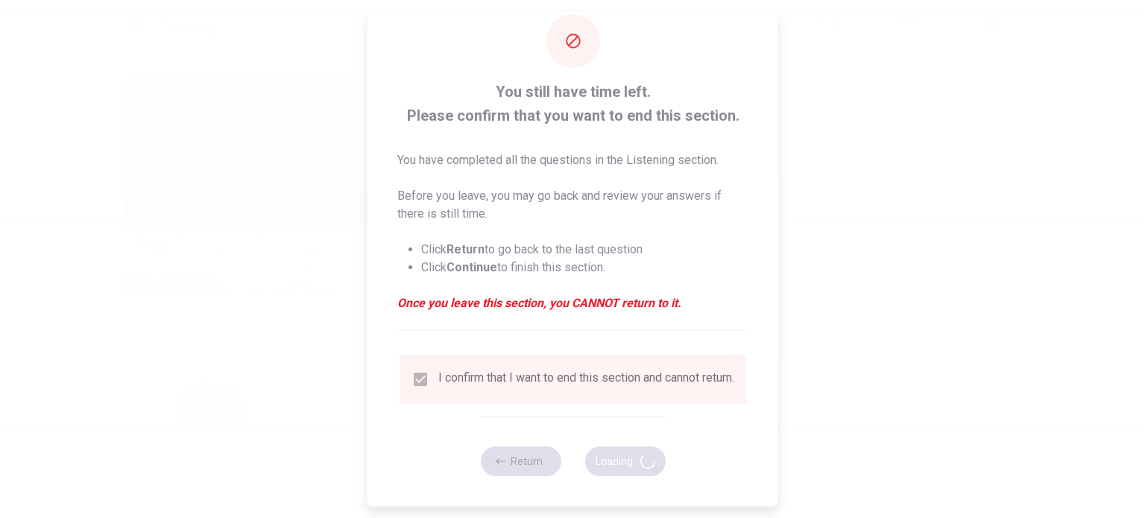
type input "62"
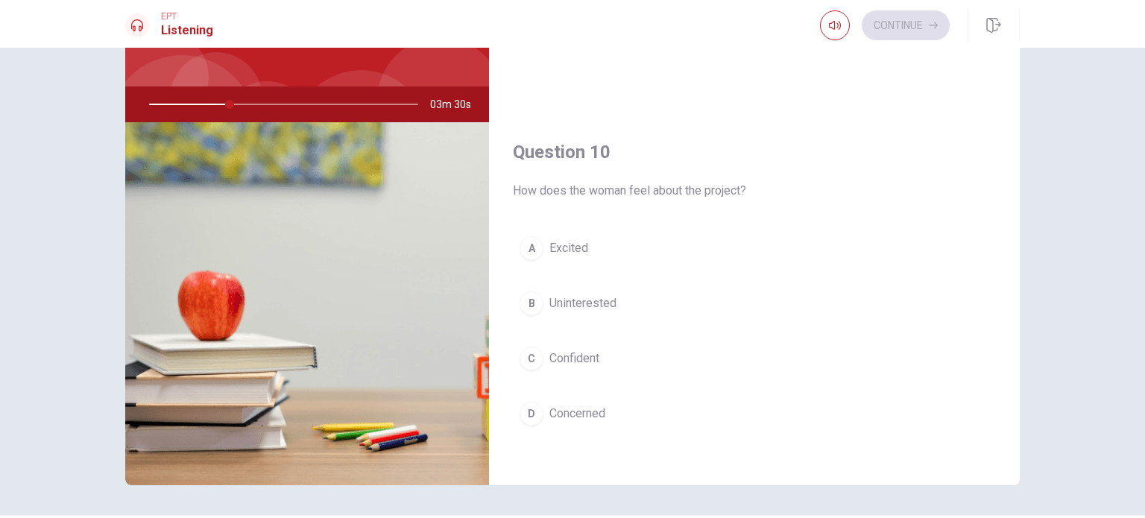
scroll to position [155, 0]
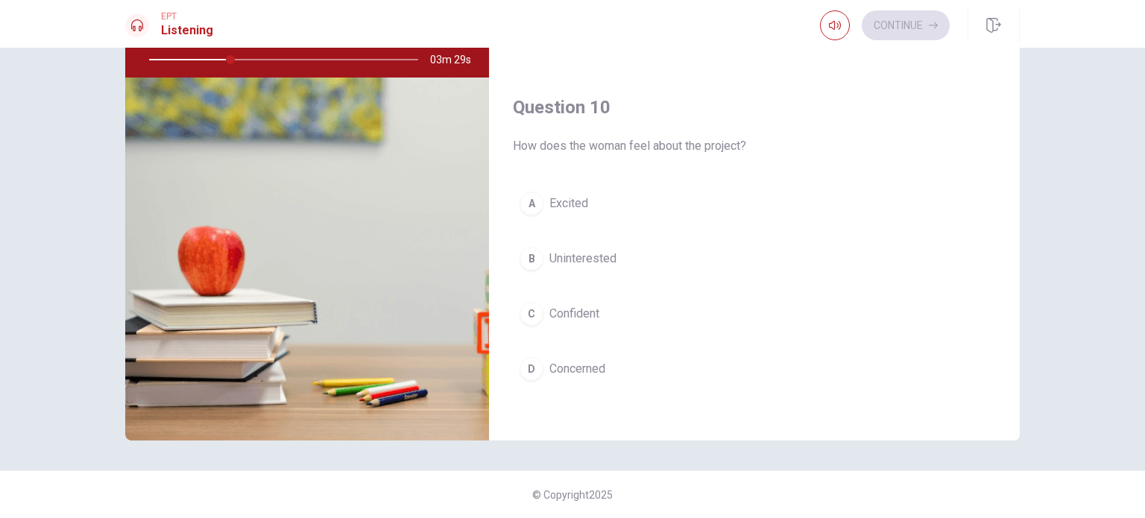
click at [600, 367] on span "Concerned" at bounding box center [578, 369] width 56 height 18
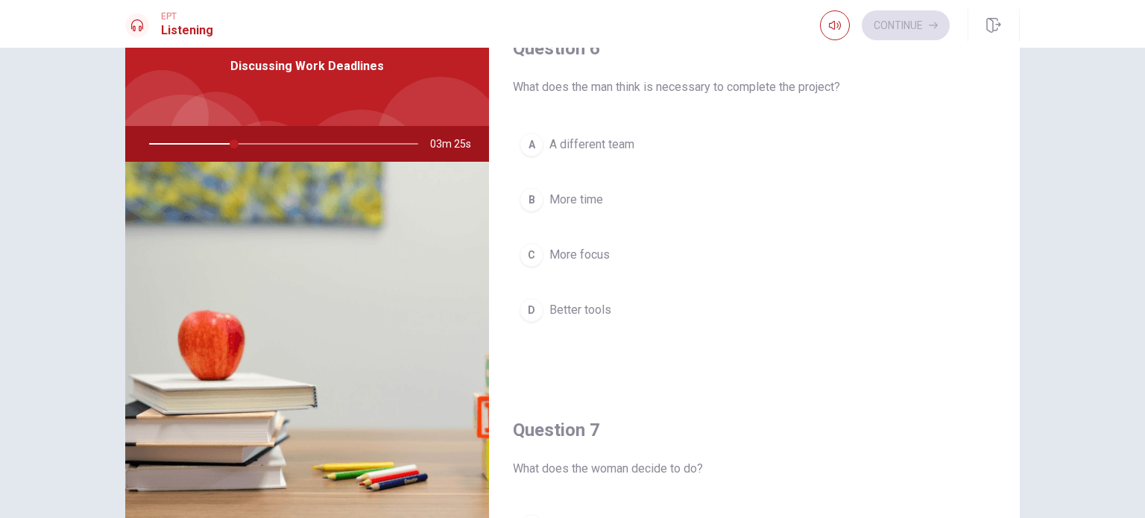
scroll to position [52, 0]
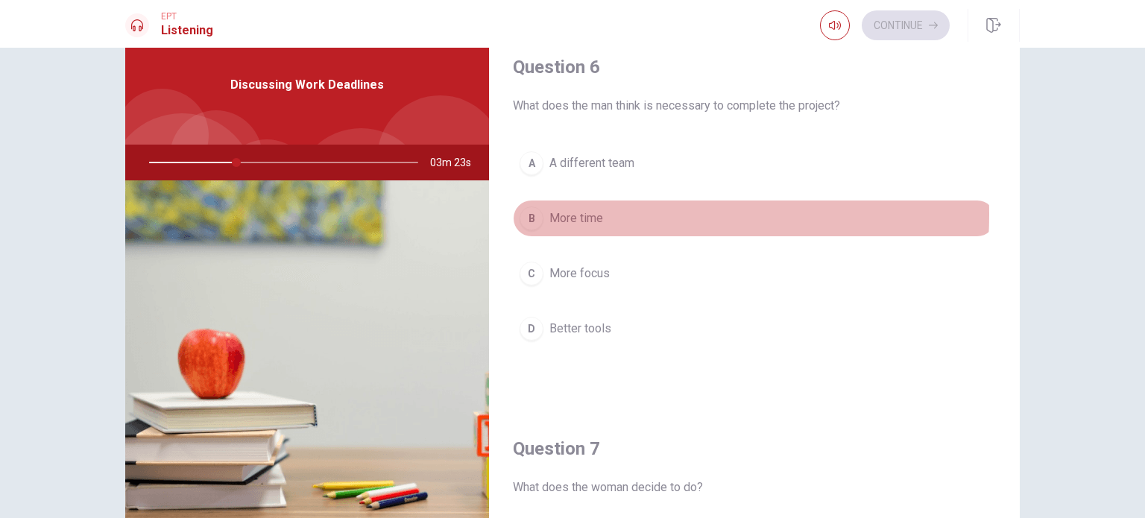
click at [588, 214] on span "More time" at bounding box center [577, 219] width 54 height 18
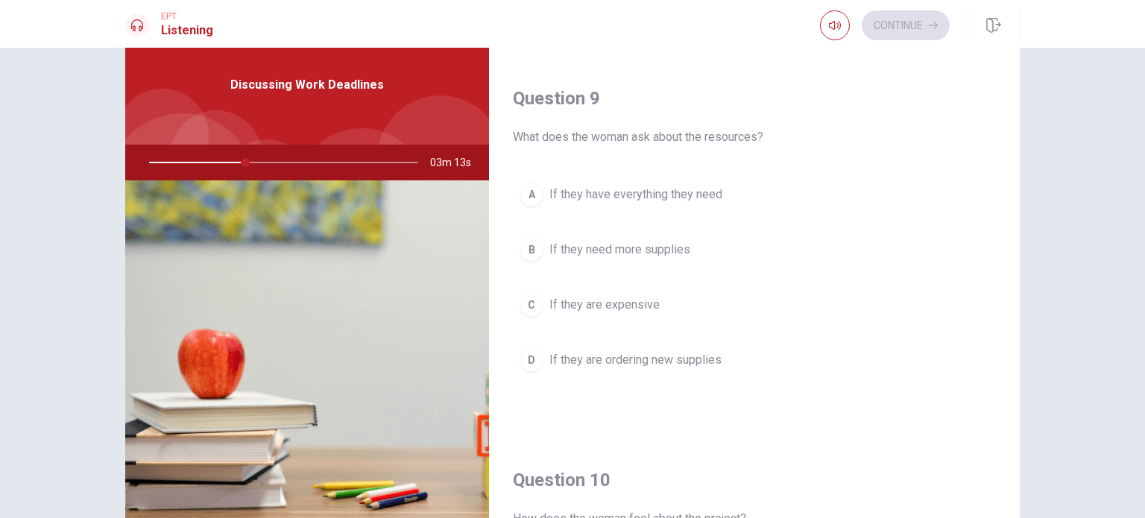
scroll to position [1119, 0]
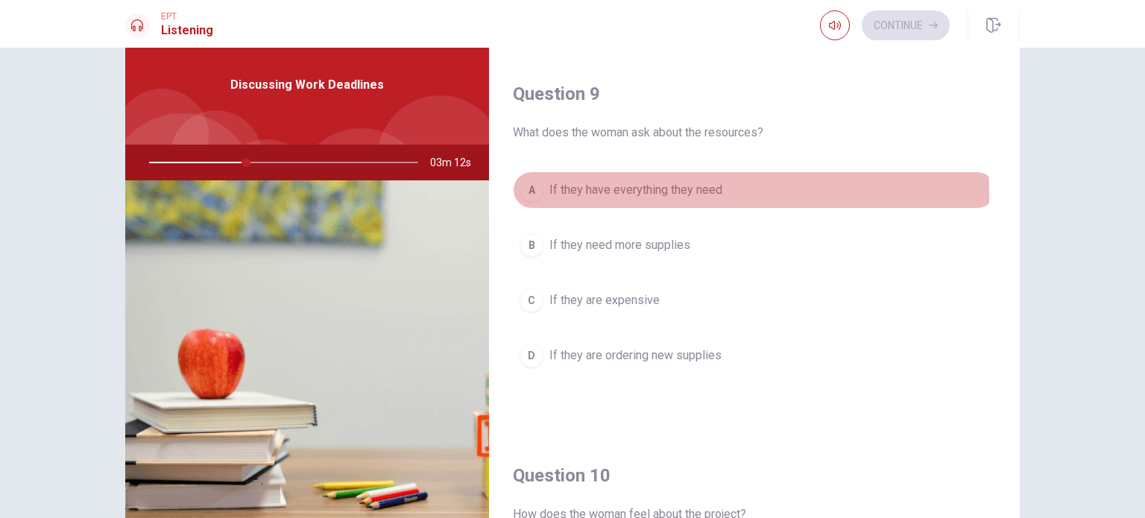
click at [608, 189] on span "If they have everything they need" at bounding box center [636, 190] width 173 height 18
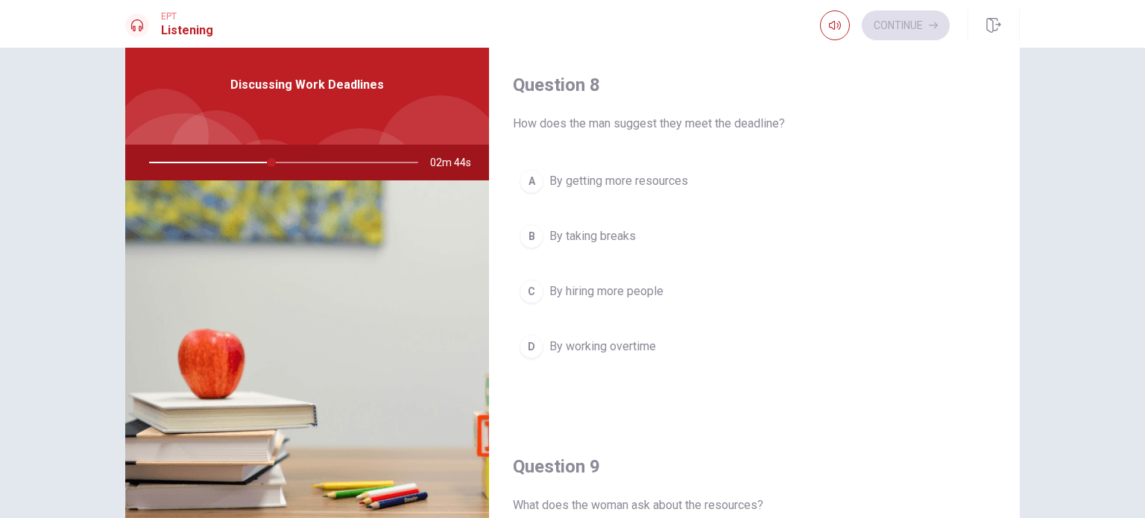
scroll to position [745, 0]
click at [648, 339] on span "By working overtime" at bounding box center [603, 348] width 107 height 18
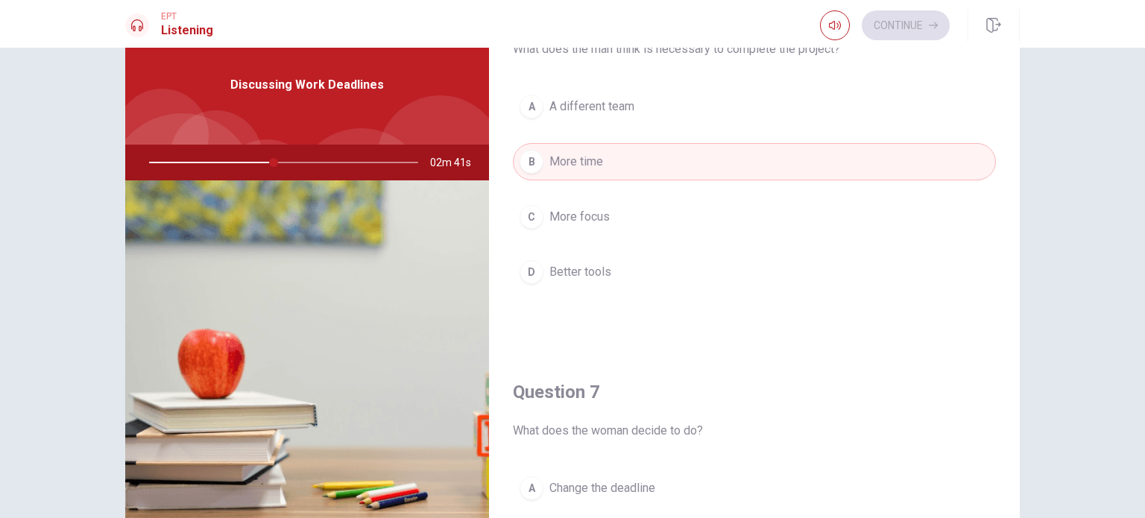
scroll to position [56, 0]
click at [653, 216] on button "C More focus" at bounding box center [754, 217] width 483 height 37
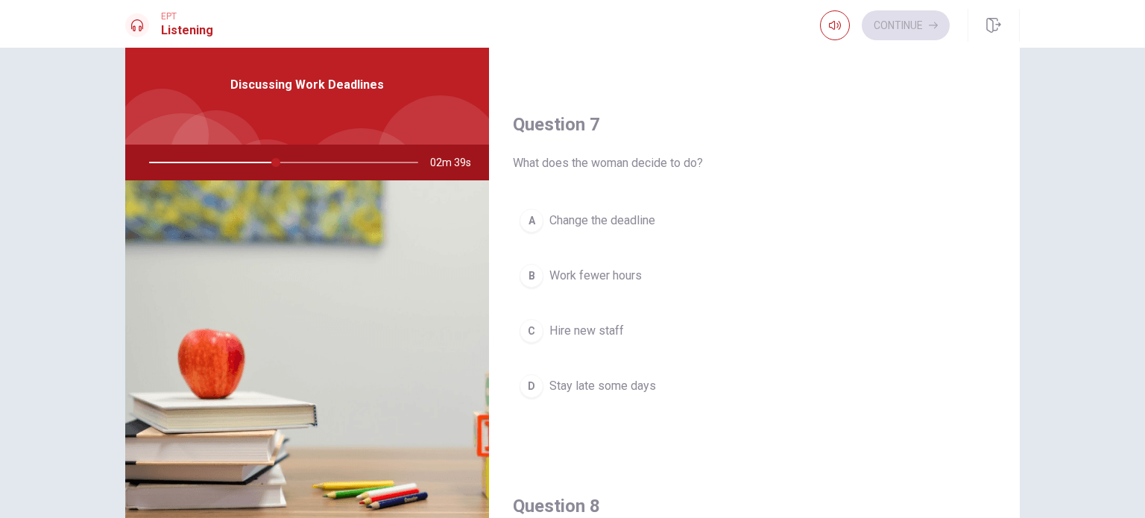
scroll to position [325, 0]
click at [629, 381] on span "Stay late some days" at bounding box center [603, 386] width 107 height 18
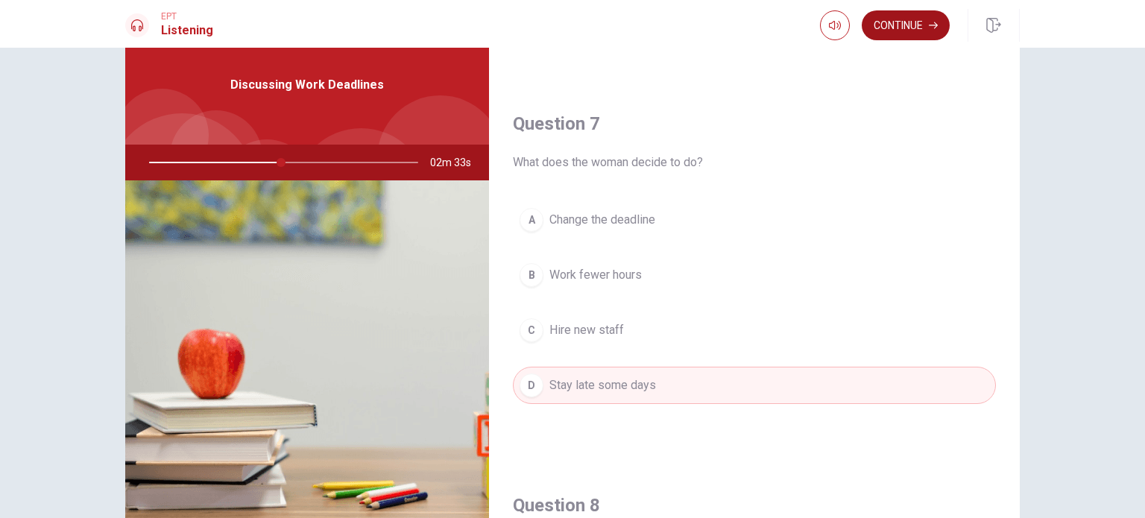
click at [913, 24] on button "Continue" at bounding box center [906, 25] width 88 height 30
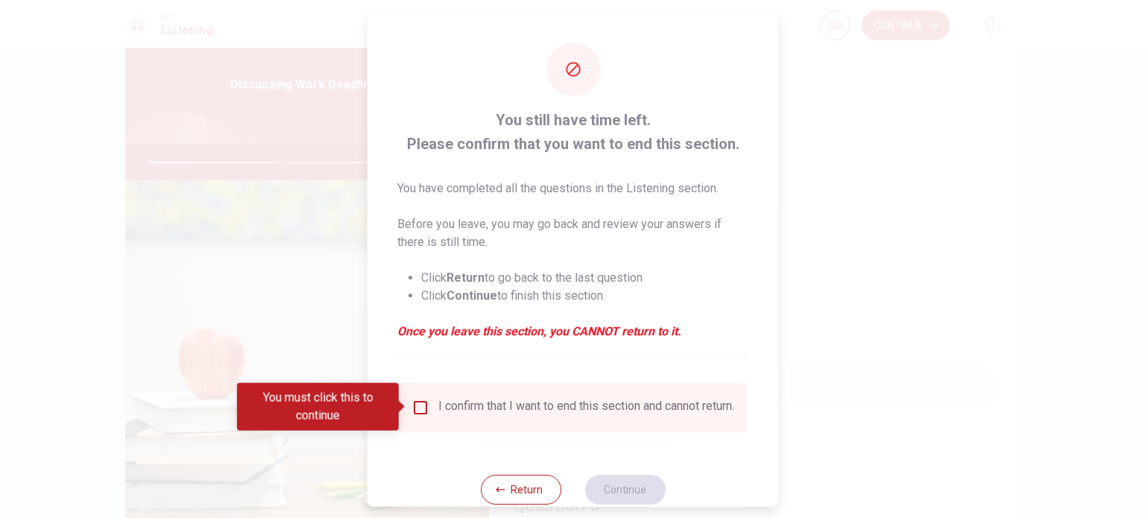
click at [483, 431] on div "I confirm that I want to end this section and cannot return." at bounding box center [573, 407] width 347 height 49
click at [454, 416] on div "I confirm that I want to end this section and cannot return." at bounding box center [586, 407] width 296 height 18
click at [424, 409] on input "You must click this to continue" at bounding box center [421, 407] width 18 height 18
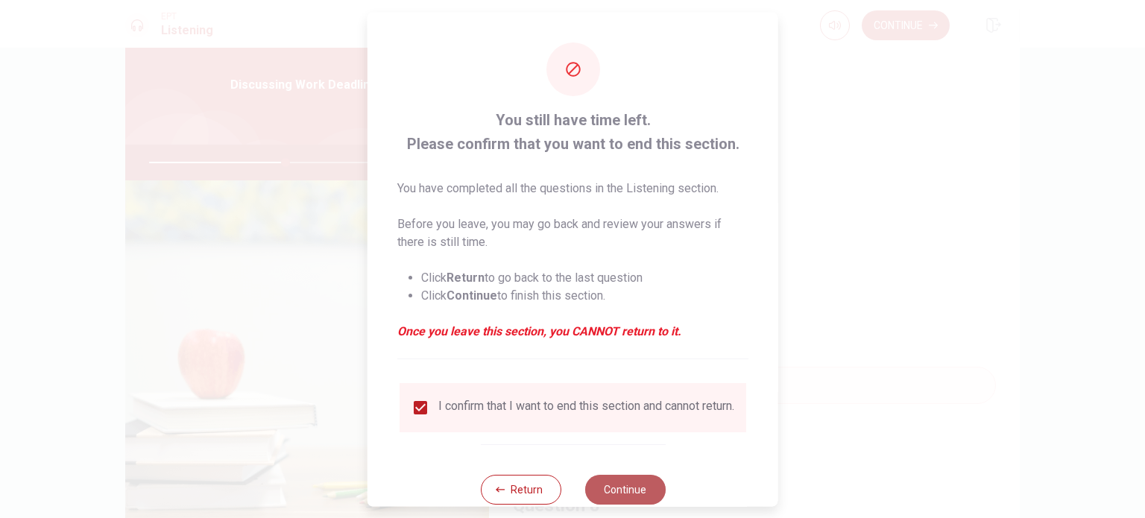
click at [634, 492] on button "Continue" at bounding box center [625, 489] width 81 height 30
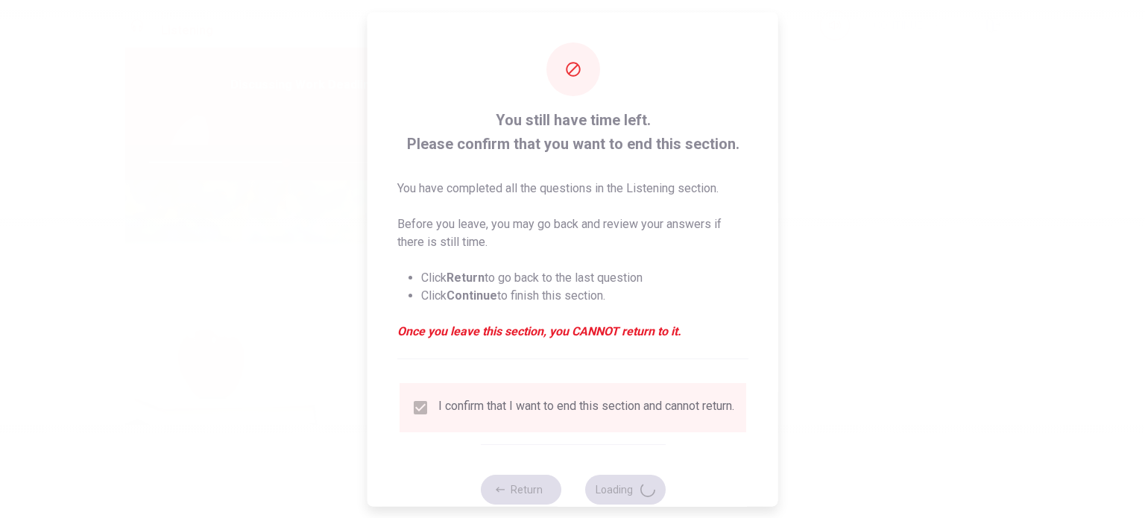
type input "51"
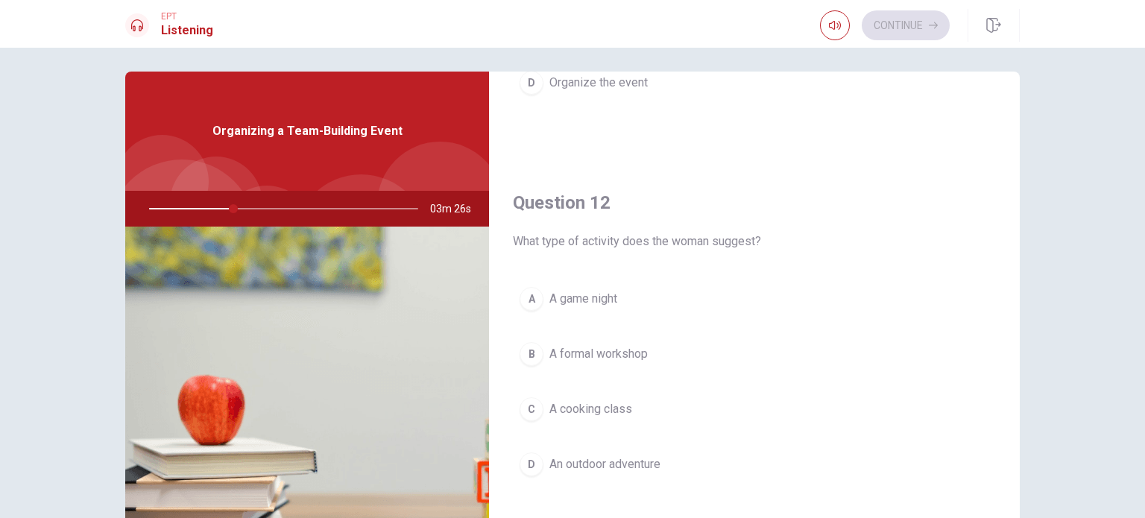
scroll to position [316, 0]
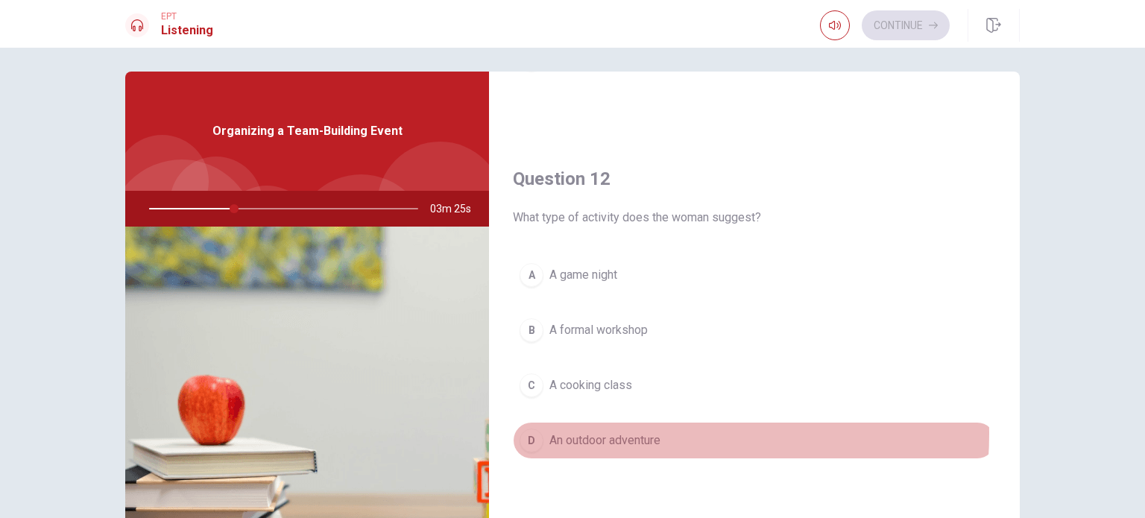
click at [621, 432] on span "An outdoor adventure" at bounding box center [605, 441] width 111 height 18
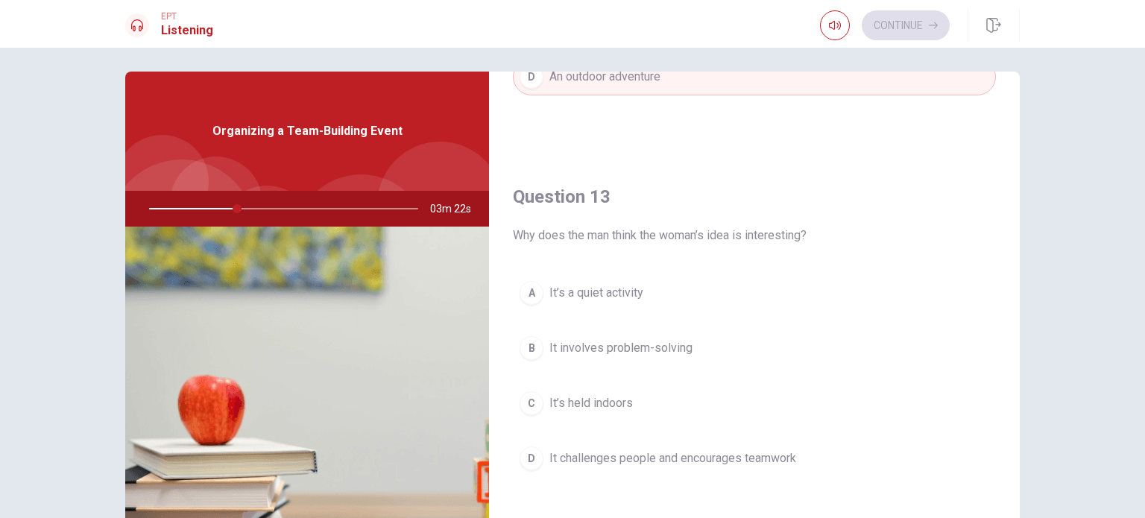
scroll to position [679, 0]
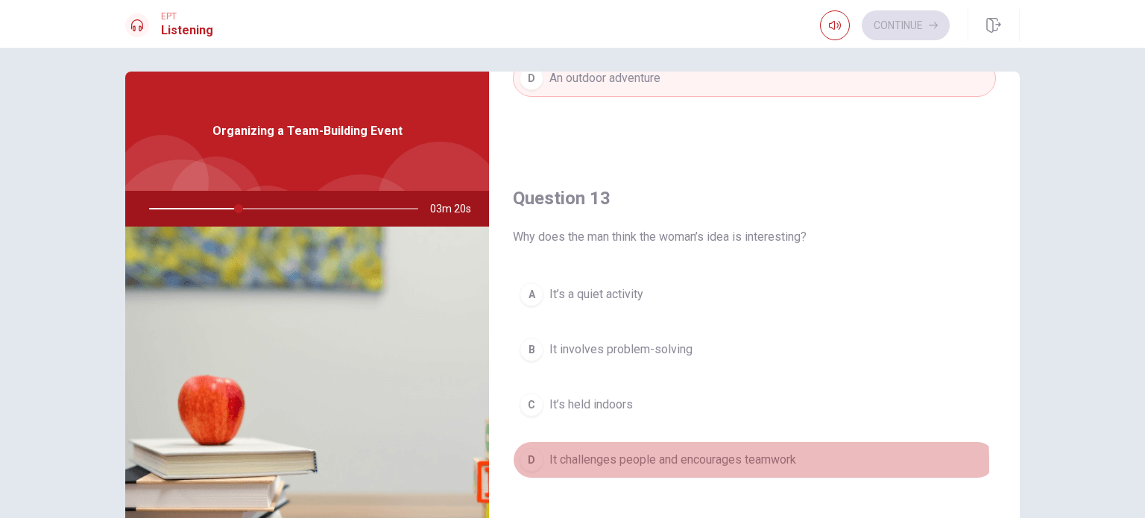
click at [611, 459] on span "It challenges people and encourages teamwork" at bounding box center [673, 460] width 247 height 18
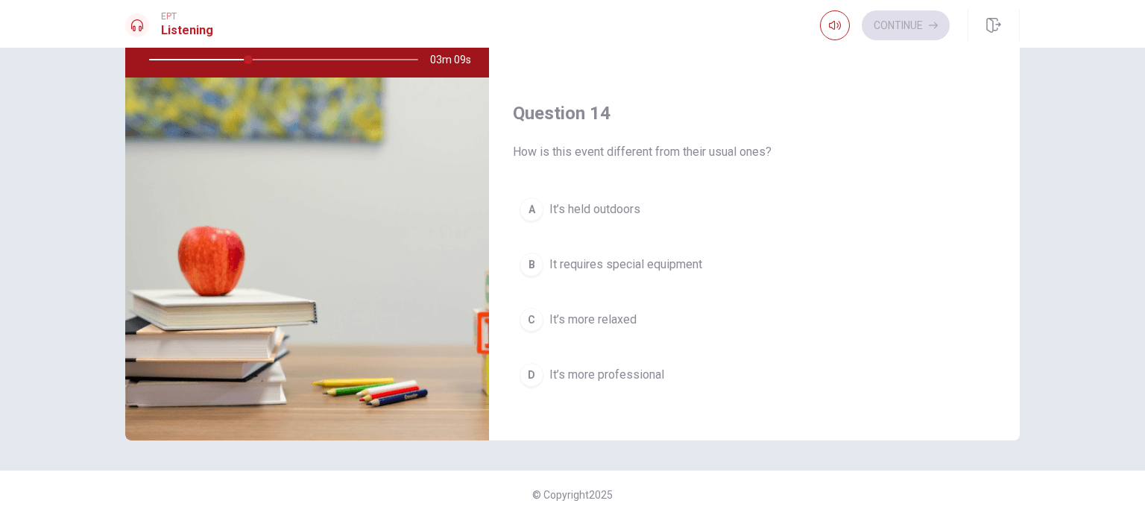
scroll to position [995, 0]
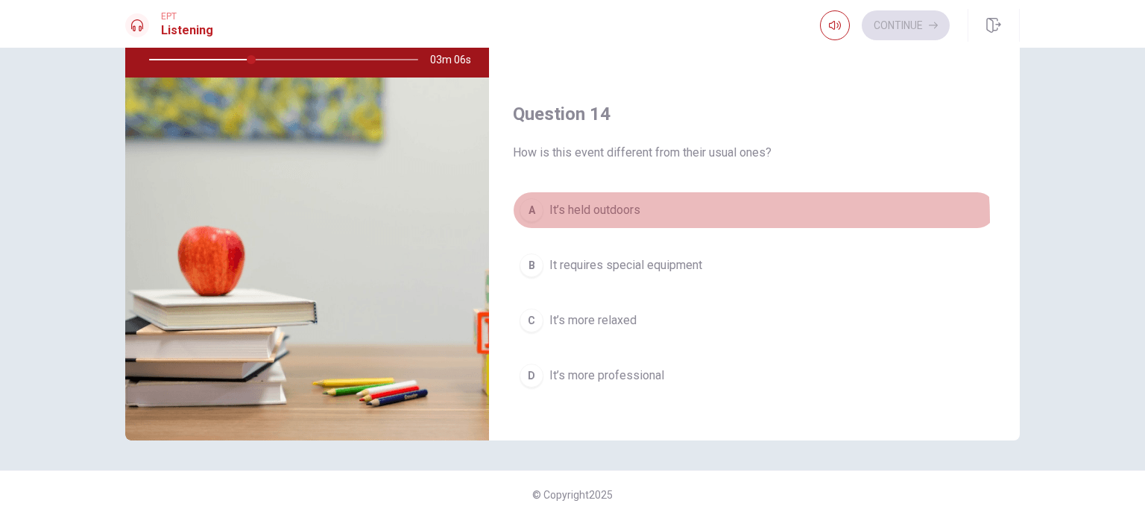
click at [620, 217] on button "A It’s held outdoors" at bounding box center [754, 210] width 483 height 37
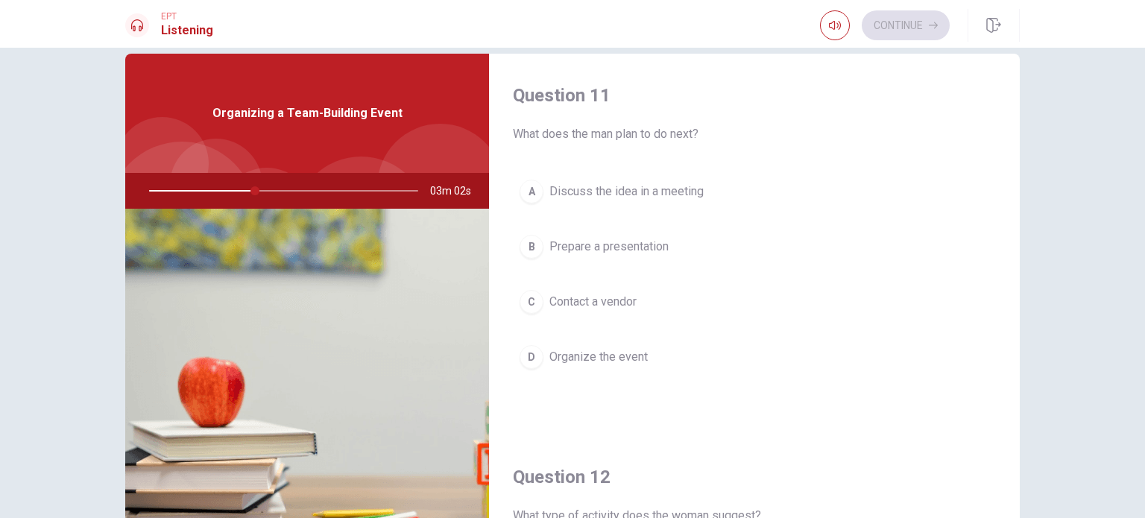
scroll to position [20, 0]
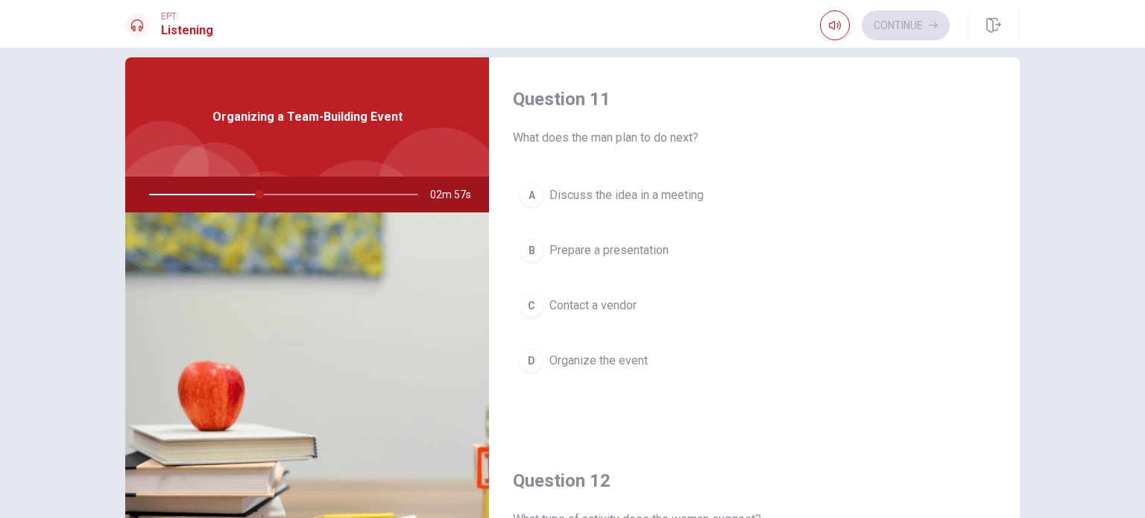
click at [656, 359] on button "D Organize the event" at bounding box center [754, 360] width 483 height 37
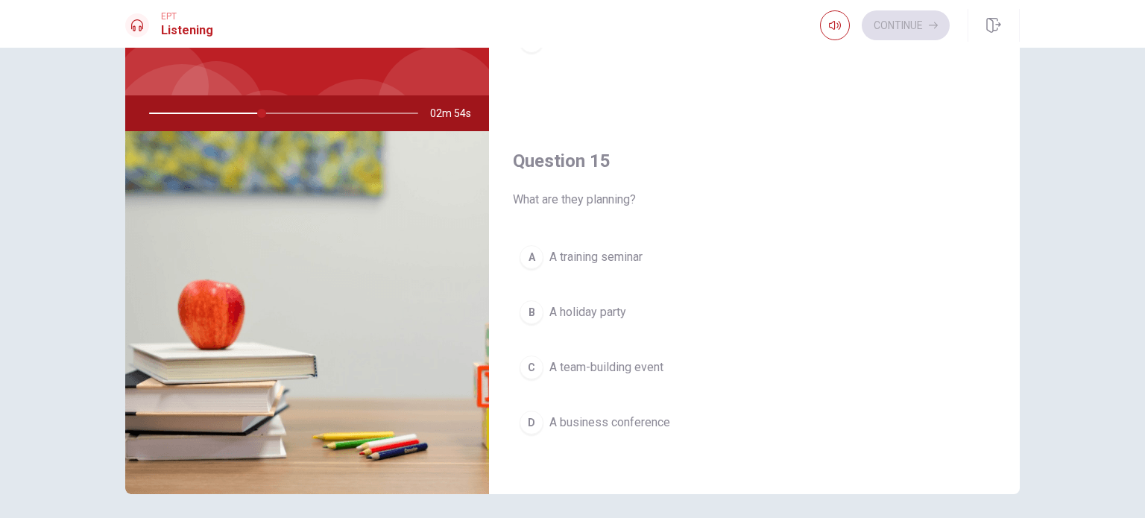
scroll to position [103, 0]
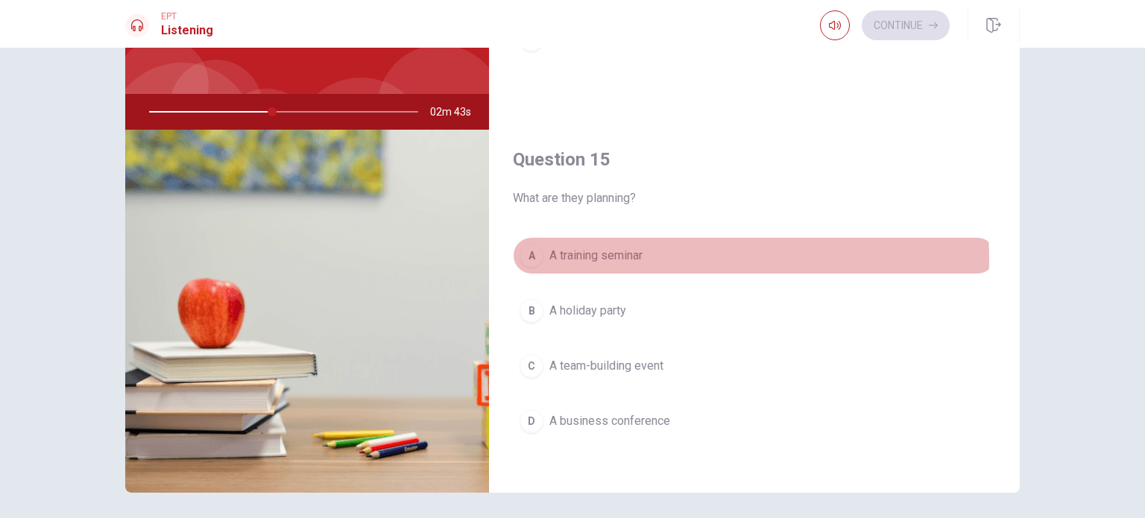
click at [653, 254] on button "A A training seminar" at bounding box center [754, 255] width 483 height 37
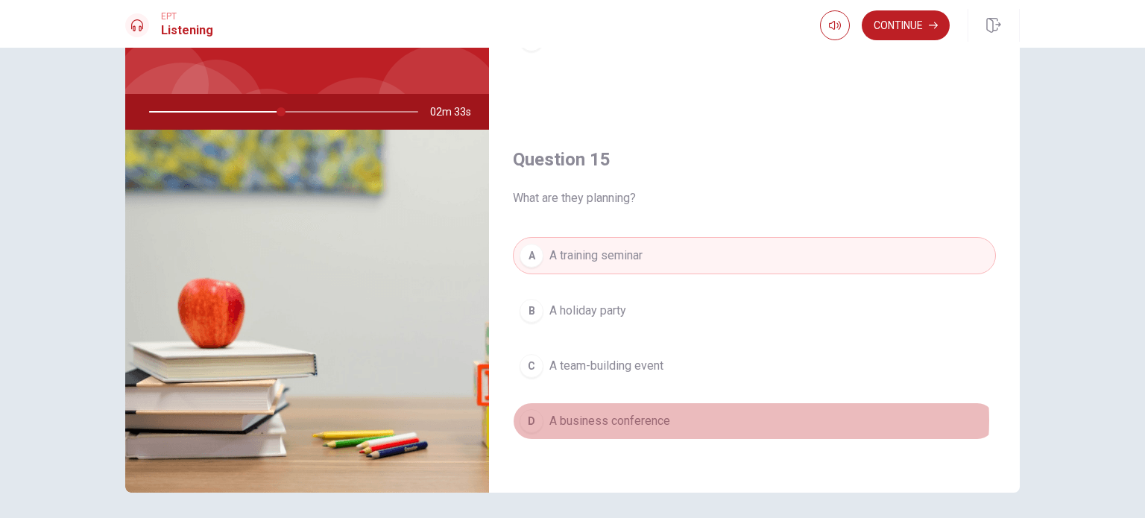
click at [743, 414] on button "D A business conference" at bounding box center [754, 421] width 483 height 37
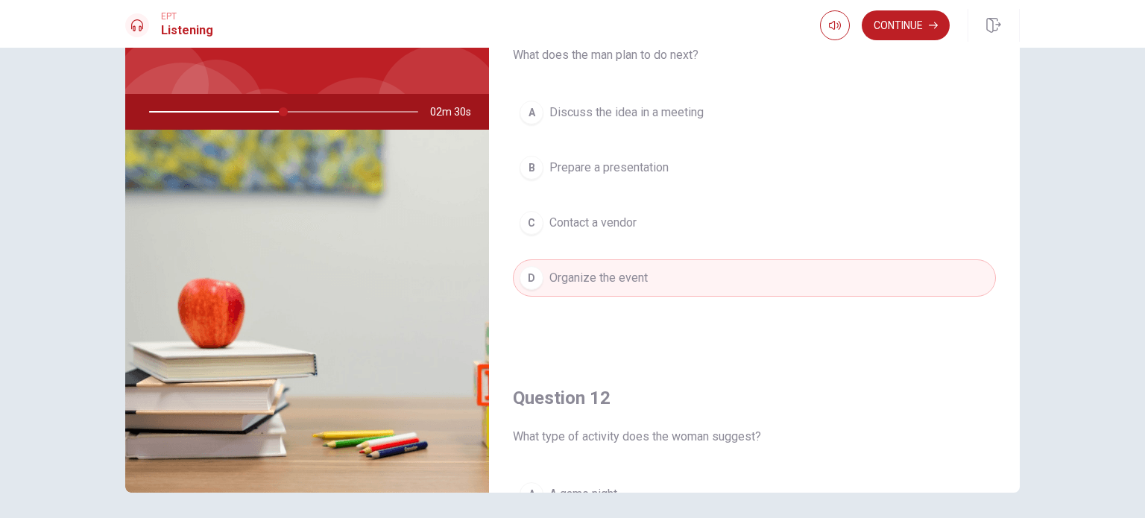
scroll to position [0, 0]
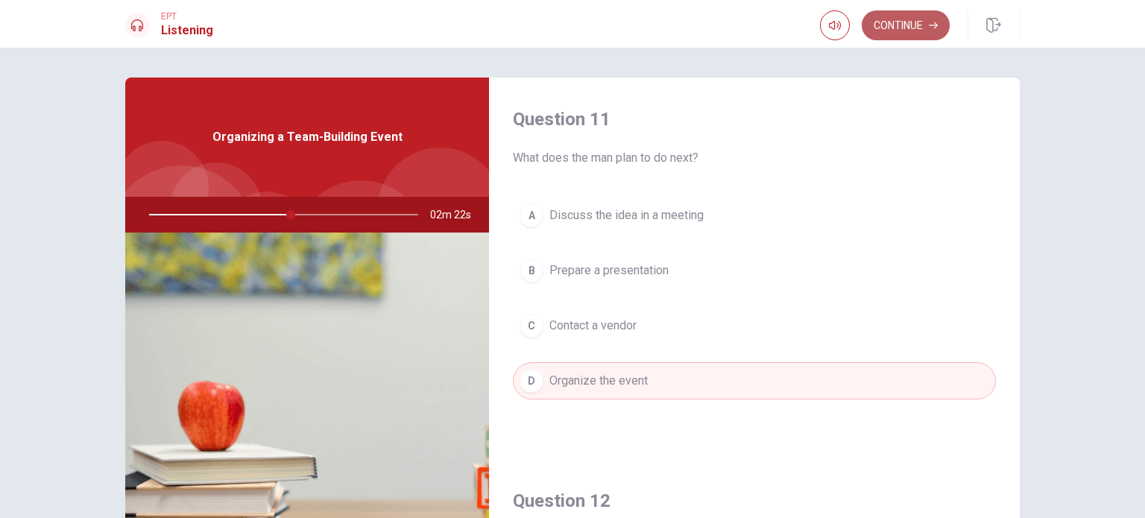
click at [925, 35] on button "Continue" at bounding box center [906, 25] width 88 height 30
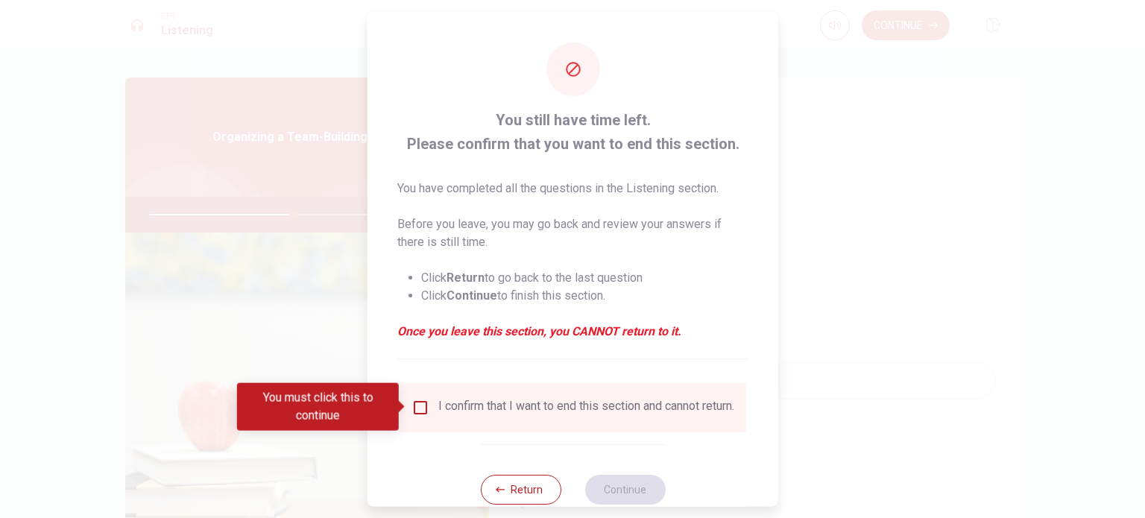
click at [476, 428] on div "I confirm that I want to end this section and cannot return." at bounding box center [573, 407] width 347 height 49
click at [447, 407] on div "I confirm that I want to end this section and cannot return." at bounding box center [586, 407] width 296 height 18
click at [419, 409] on input "You must click this to continue" at bounding box center [421, 407] width 18 height 18
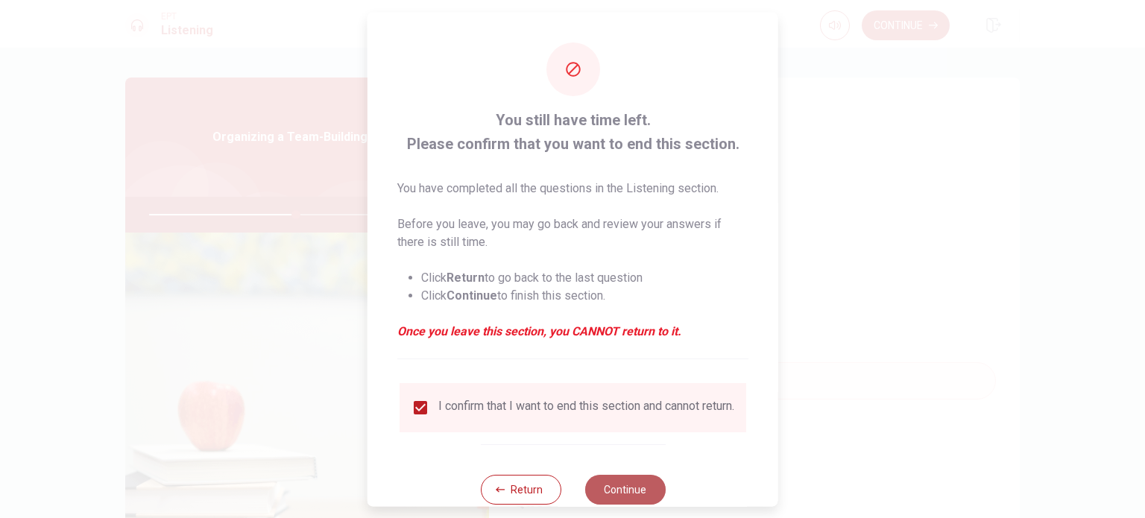
click at [614, 487] on button "Continue" at bounding box center [625, 489] width 81 height 30
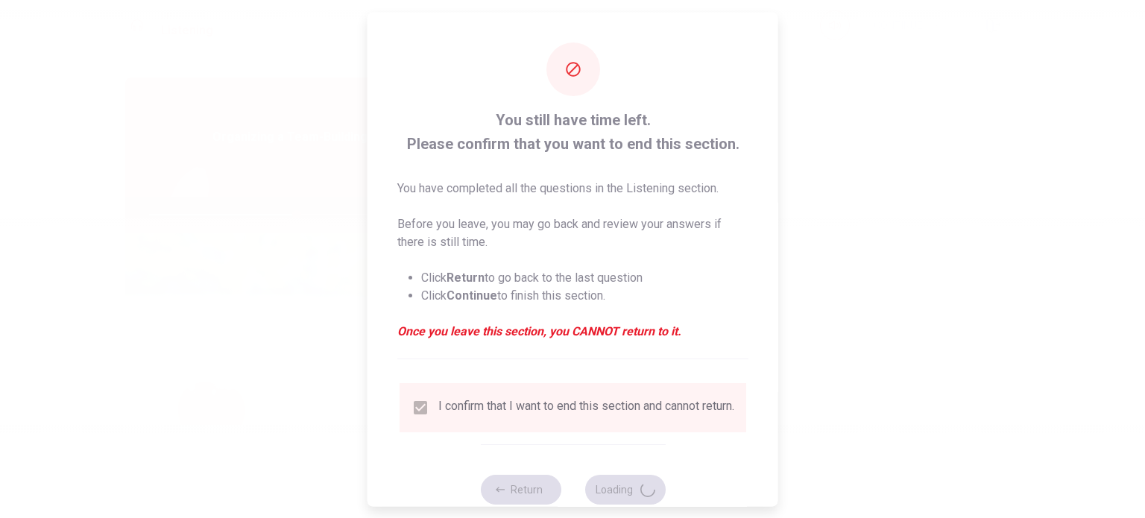
type input "55"
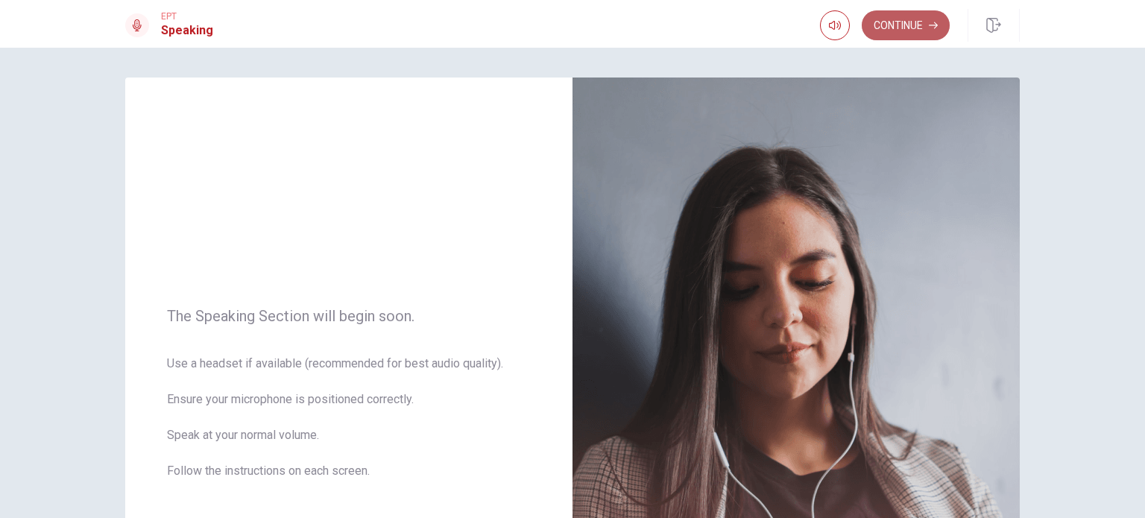
click at [907, 25] on button "Continue" at bounding box center [906, 25] width 88 height 30
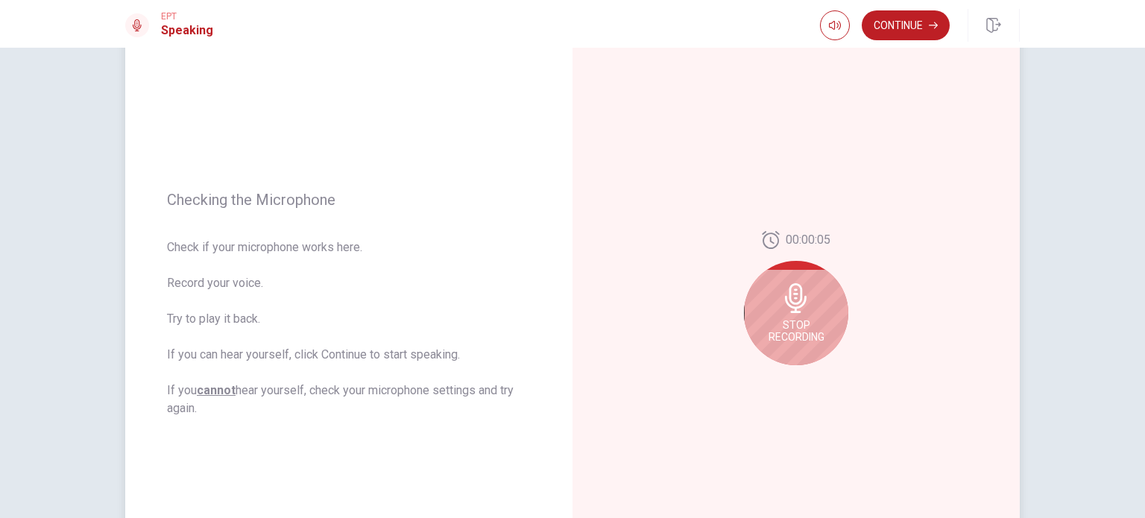
scroll to position [95, 0]
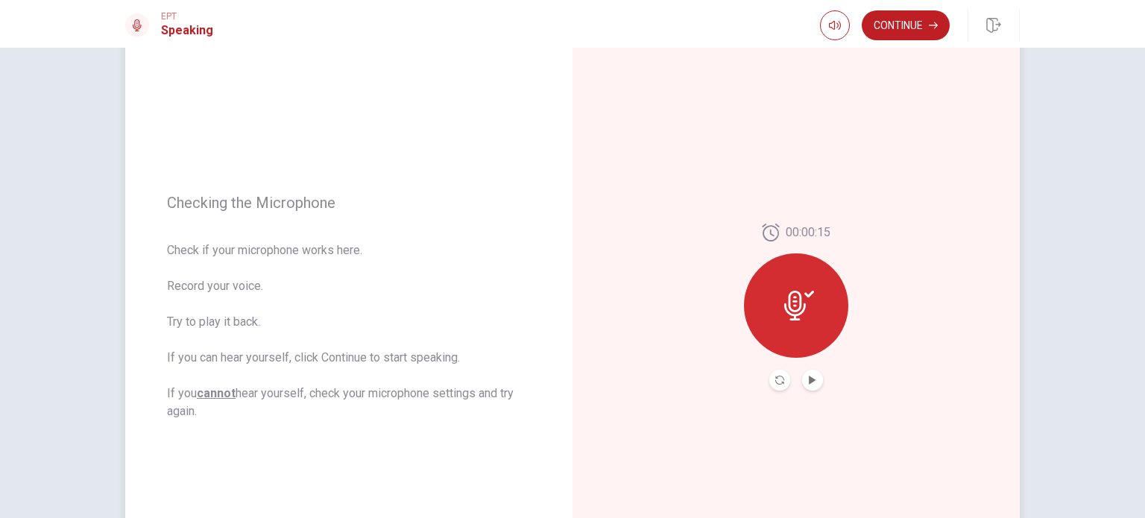
click at [810, 386] on button "Play Audio" at bounding box center [812, 380] width 21 height 21
click at [809, 378] on icon "Pause Audio" at bounding box center [812, 380] width 9 height 9
click at [777, 387] on button "Record Again" at bounding box center [780, 380] width 21 height 21
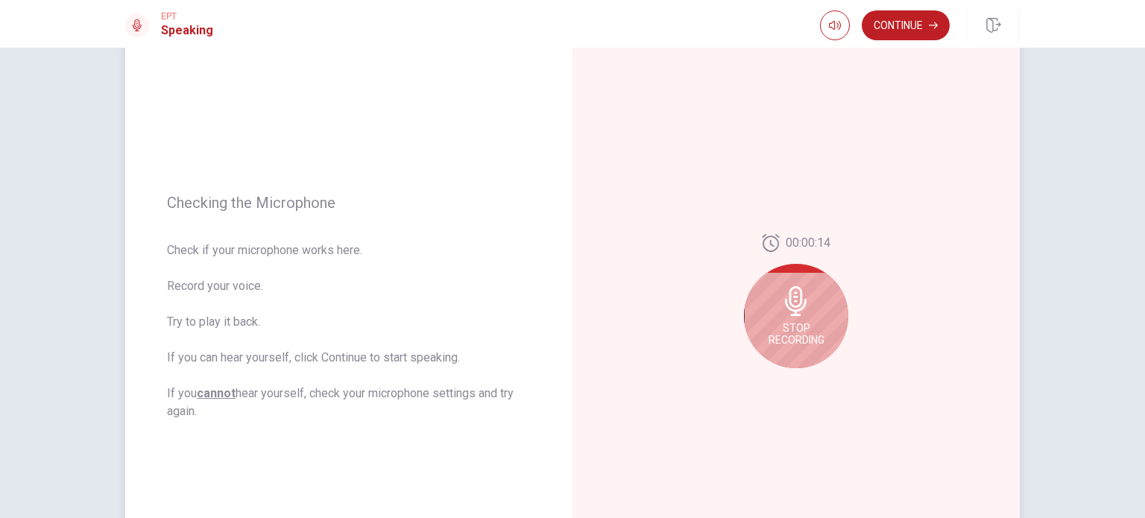
click at [791, 327] on span "Stop Recording" at bounding box center [797, 334] width 56 height 24
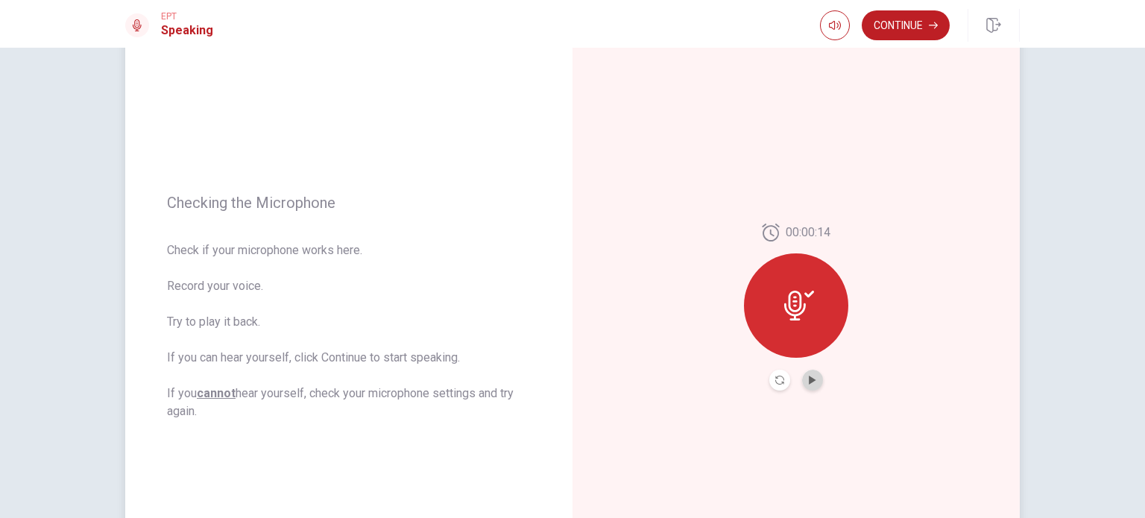
click at [814, 382] on button "Play Audio" at bounding box center [812, 380] width 21 height 21
click at [896, 20] on button "Continue" at bounding box center [906, 25] width 88 height 30
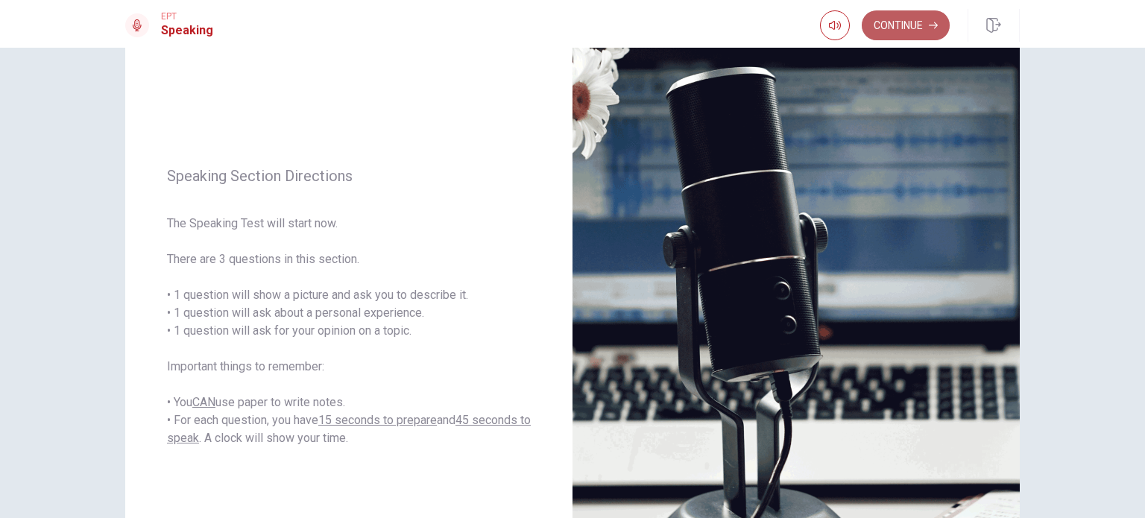
click at [922, 32] on button "Continue" at bounding box center [906, 25] width 88 height 30
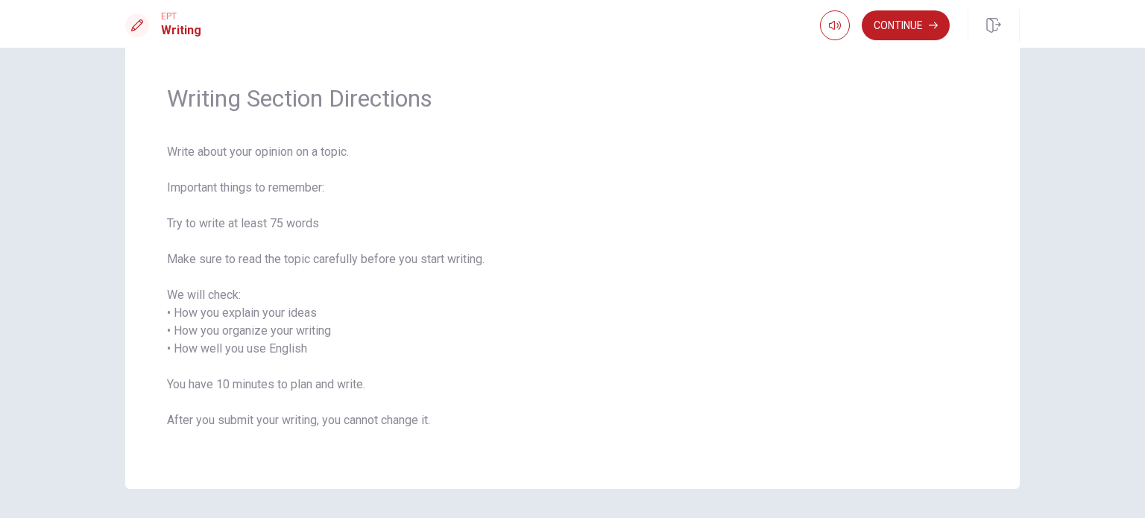
scroll to position [37, 0]
click at [907, 22] on button "Continue" at bounding box center [906, 25] width 88 height 30
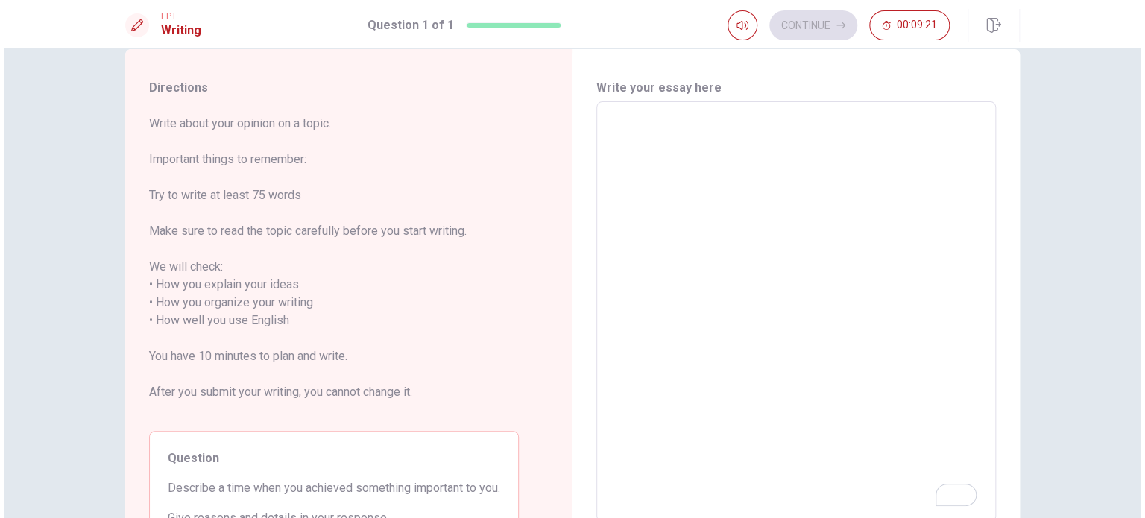
scroll to position [0, 0]
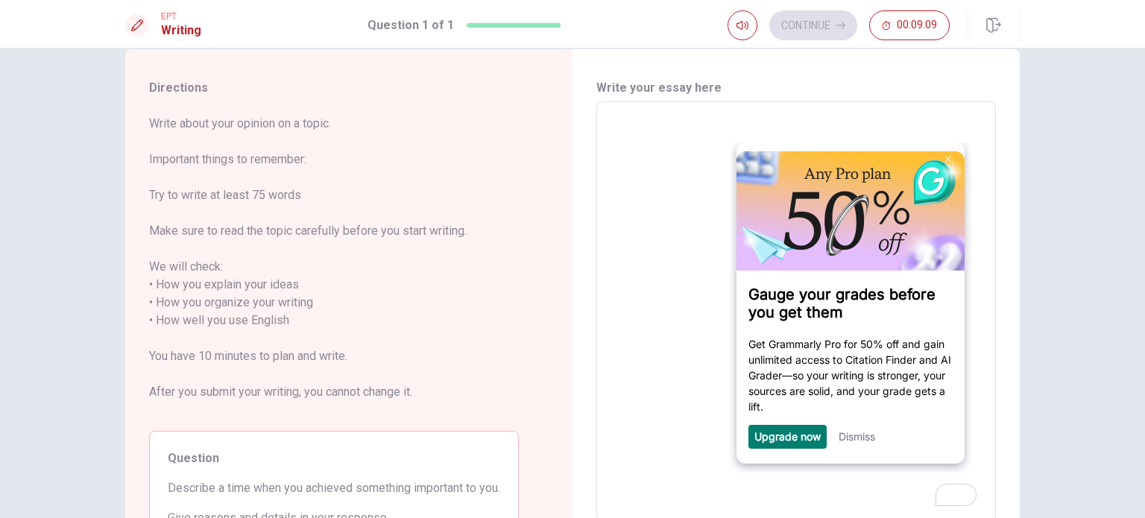
click at [649, 179] on textarea "To enrich screen reader interactions, please activate Accessibility in Grammarl…" at bounding box center [796, 312] width 379 height 396
click at [860, 442] on link "Dismiss" at bounding box center [856, 436] width 37 height 13
click at [856, 441] on textarea "To enrich screen reader interactions, please activate Accessibility in Grammarl…" at bounding box center [796, 312] width 379 height 396
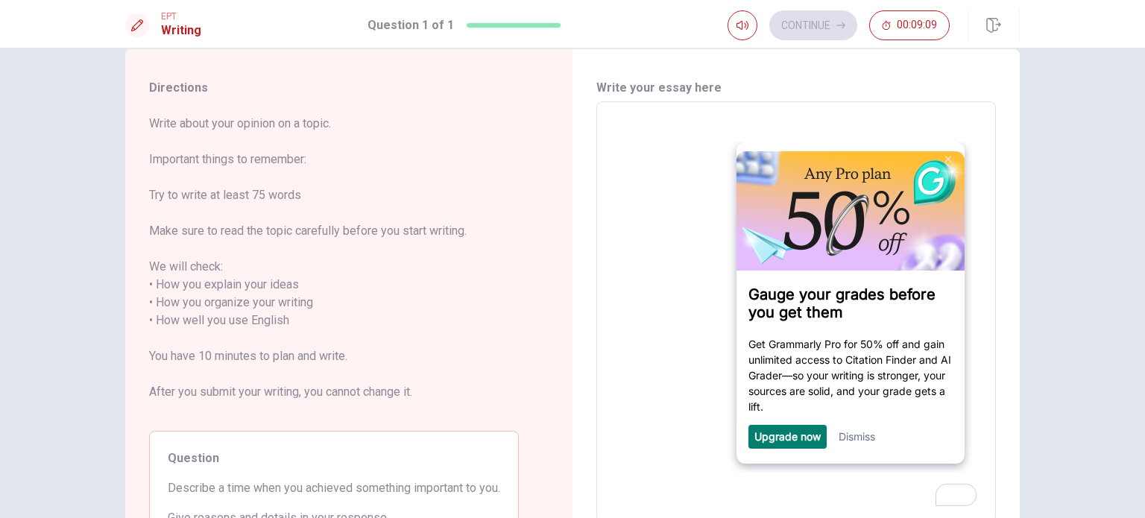
click at [686, 286] on textarea "To enrich screen reader interactions, please activate Accessibility in Grammarl…" at bounding box center [796, 312] width 379 height 396
type textarea "scnmj acjn sa"
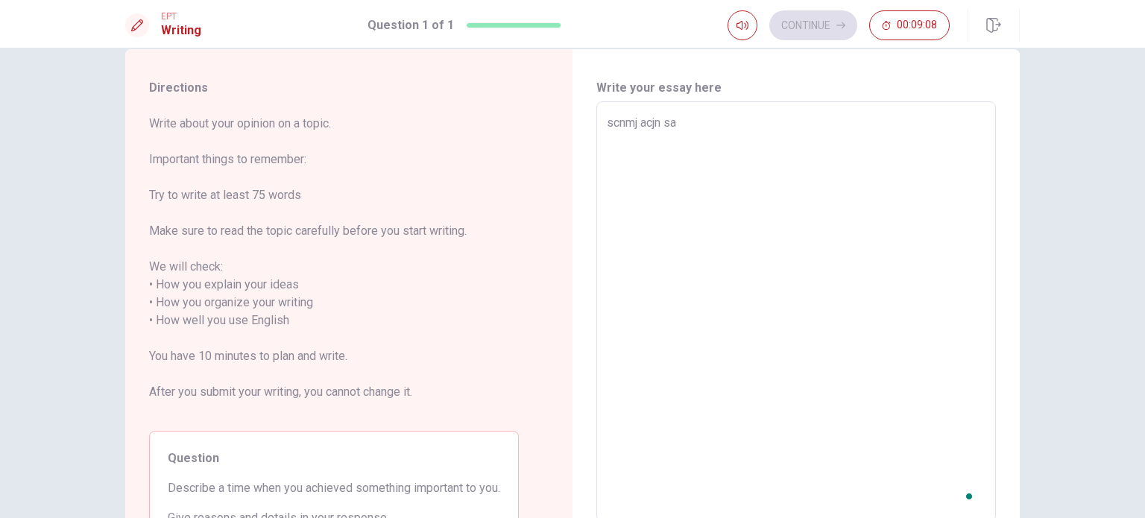
click at [773, 220] on textarea "scnmj acjn sa" at bounding box center [796, 312] width 379 height 396
click at [834, 192] on textarea "scnmj acjn sa" at bounding box center [796, 312] width 379 height 396
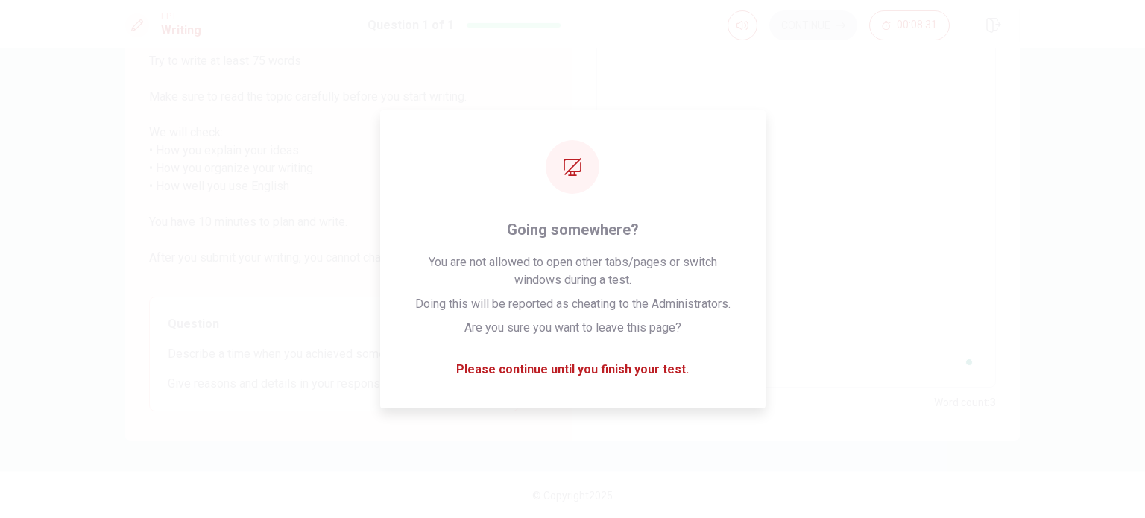
click at [620, 125] on textarea "scnmj acjn sa" at bounding box center [796, 178] width 379 height 396
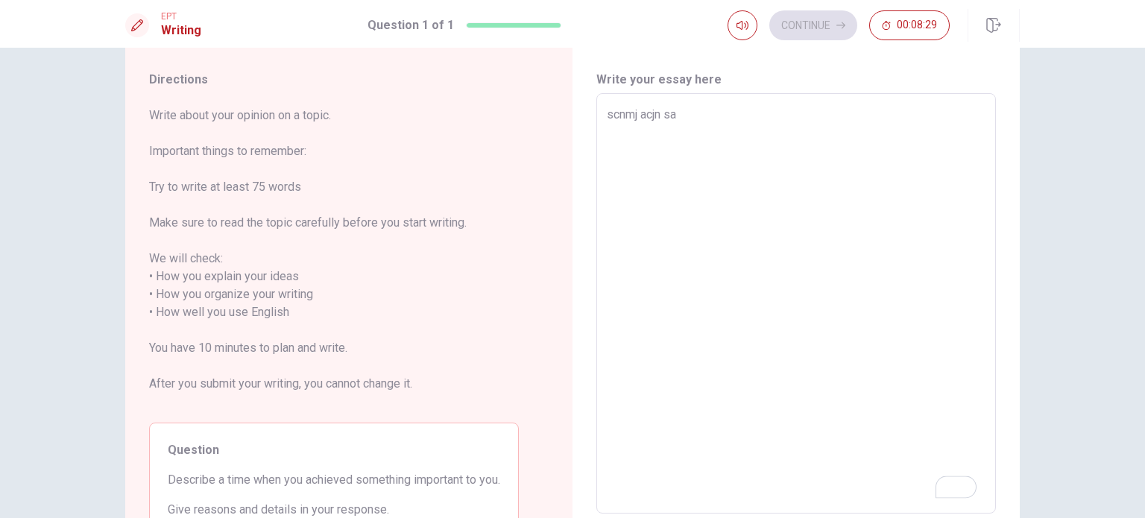
scroll to position [18, 0]
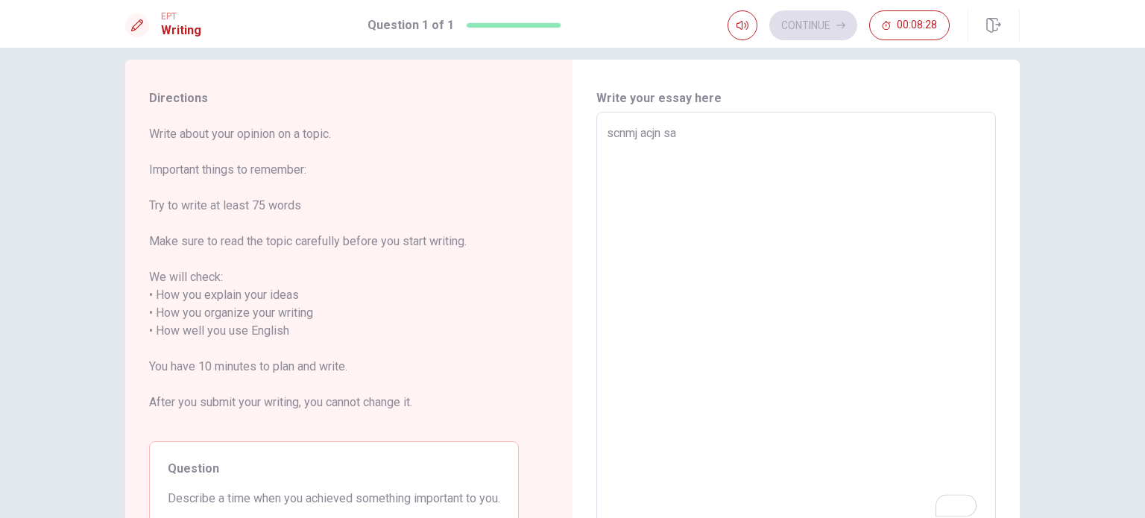
type textarea "x"
drag, startPoint x: 710, startPoint y: 140, endPoint x: 573, endPoint y: 148, distance: 136.7
click at [573, 148] on div "Write your essay here scnmj acjn sa x ​ Word count : 3" at bounding box center [796, 323] width 447 height 526
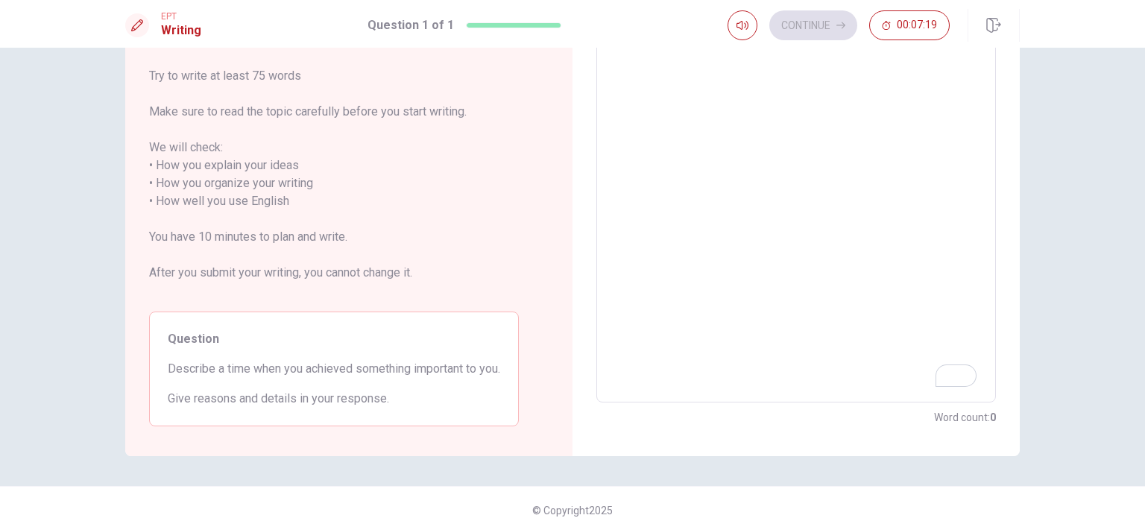
scroll to position [148, 0]
drag, startPoint x: 158, startPoint y: 365, endPoint x: 259, endPoint y: 373, distance: 101.0
click at [259, 373] on div "Question Describe a time when you achieved something important to you. Give rea…" at bounding box center [334, 368] width 370 height 115
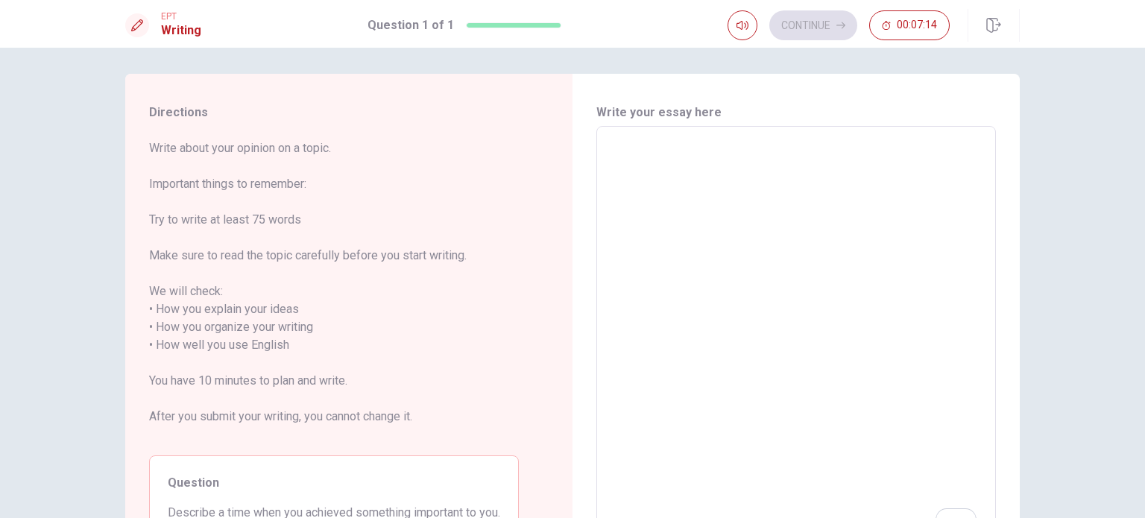
scroll to position [3, 0]
click at [735, 218] on textarea "To enrich screen reader interactions, please activate Accessibility in Grammarl…" at bounding box center [796, 337] width 379 height 396
click at [737, 211] on textarea "To enrich screen reader interactions, please activate Accessibility in Grammarl…" at bounding box center [796, 337] width 379 height 396
click at [746, 196] on textarea "To enrich screen reader interactions, please activate Accessibility in Grammarl…" at bounding box center [796, 337] width 379 height 396
click at [755, 133] on div "x ​" at bounding box center [797, 337] width 400 height 421
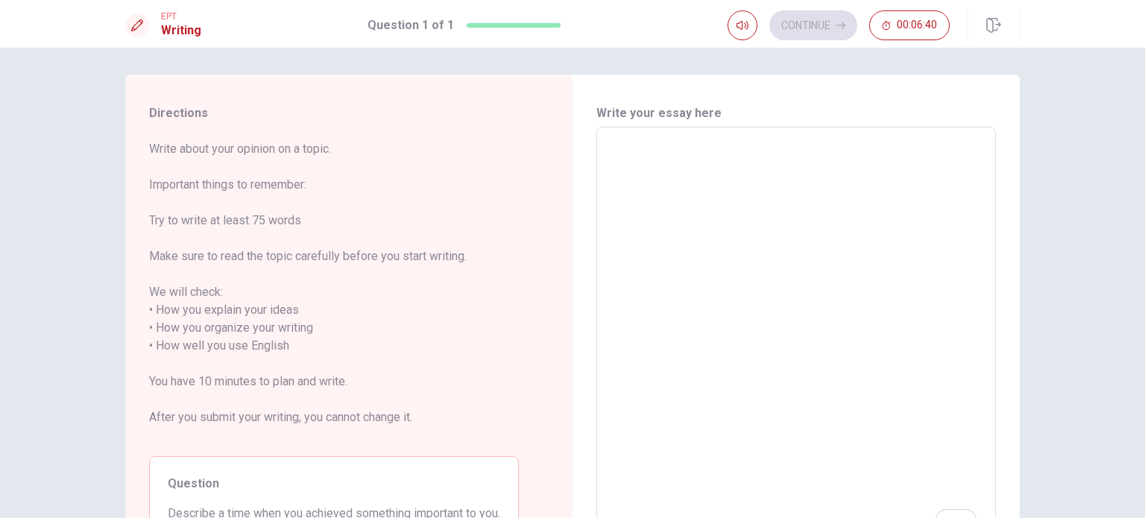
click at [758, 134] on div "x ​" at bounding box center [797, 337] width 400 height 421
type textarea ","
type textarea "x"
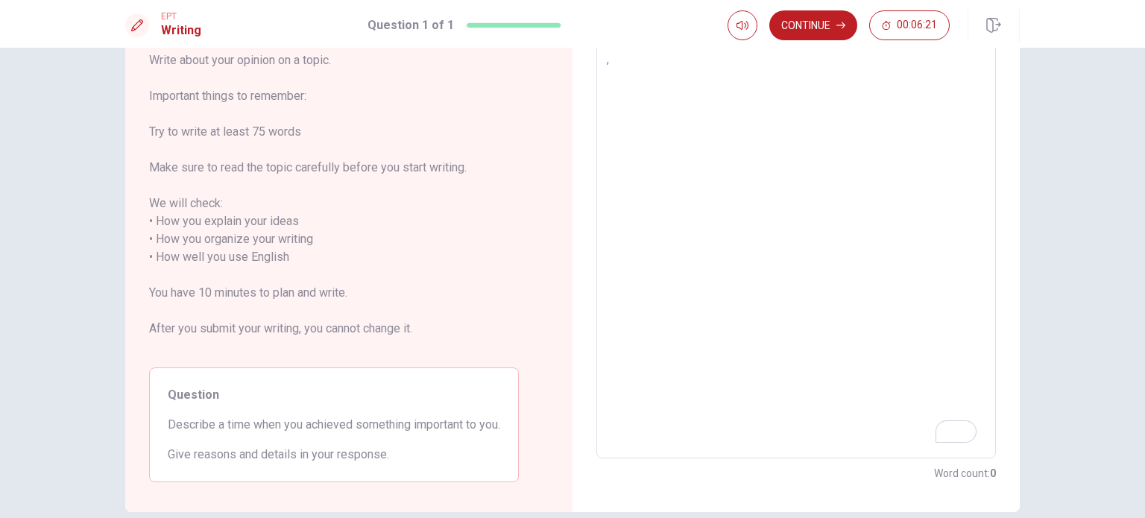
type textarea ",,"
type textarea "x"
type textarea ","
type textarea "x"
click at [767, 133] on textarea "To enrich screen reader interactions, please activate Accessibility in Grammarl…" at bounding box center [796, 249] width 379 height 396
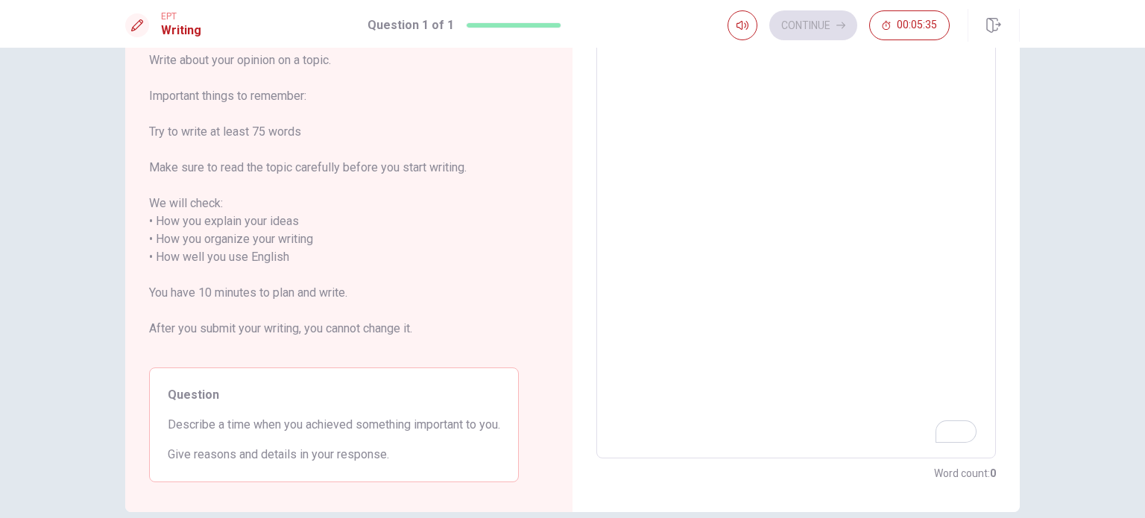
type textarea "m"
click at [854, 271] on textarea "To enrich screen reader interactions, please activate Accessibility in Grammarl…" at bounding box center [796, 249] width 379 height 396
type textarea "I"
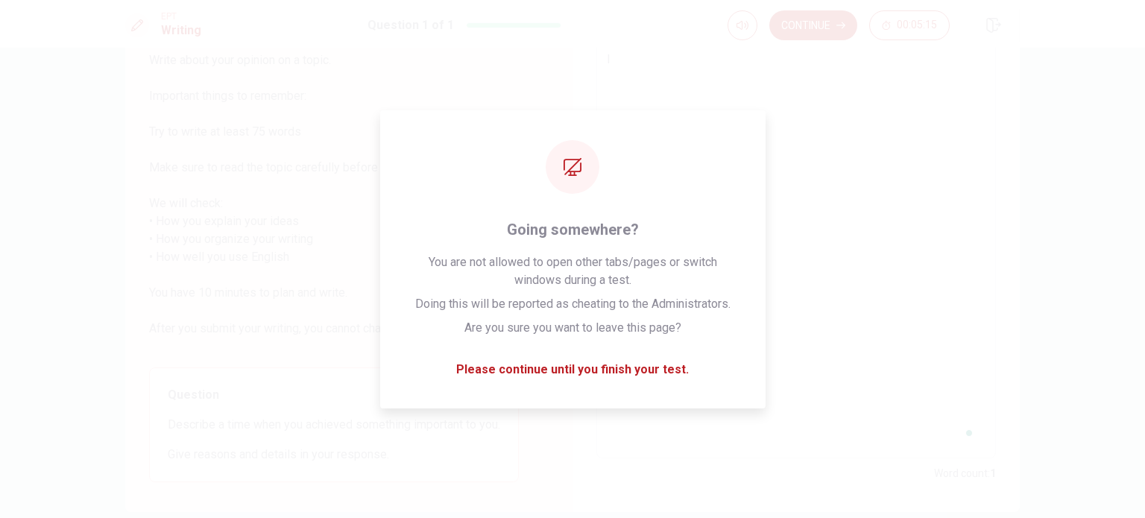
scroll to position [0, 0]
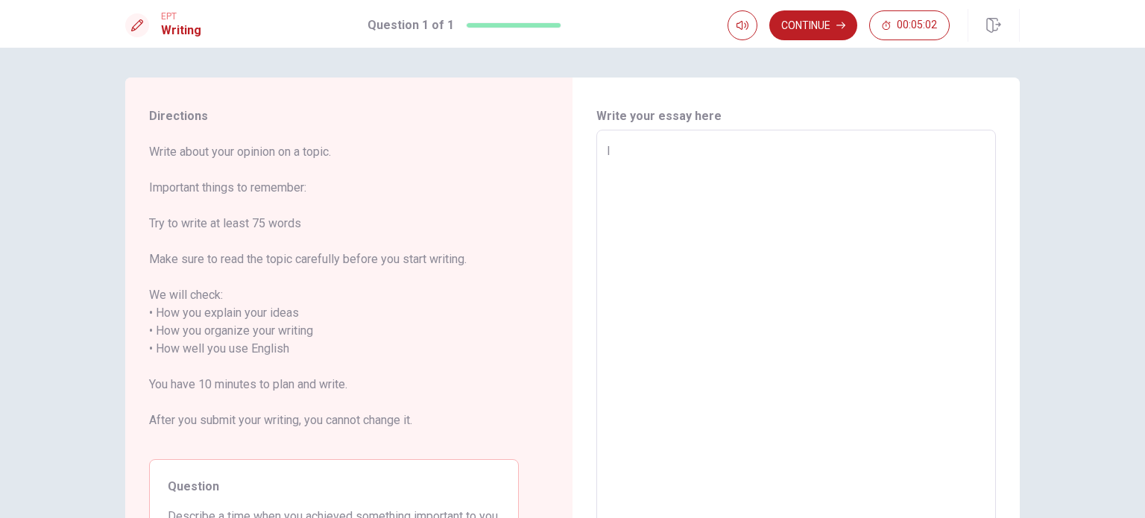
type textarea "x"
type textarea "I"
type textarea "x"
type textarea "I l"
type textarea "x"
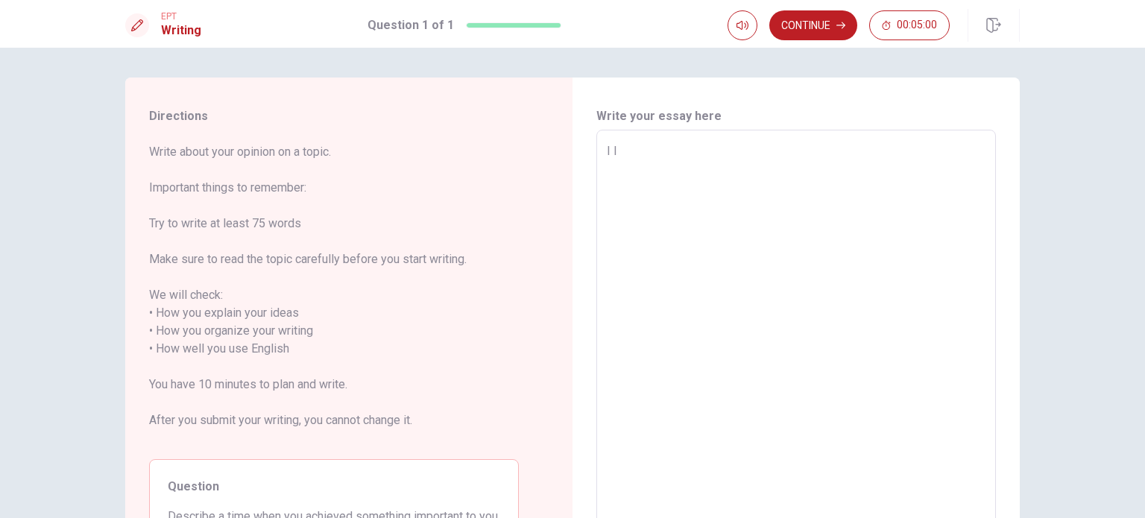
type textarea "I le"
type textarea "x"
type textarea "I lea"
type textarea "x"
type textarea "I [PERSON_NAME]"
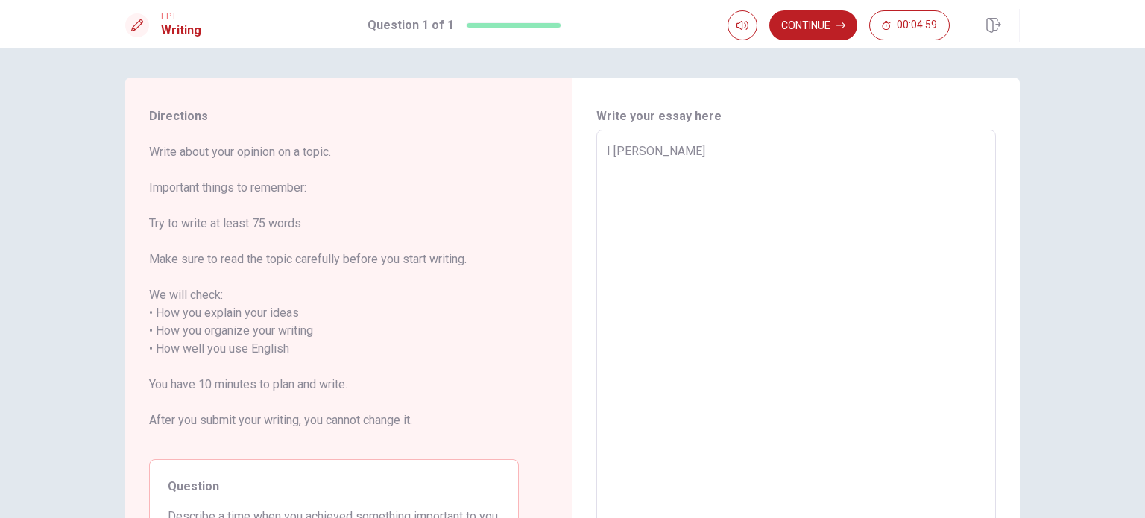
type textarea "x"
type textarea "I learn"
type textarea "x"
type textarea "I [PERSON_NAME]"
type textarea "x"
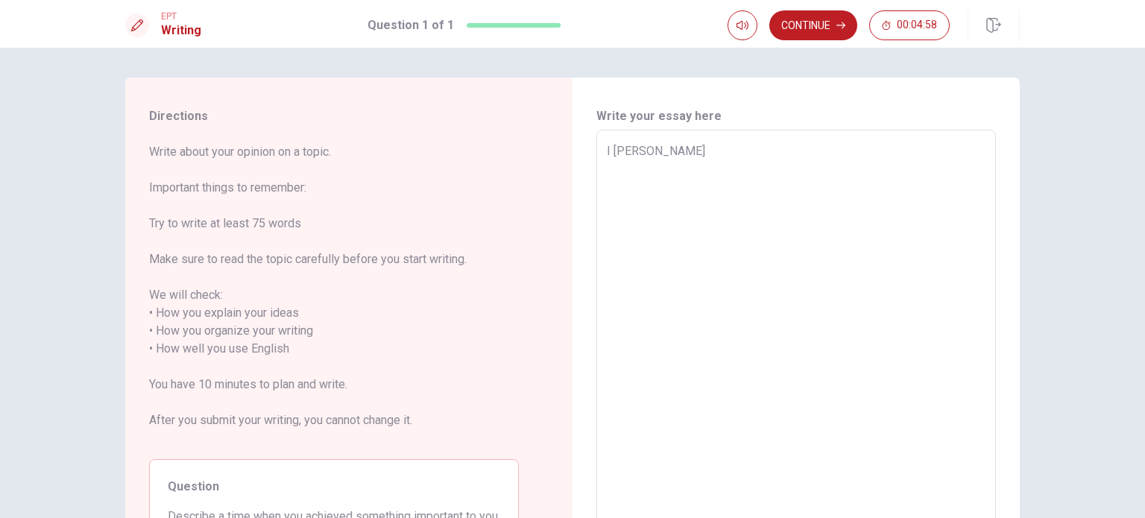
type textarea "I lea"
type textarea "x"
type textarea "I le"
type textarea "x"
type textarea "I l"
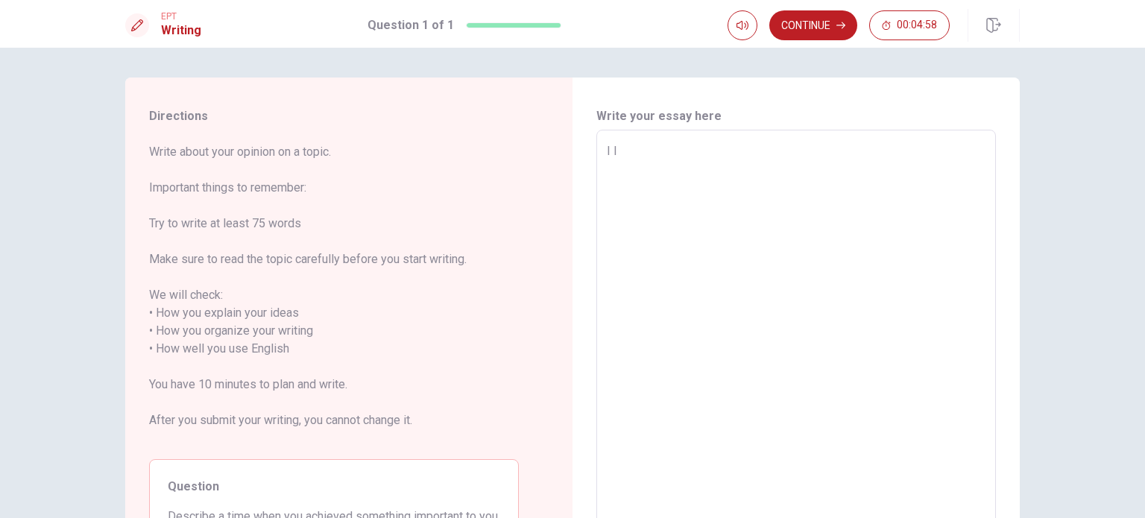
type textarea "x"
type textarea "I"
type textarea "x"
type textarea "I"
type textarea "x"
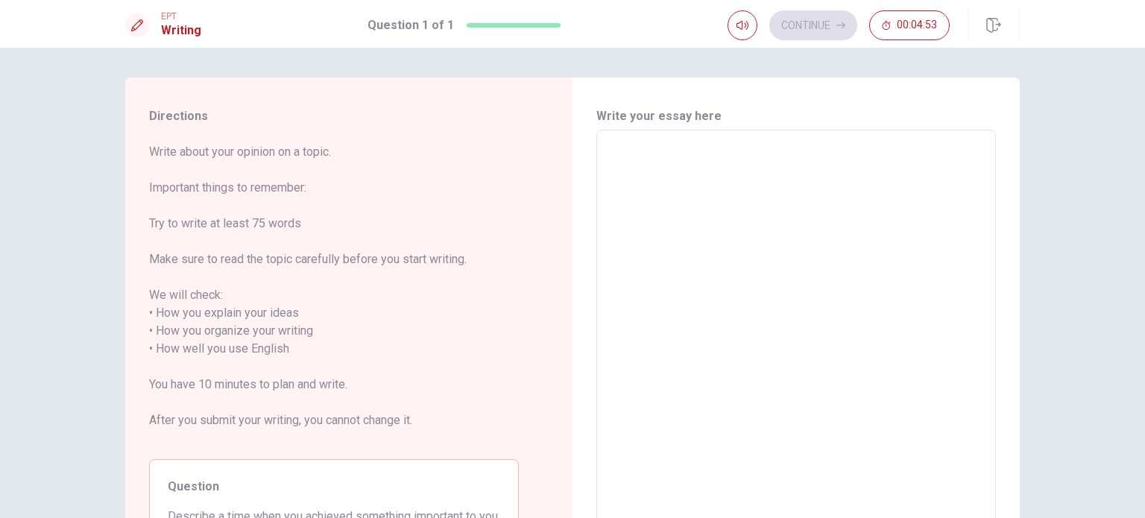
type textarea "M"
type textarea "x"
type textarea "My"
type textarea "x"
type textarea "My"
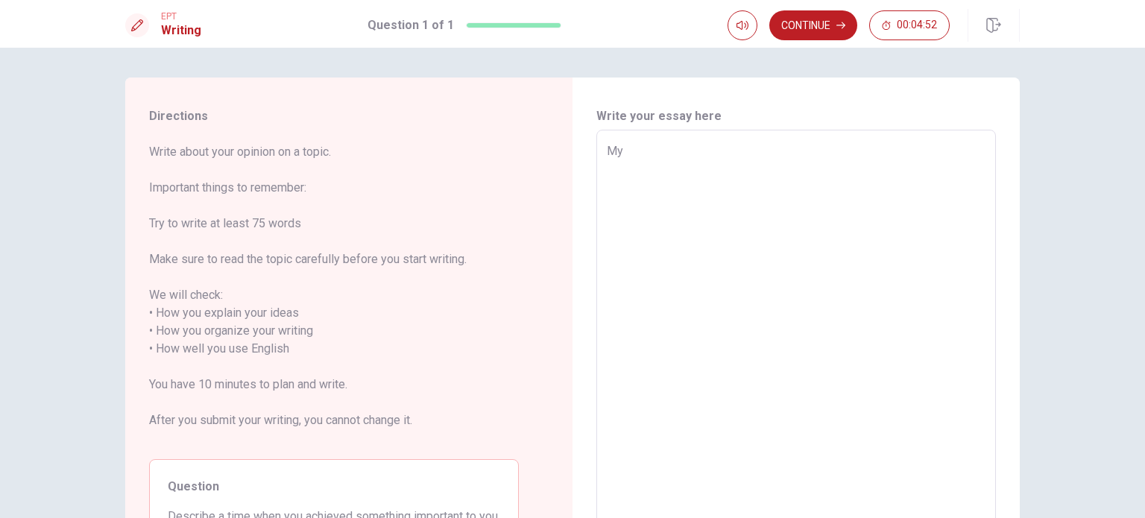
type textarea "x"
type textarea "My g"
type textarea "x"
type textarea "My gr"
type textarea "x"
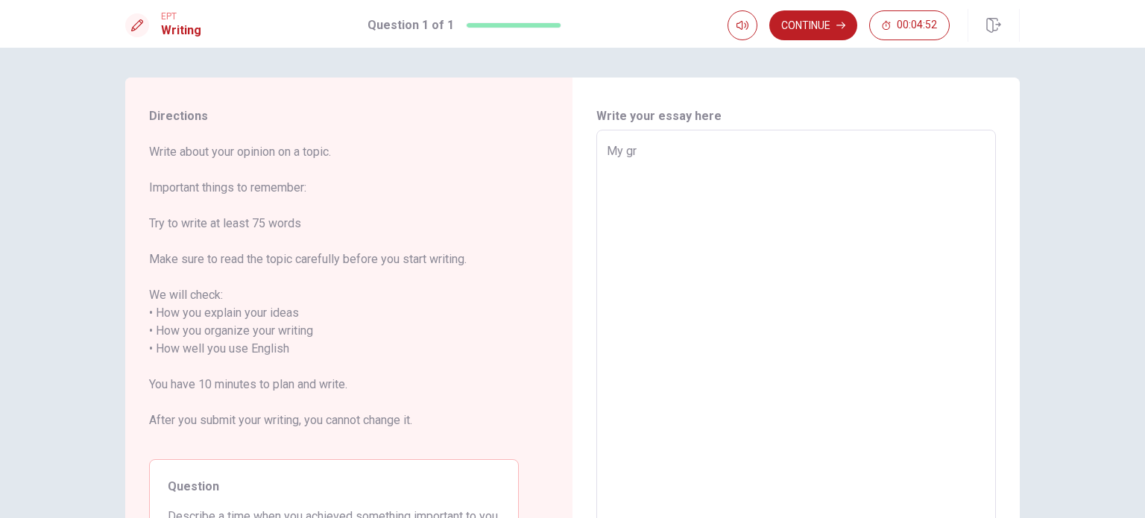
type textarea "My gre"
type textarea "x"
type textarea "My grea"
type textarea "x"
type textarea "My great"
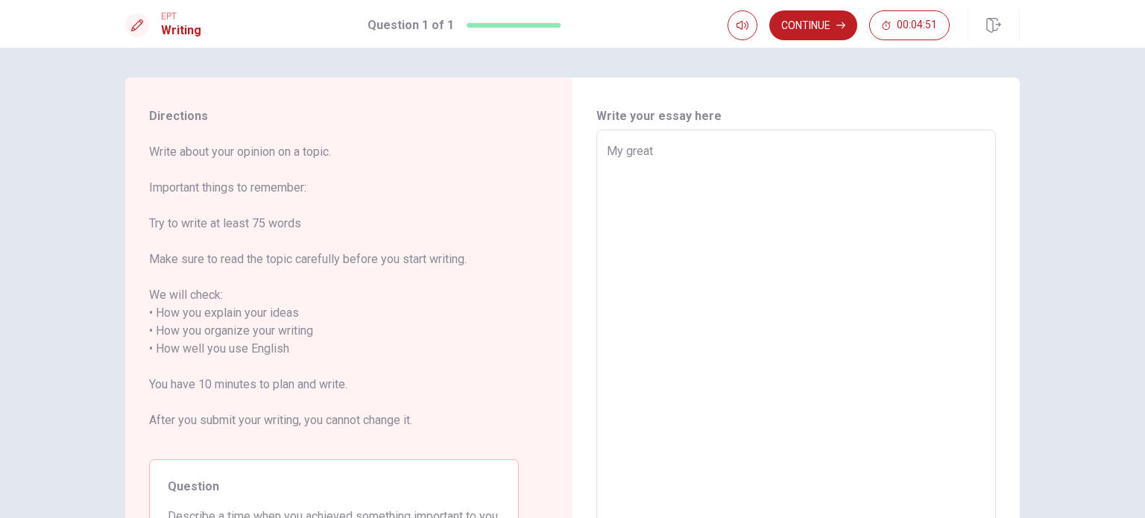
type textarea "x"
type textarea "My greate"
type textarea "x"
type textarea "My greates"
type textarea "x"
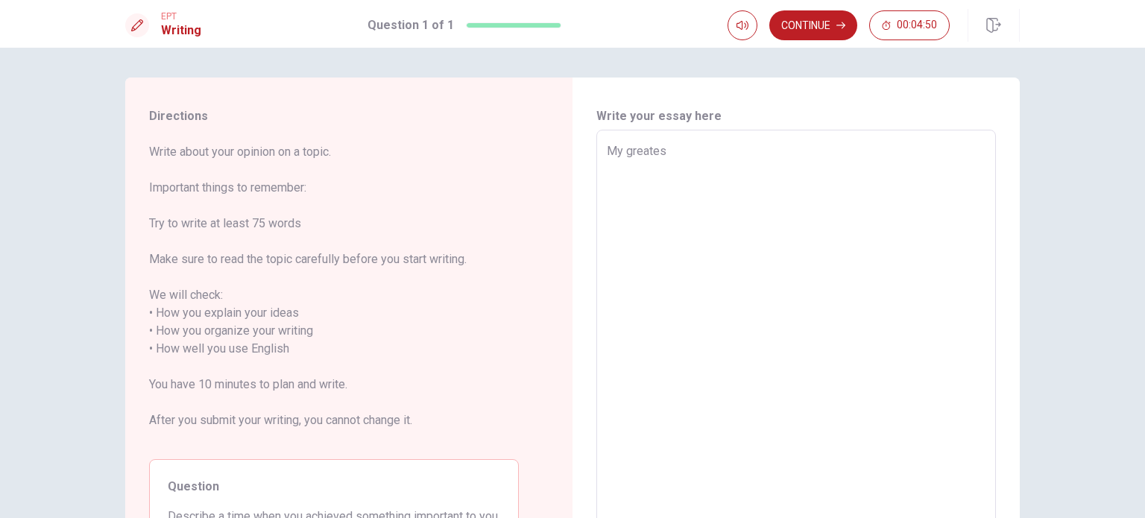
type textarea "My greatest"
type textarea "x"
type textarea "My greatest"
type textarea "x"
type textarea "My greatest a"
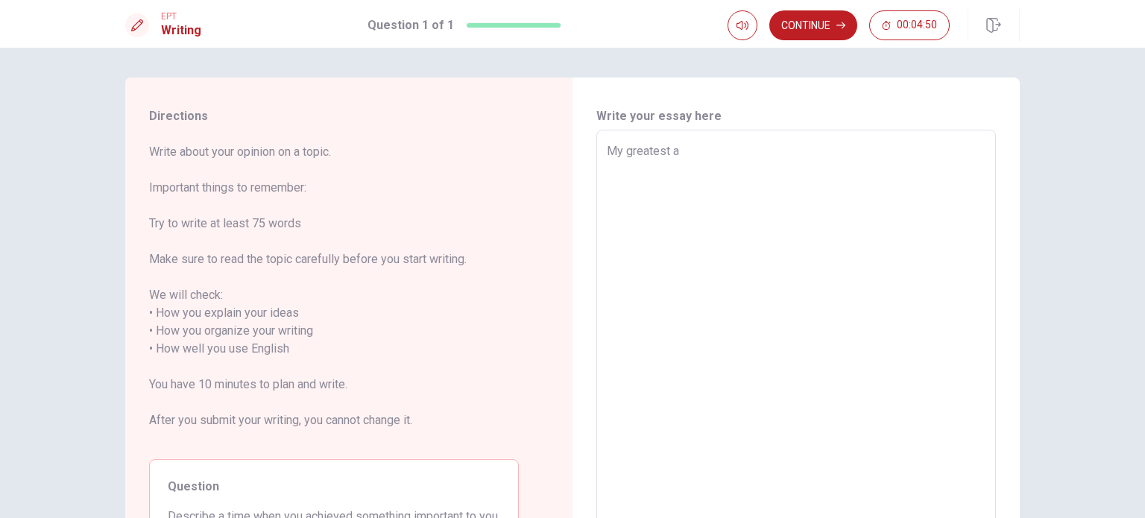
type textarea "x"
type textarea "My greatest ac"
type textarea "x"
type textarea "My greatest ach"
type textarea "x"
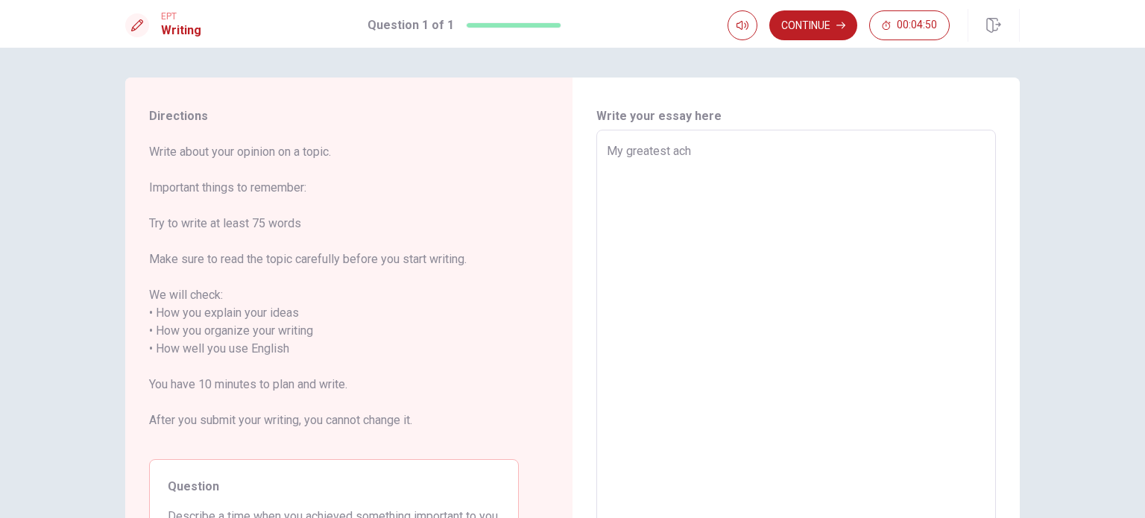
type textarea "My greatest achi"
type textarea "x"
type textarea "My greatest achiv"
type textarea "x"
type textarea "My greatest achive"
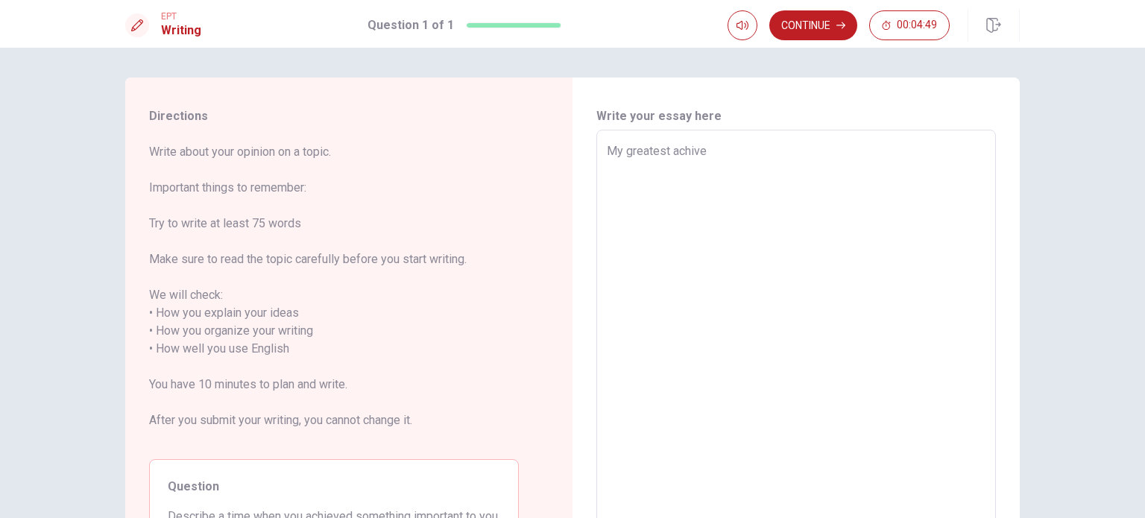
type textarea "x"
type textarea "My greatest achivem"
type textarea "x"
type textarea "My greatest achiveme"
type textarea "x"
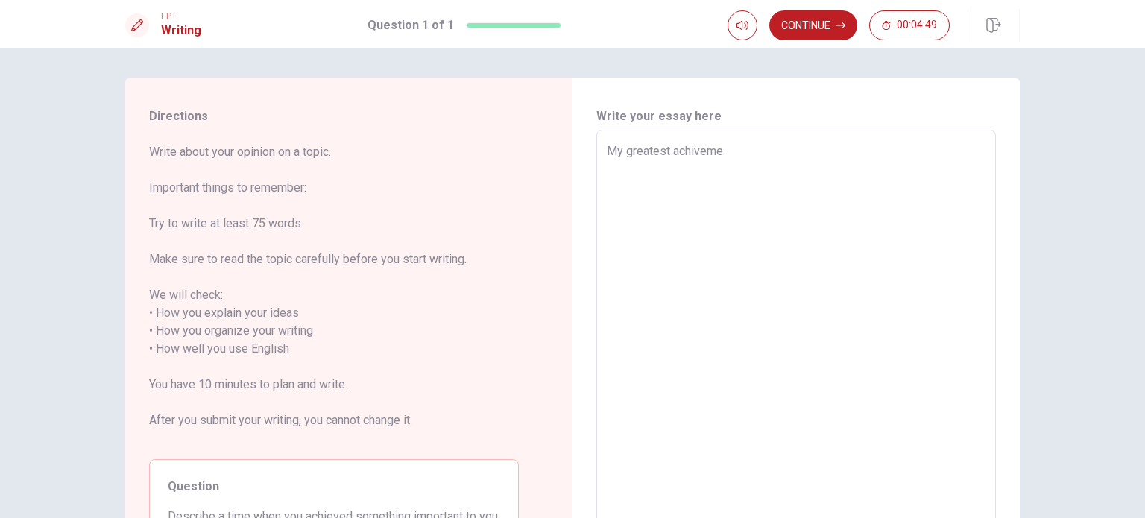
type textarea "My greatest achivemen"
type textarea "x"
type textarea "My greatest achivement"
type textarea "x"
type textarea "My greatest achivement"
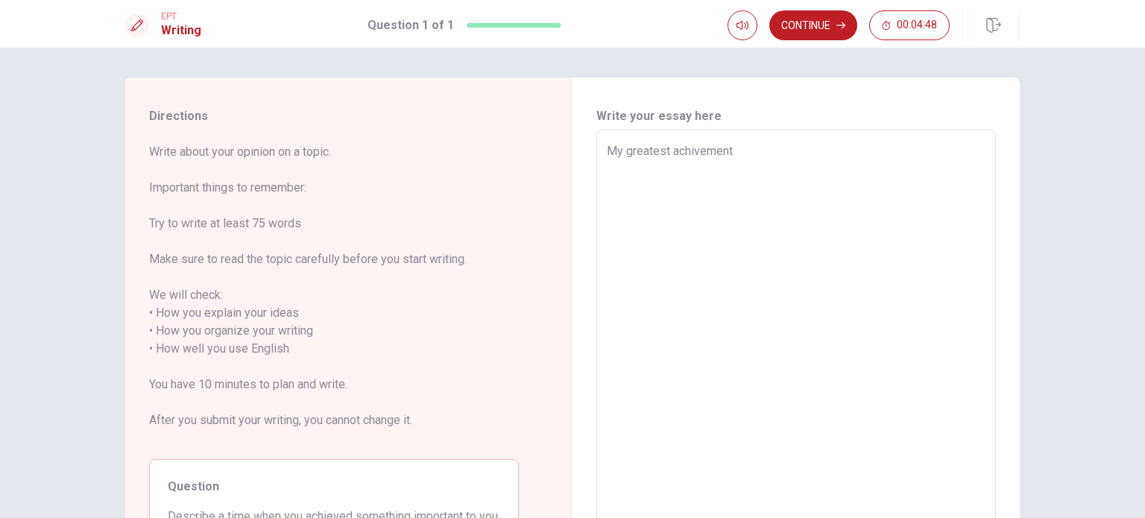
type textarea "x"
type textarea "My greatest achivement e"
type textarea "x"
type textarea "My greatest achivement"
type textarea "x"
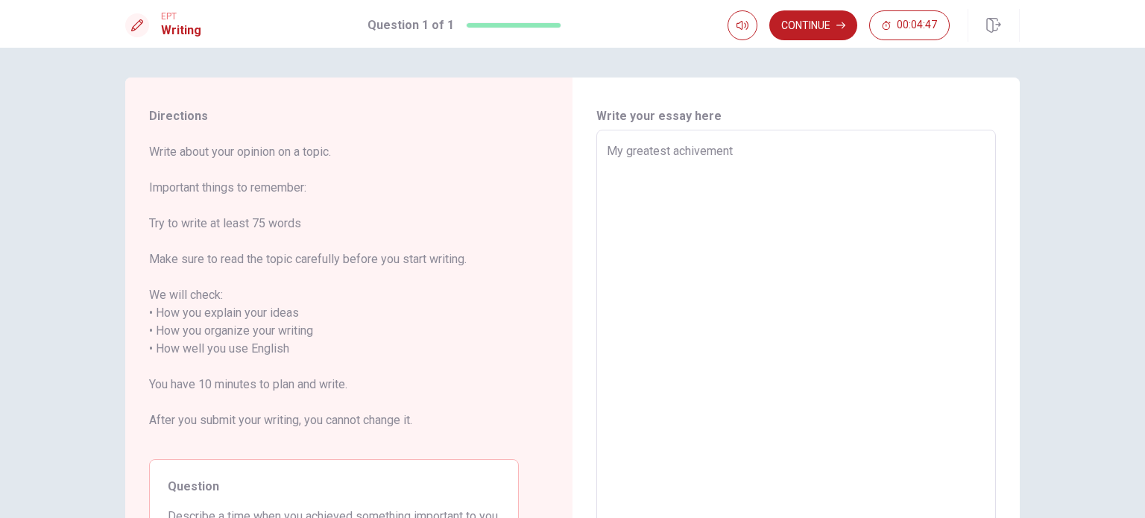
type textarea "My greatest achivement w"
type textarea "x"
type textarea "My greatest achivement wa"
type textarea "x"
type textarea "My greatest achivement was"
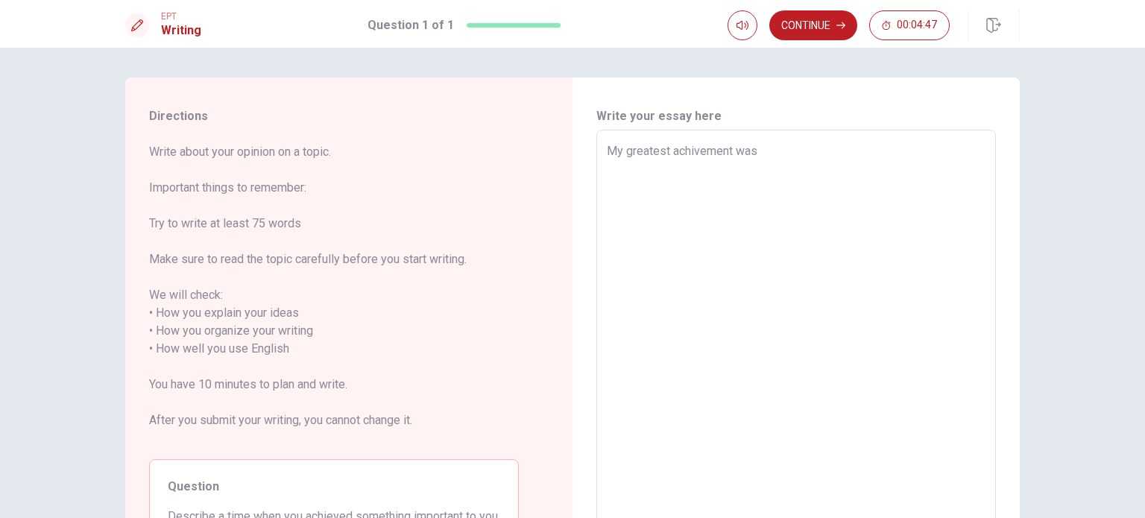
type textarea "x"
type textarea "My greatest achivement was"
type textarea "x"
type textarea "My greatest achivement was w"
type textarea "x"
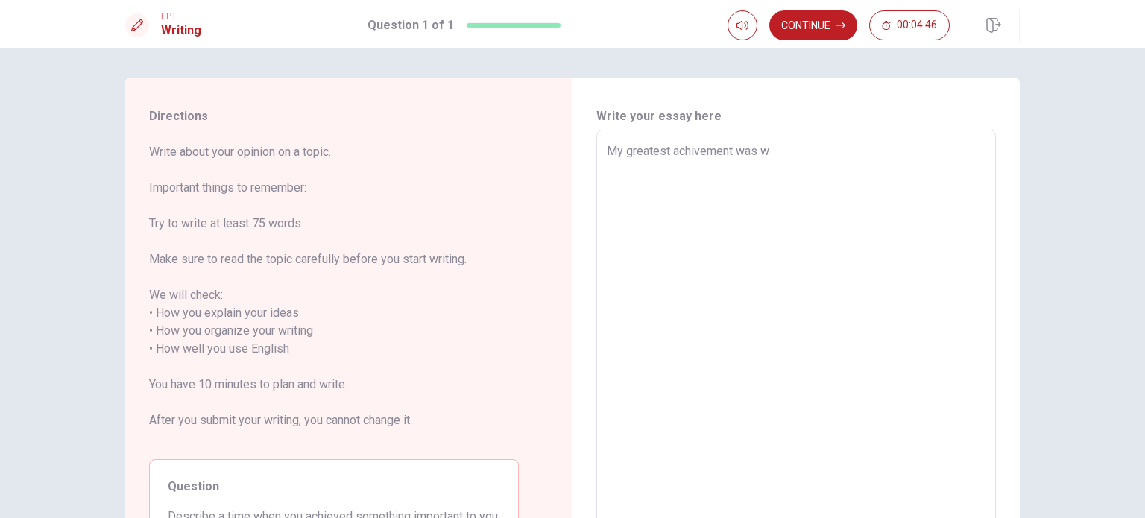
type textarea "My greatest achivement was wh"
type textarea "x"
type textarea "My greatest achivement was whe"
type textarea "x"
type textarea "My greatest achivement was when"
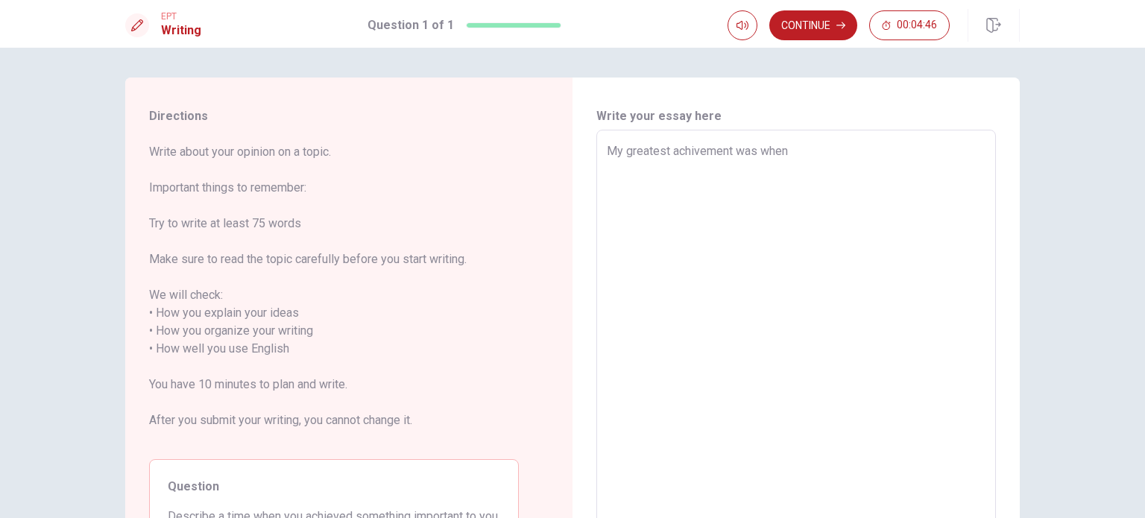
type textarea "x"
type textarea "My greatest achivement was when"
type textarea "x"
type textarea "My greatest achivement was when I"
type textarea "x"
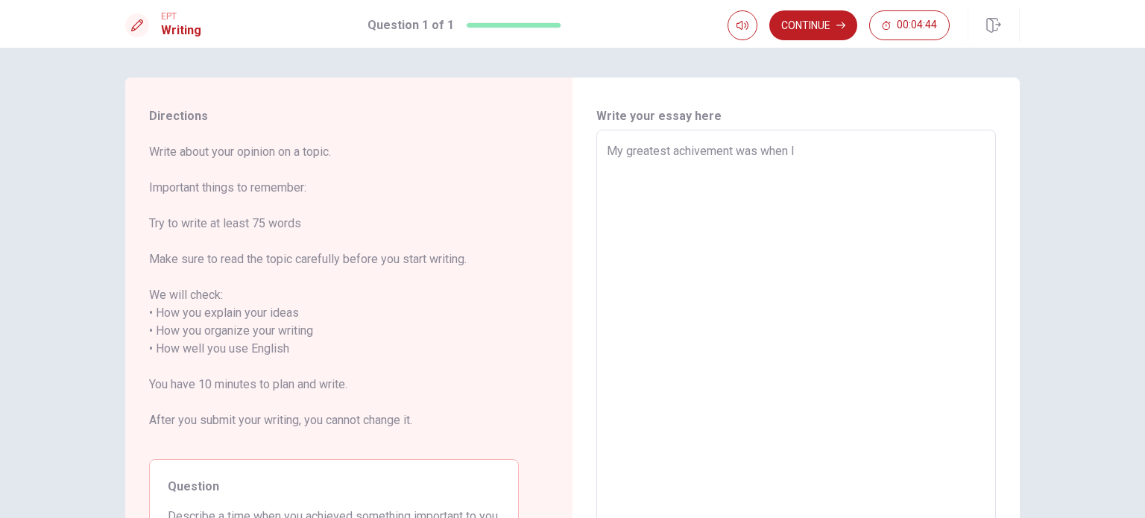
type textarea "My greatest achivement was when I"
type textarea "x"
type textarea "My greatest achivement was when I g"
type textarea "x"
type textarea "My greatest achivement was when I go"
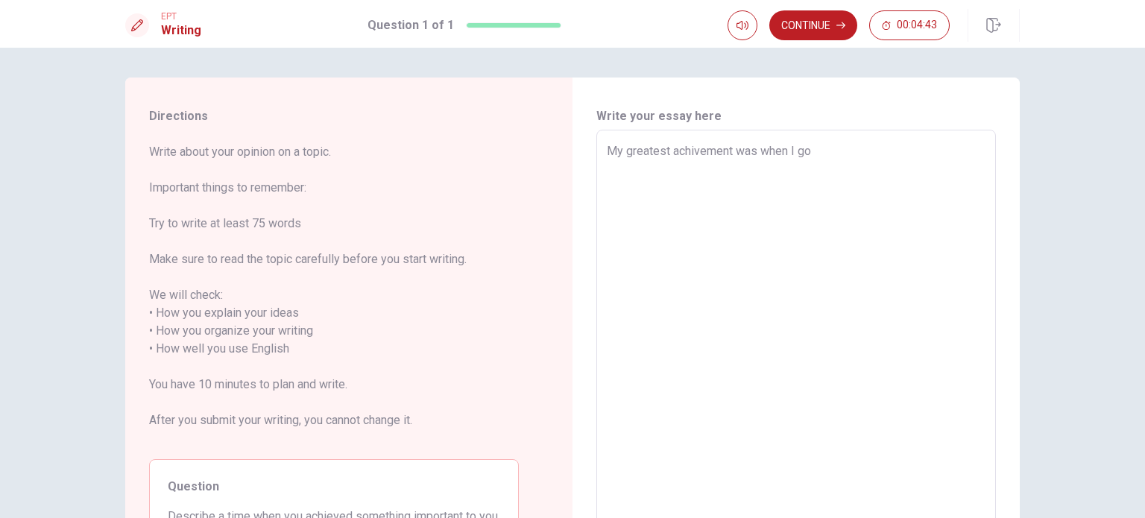
type textarea "x"
type textarea "My greatest achivement was when I got"
type textarea "x"
type textarea "My greatest achivement was when I got"
type textarea "x"
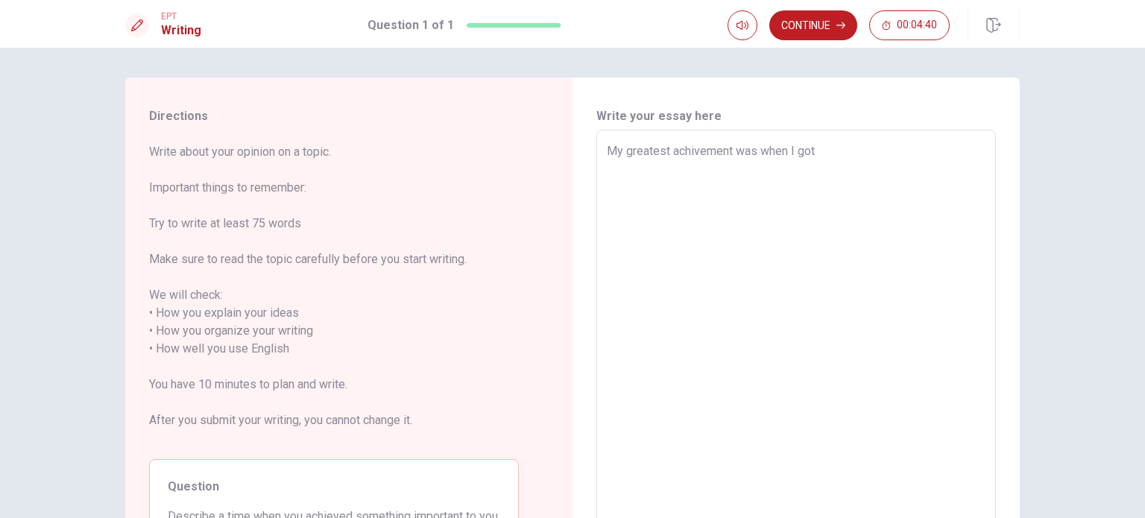
type textarea "My greatest achivement was when I got t"
type textarea "x"
type textarea "My greatest achivement was when I got to"
type textarea "x"
type textarea "My greatest achivement was when I got top"
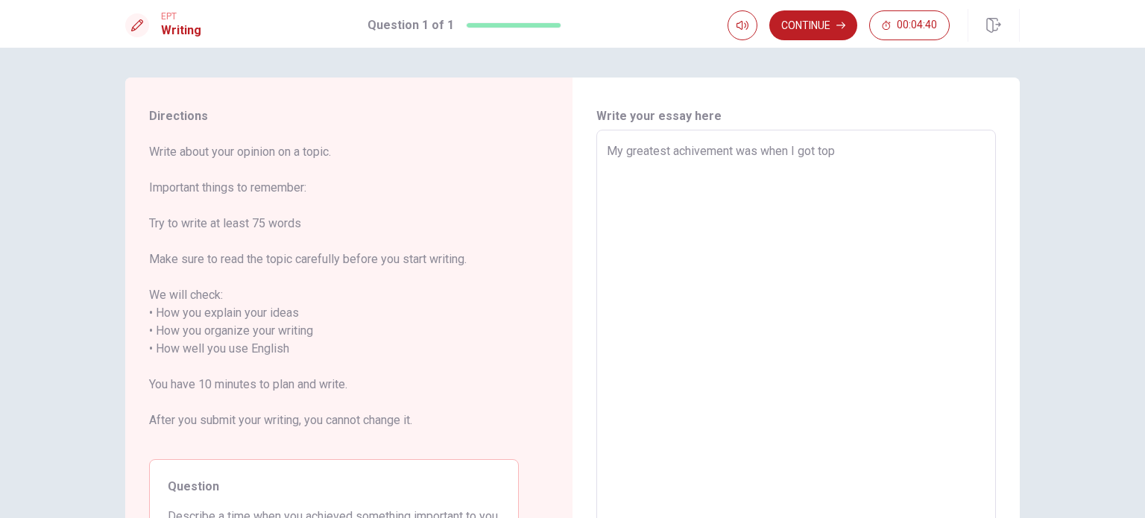
type textarea "x"
type textarea "My greatest achivement was when I got top"
type textarea "x"
type textarea "My greatest achivement was when I got top g"
type textarea "x"
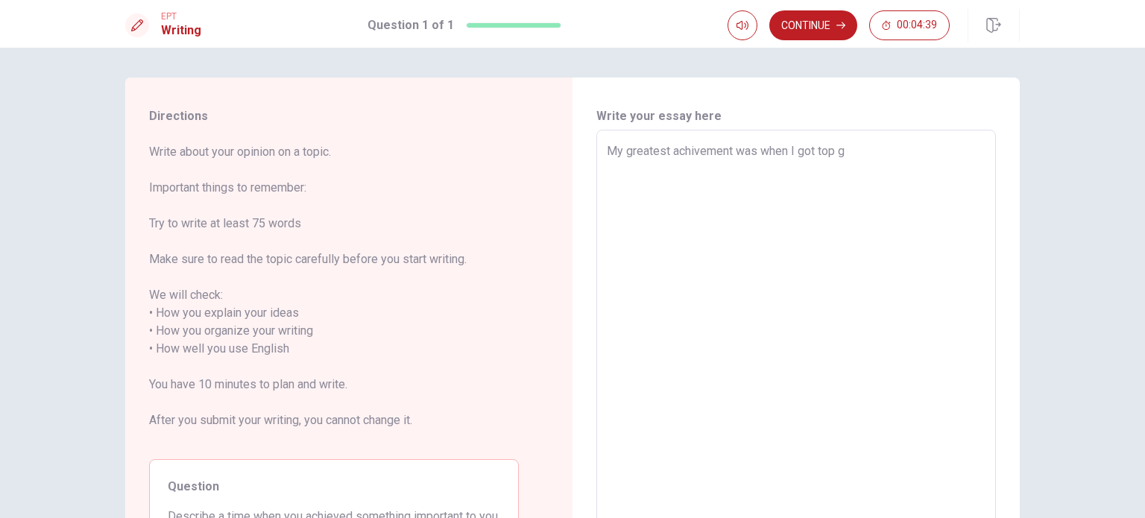
type textarea "My greatest achivement was when I got top gr"
type textarea "x"
type textarea "My greatest achivement was when I got top gra"
type textarea "x"
type textarea "My greatest achivement was when I got top grad"
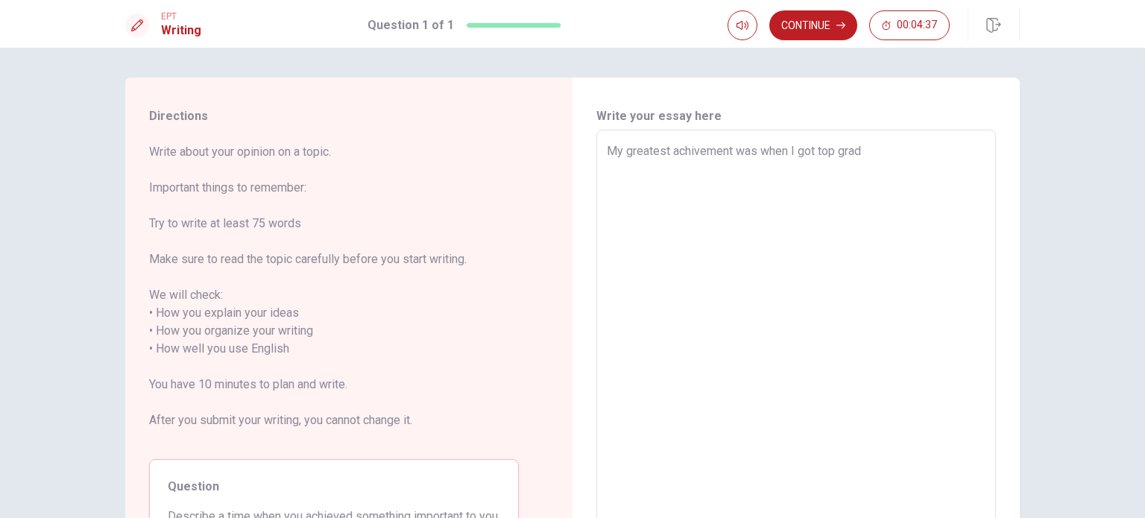
type textarea "x"
type textarea "My greatest achivement was when I got top grade"
type textarea "x"
type textarea "My greatest achivement was when I got top grades"
type textarea "x"
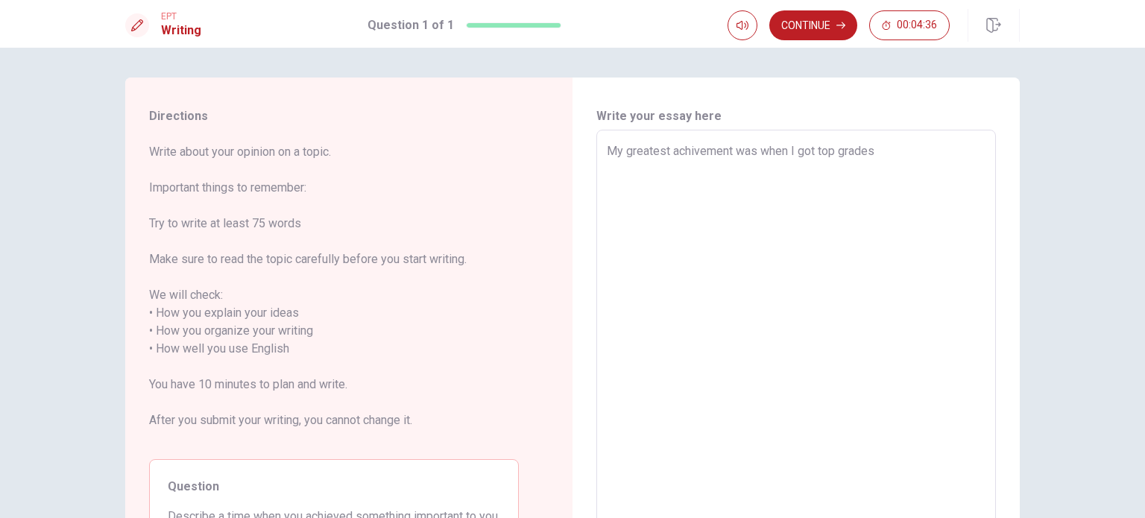
type textarea "My greatest achivement was when I got top grades"
type textarea "x"
type textarea "My greatest achivement was when I got top grades i"
type textarea "x"
type textarea "My greatest achivement was when I got top grades in"
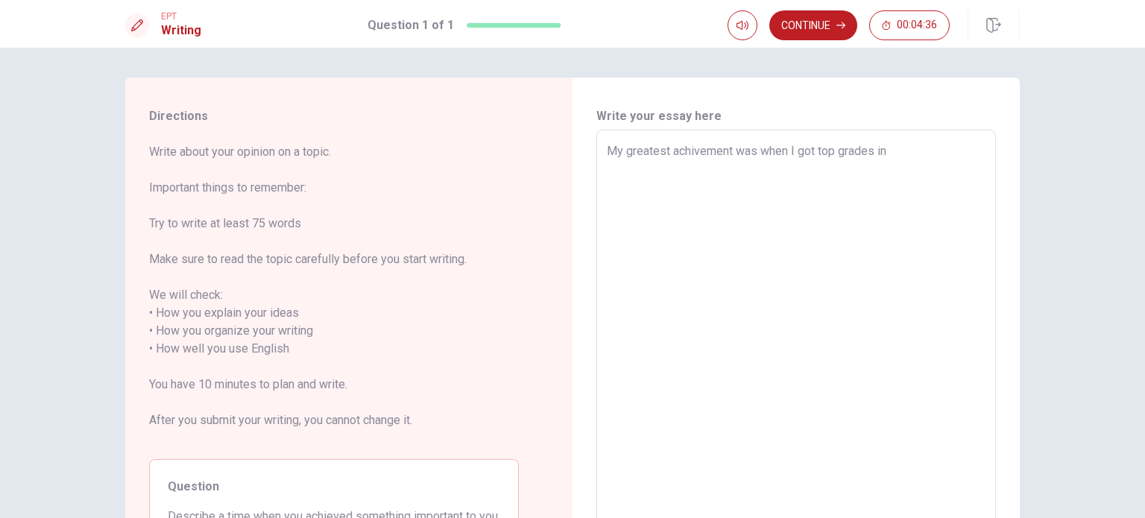
type textarea "x"
type textarea "My greatest achivement was when I got top grades in"
type textarea "x"
type textarea "My greatest achivement was when I got top grades in m"
type textarea "x"
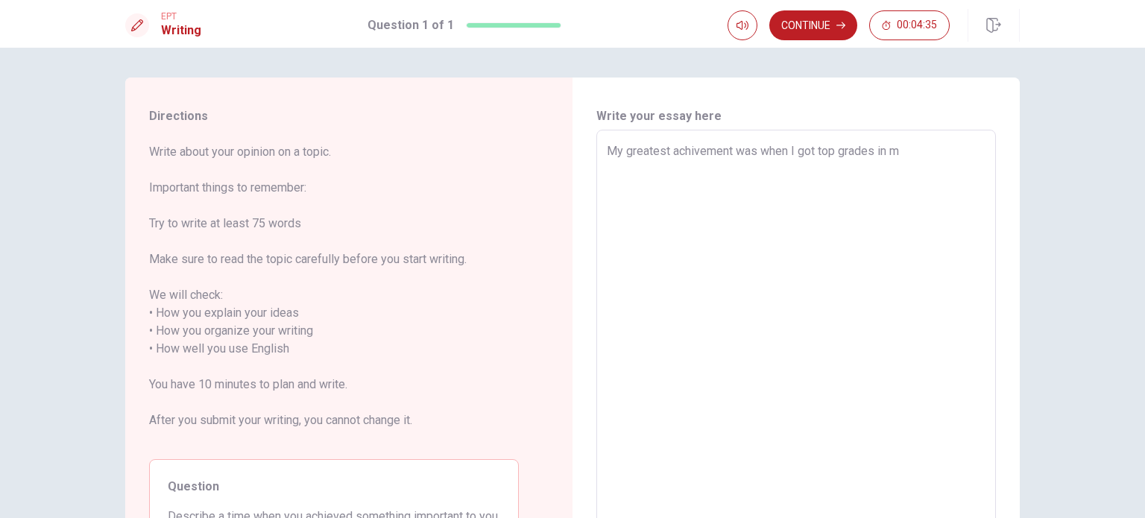
type textarea "My greatest achivement was when I got top grades in my"
type textarea "x"
type textarea "My greatest achivement was when I got top grades in my"
type textarea "x"
type textarea "My greatest achivement was when I got top grades in my m"
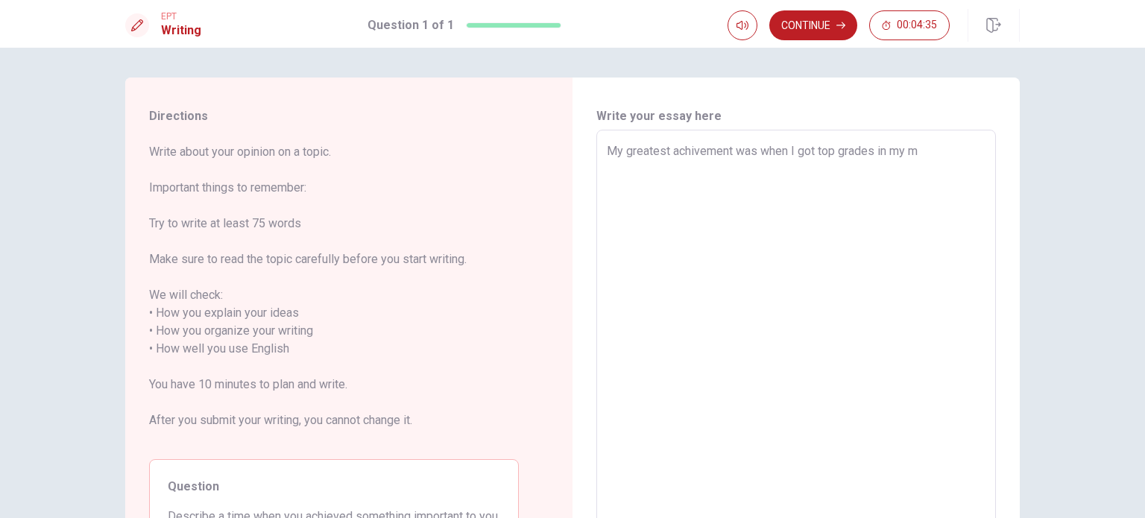
type textarea "x"
type textarea "My greatest achivement was when I got top grades in my ma"
type textarea "x"
type textarea "My greatest achivement was when I got top grades in my mat"
type textarea "x"
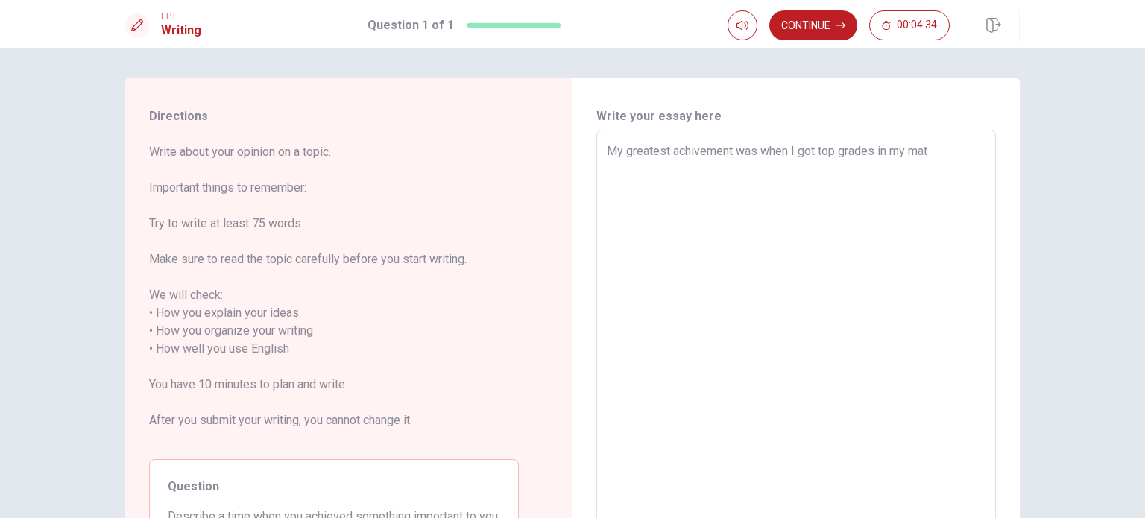
type textarea "My greatest achivement was when I got top grades in my math"
type textarea "x"
type textarea "My greatest achivement was when I got top grades in my math"
type textarea "x"
type textarea "My greatest achivement was when I got top grades in my math c"
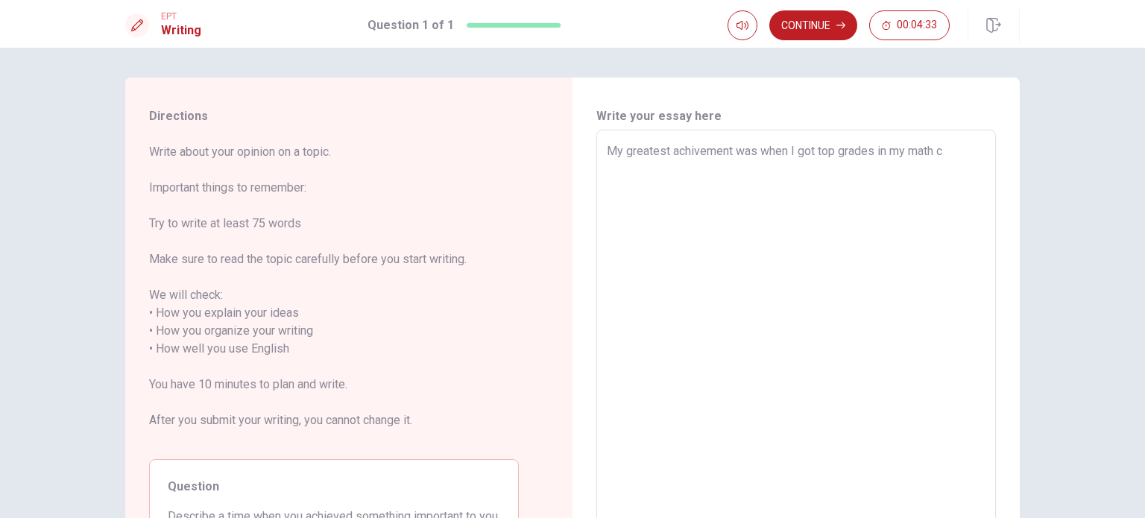
type textarea "x"
type textarea "My greatest achivement was when I got top grades in my math cl"
type textarea "x"
type textarea "My greatest achivement was when I got top grades in my math cla"
type textarea "x"
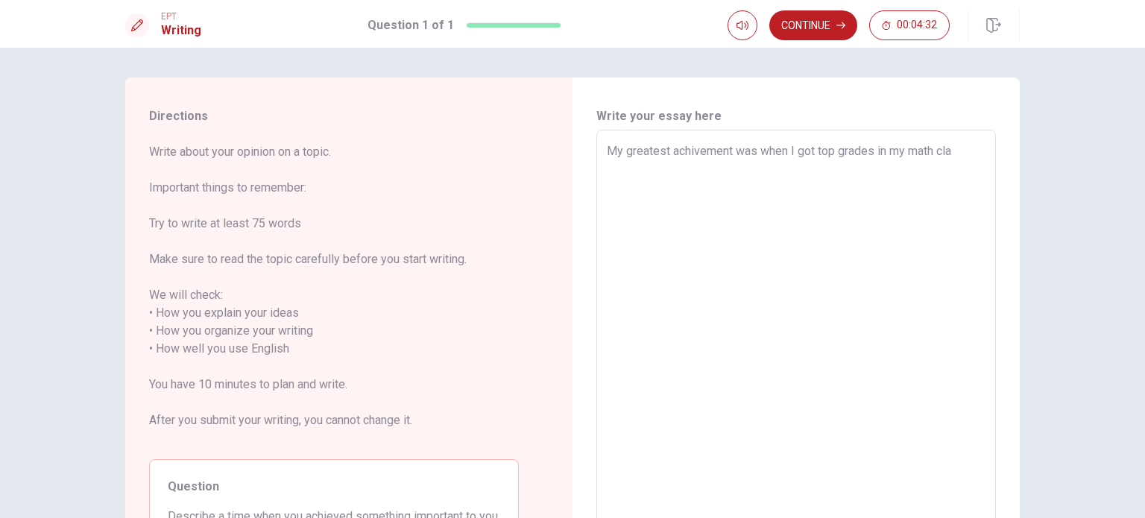
type textarea "My greatest achivement was when I got top grades in my math clas"
type textarea "x"
type textarea "My greatest achivement was when I got top grades in my math class"
type textarea "x"
type textarea "My greatest achivement was when I got top grades in my math class."
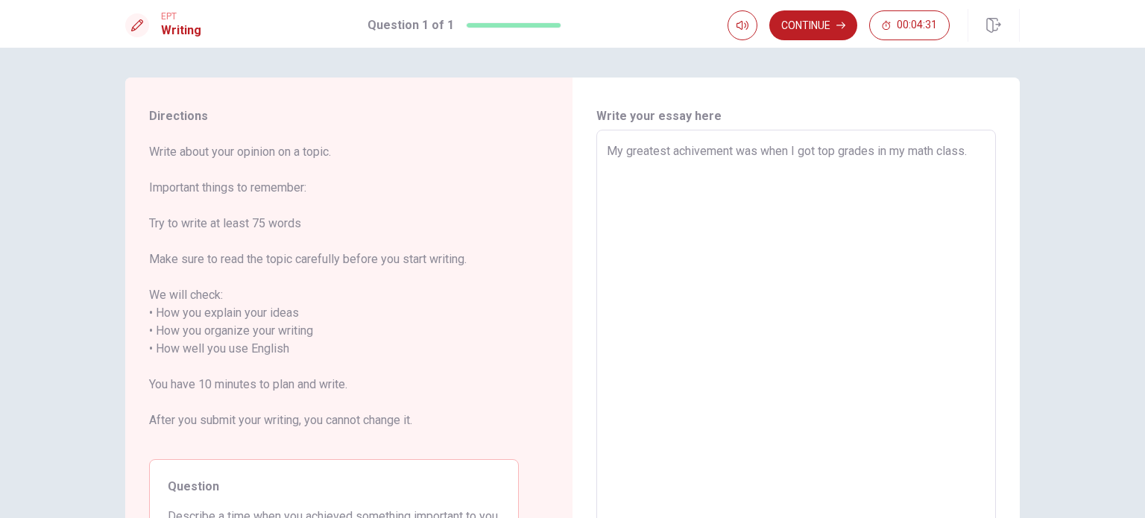
type textarea "x"
type textarea "My greatest achivement was when I got top grades in my math class."
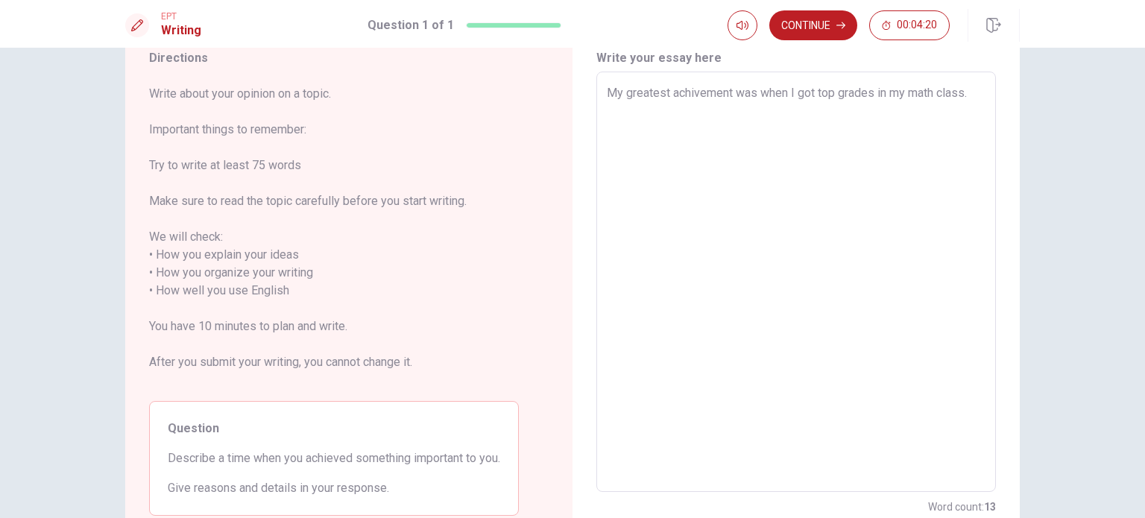
scroll to position [57, 0]
type textarea "x"
type textarea "My greatest achivement was when I got top grades in my math class. T"
type textarea "x"
type textarea "My greatest achivement was when I got top grades in my math class. Th"
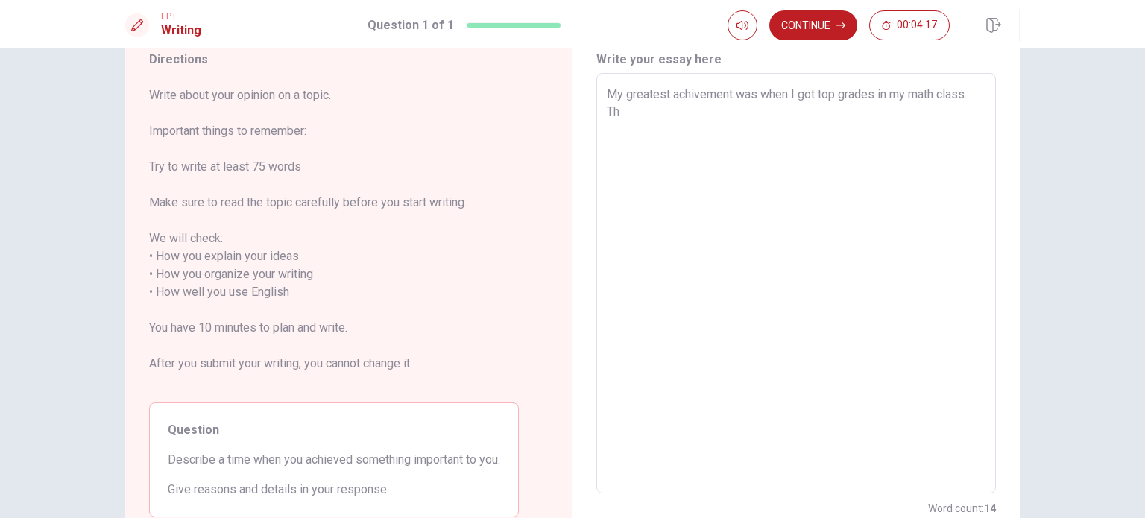
type textarea "x"
type textarea "My greatest achivement was when I got top grades in my math class. Thi"
type textarea "x"
type textarea "My greatest achivement was when I got top grades in my math class. This"
type textarea "x"
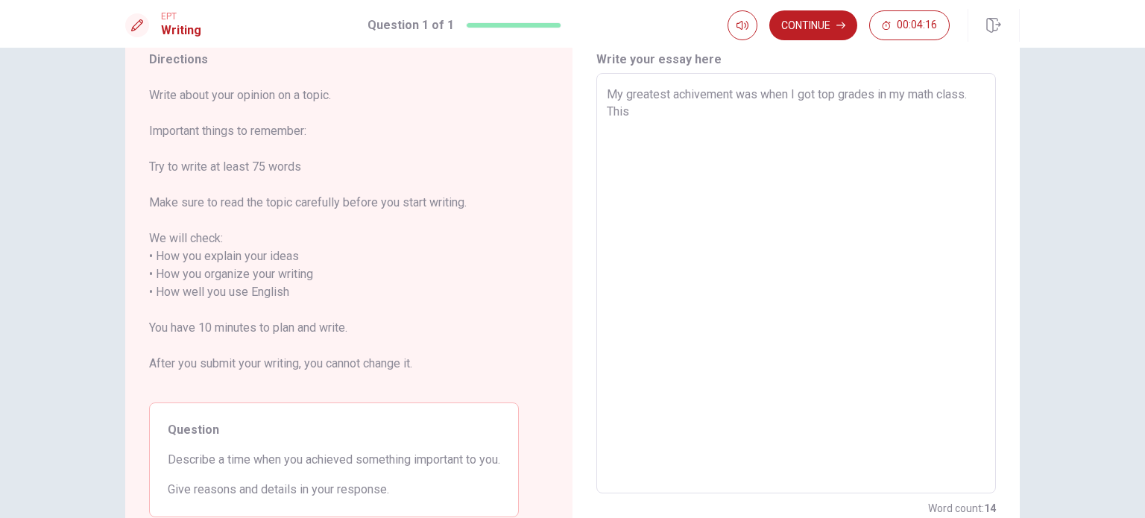
type textarea "My greatest achivement was when I got top grades in my math class. This"
type textarea "x"
type textarea "My greatest achivement was when I got top grades in my math class. This w"
type textarea "x"
type textarea "My greatest achivement was when I got top grades in my math class. This wa"
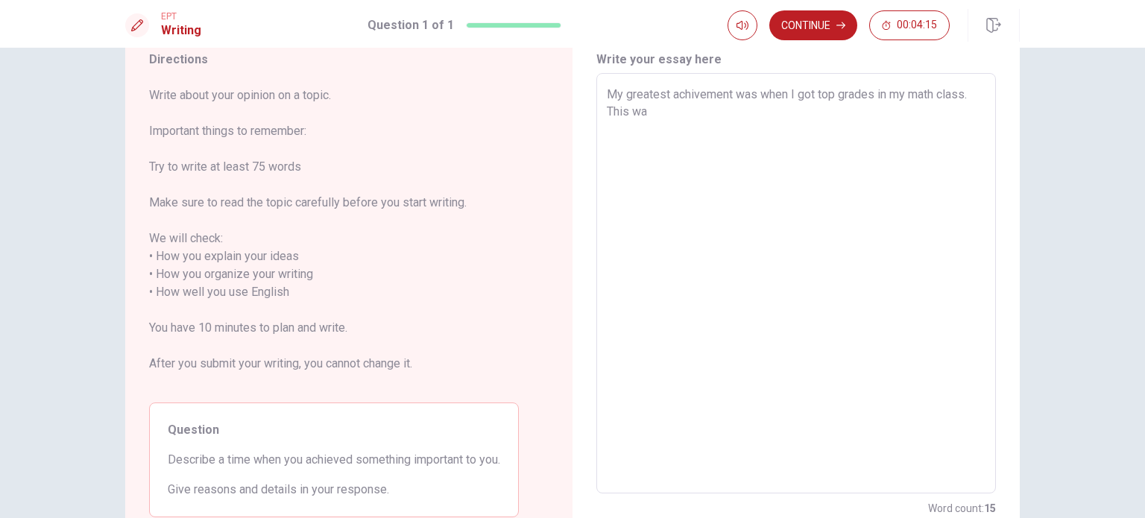
type textarea "x"
type textarea "My greatest achivement was when I got top grades in my math class. This w"
type textarea "x"
type textarea "My greatest achivement was when I got top grades in my math class. This"
type textarea "x"
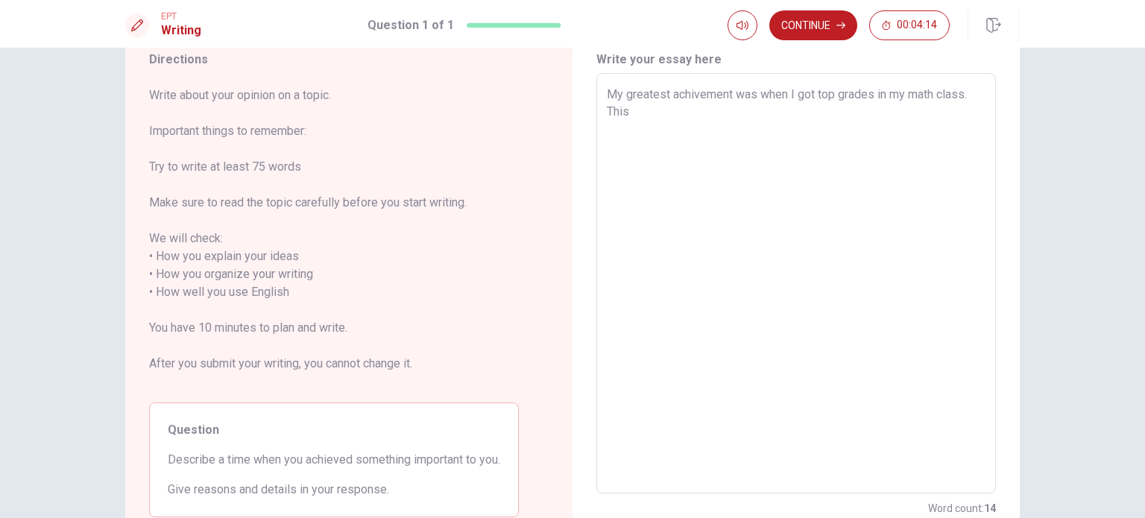
type textarea "My greatest achivement was when I got top grades in my math class. This f"
type textarea "x"
type textarea "My greatest achivement was when I got top grades in my math class. This fe"
type textarea "x"
type textarea "My greatest achivement was when I got top grades in my math class. This fel"
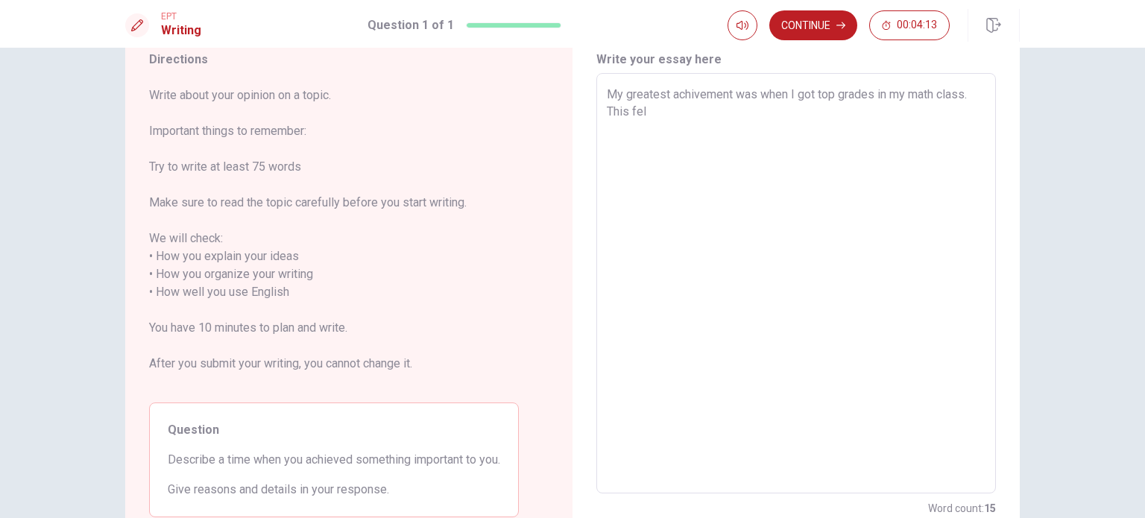
type textarea "x"
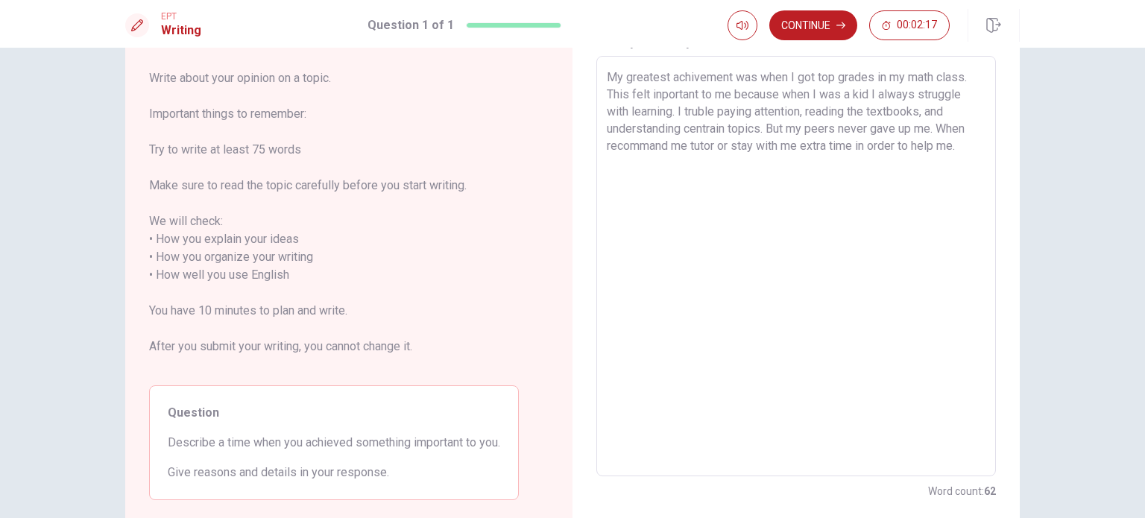
scroll to position [0, 0]
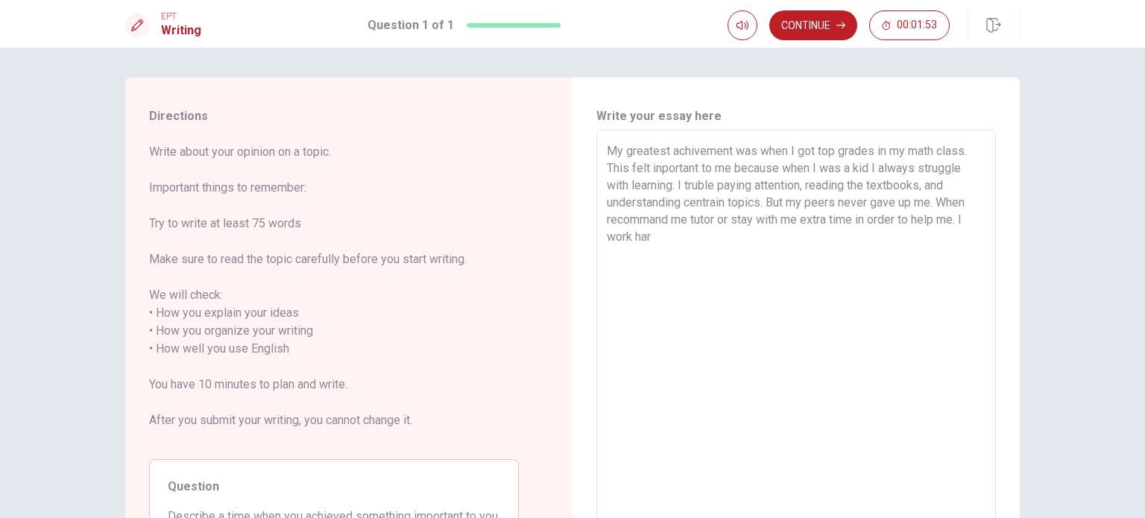
click at [963, 151] on textarea "My greatest achivement was when I got top grades in my math class. This felt in…" at bounding box center [796, 340] width 379 height 396
click at [826, 229] on textarea "My greatest achivement was when I got top grades my final exam thorugh hard wor…" at bounding box center [796, 340] width 379 height 396
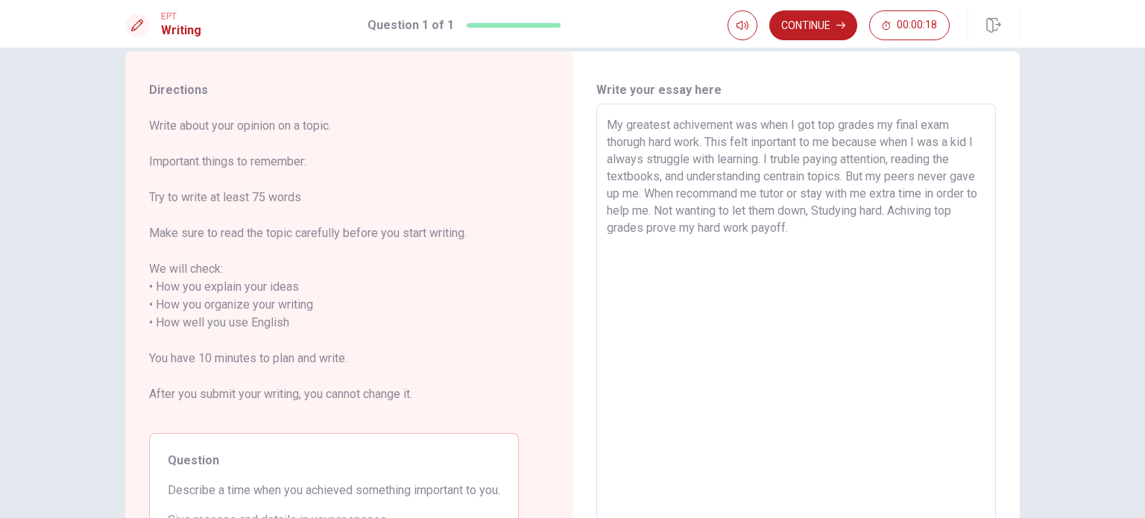
scroll to position [163, 0]
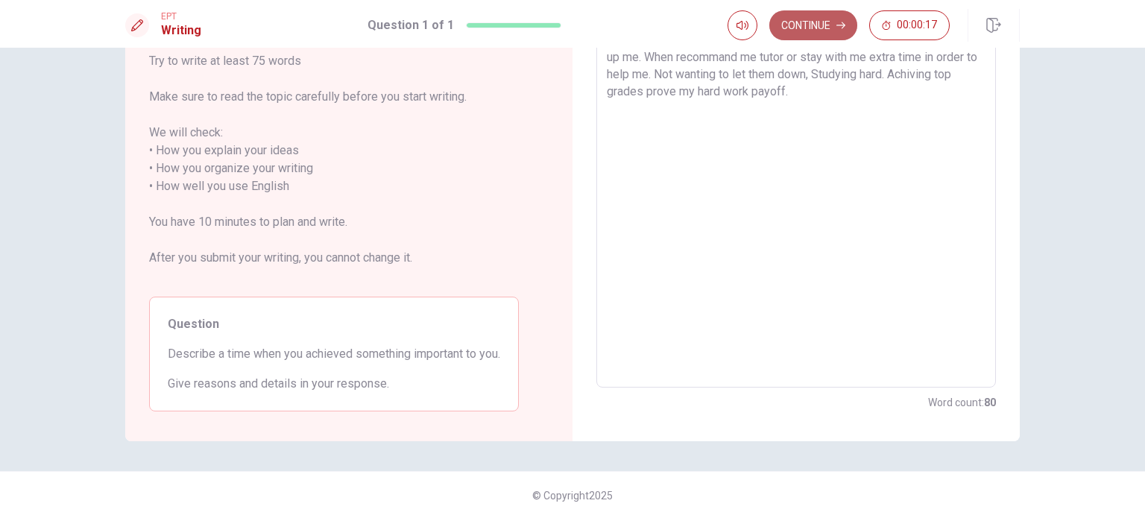
click at [820, 11] on button "Continue" at bounding box center [814, 25] width 88 height 30
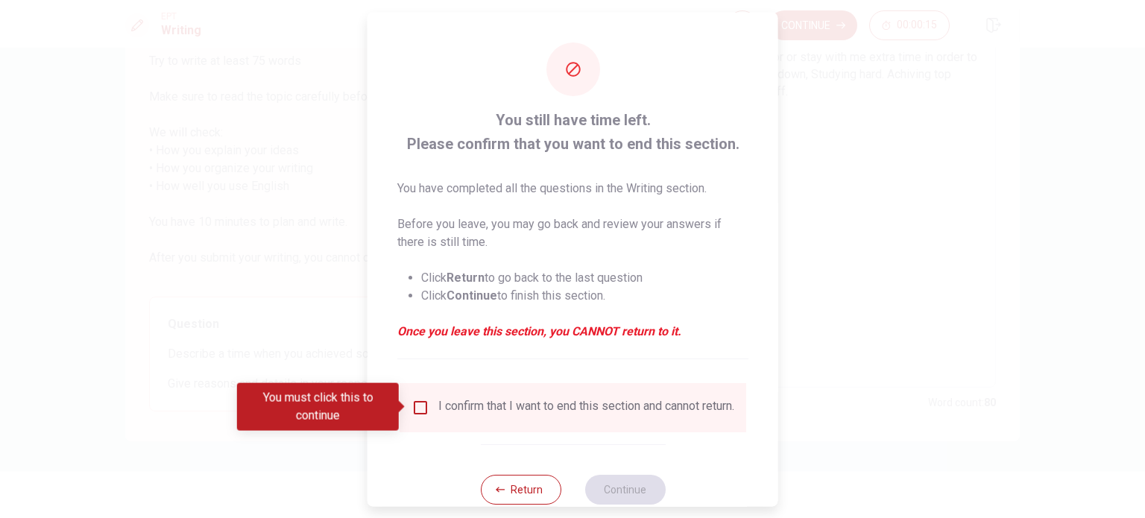
click at [672, 416] on div "I confirm that I want to end this section and cannot return." at bounding box center [586, 407] width 296 height 18
click at [430, 412] on div "I confirm that I want to end this section and cannot return." at bounding box center [573, 407] width 323 height 18
click at [420, 409] on input "You must click this to continue" at bounding box center [421, 407] width 18 height 18
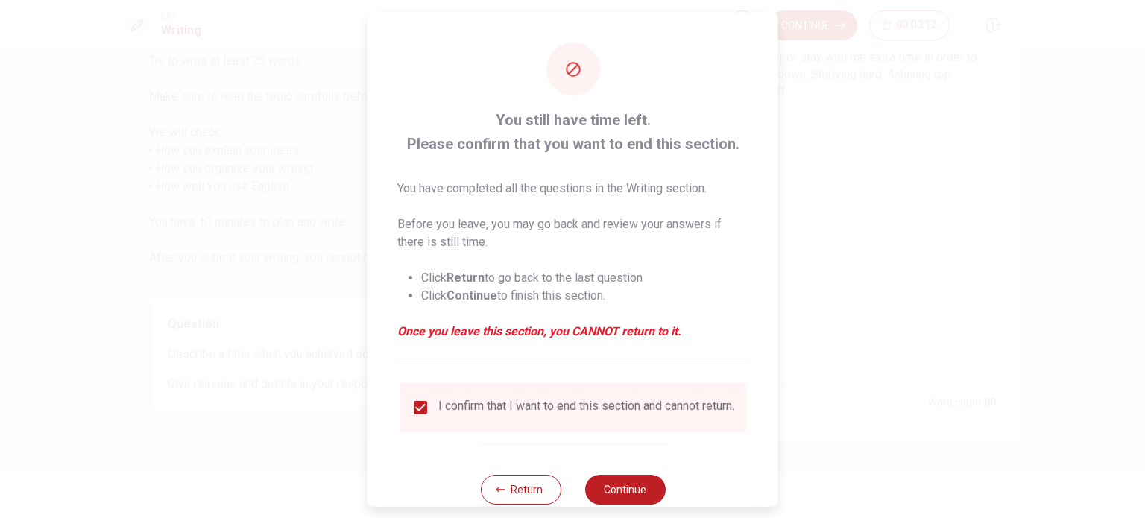
scroll to position [37, 0]
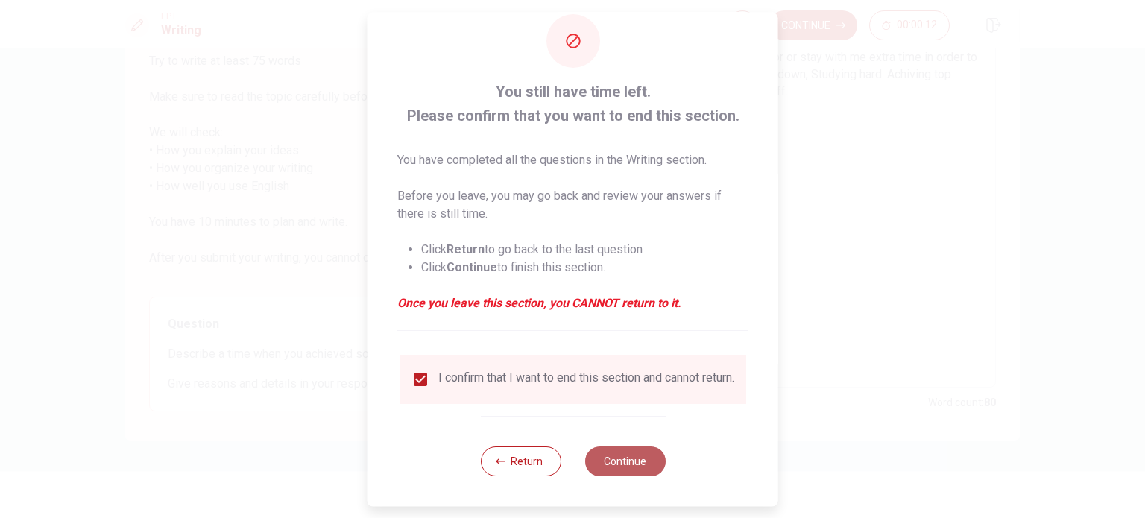
click at [626, 448] on button "Continue" at bounding box center [625, 462] width 81 height 30
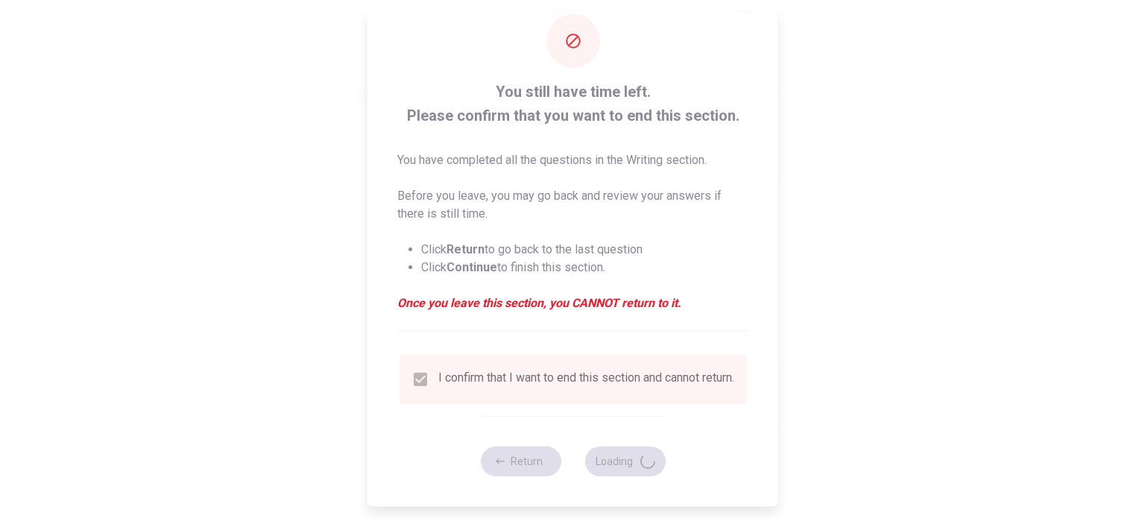
scroll to position [0, 0]
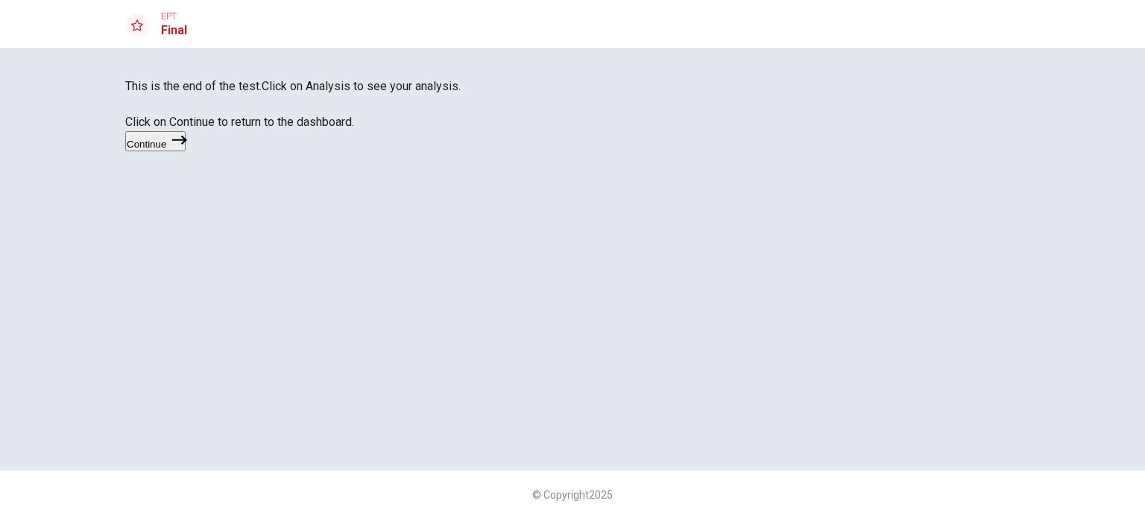
click at [186, 151] on button "Continue" at bounding box center [155, 141] width 60 height 20
